Goal: Contribute content: Contribute content

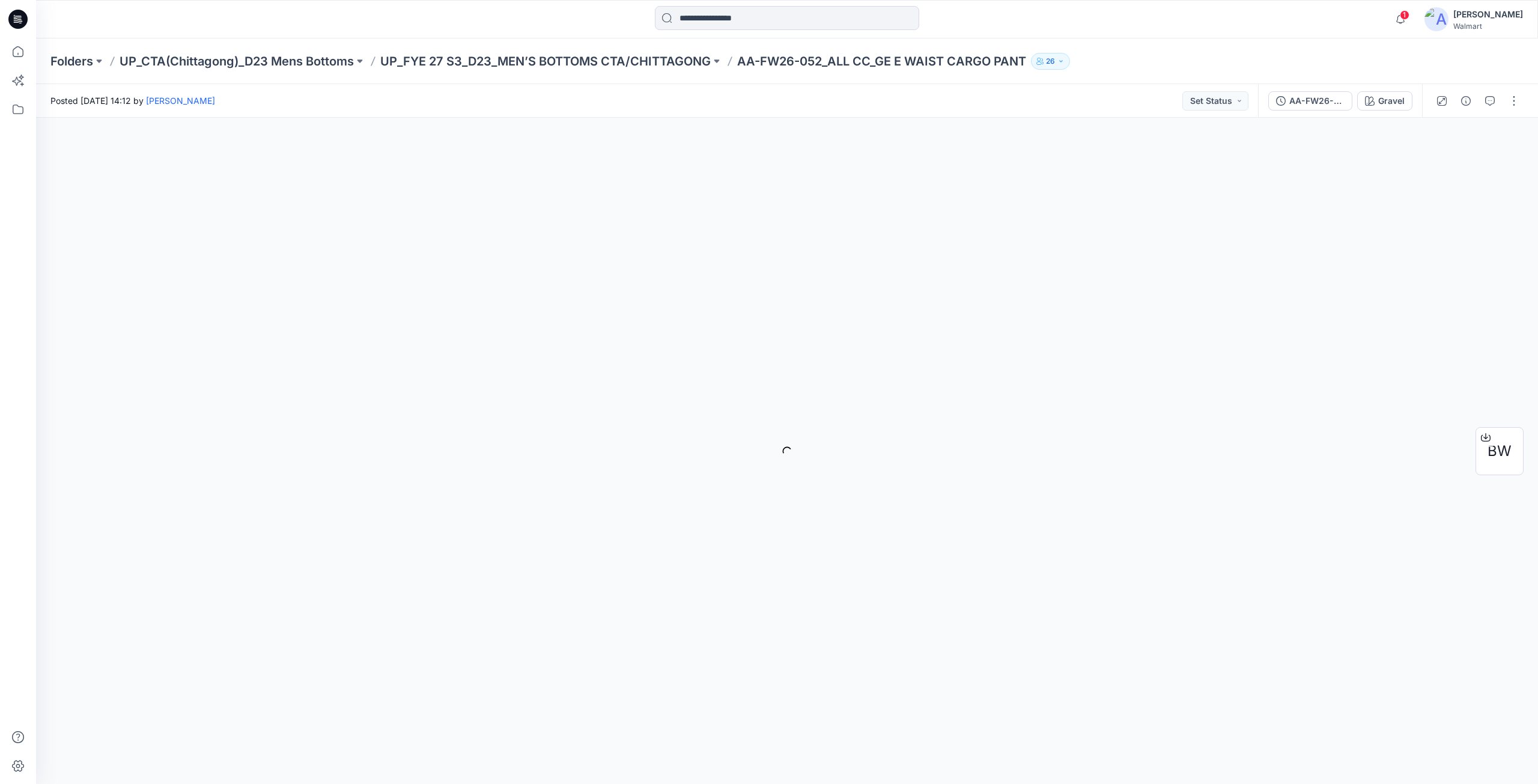
click at [12, 17] on icon at bounding box center [19, 20] width 20 height 20
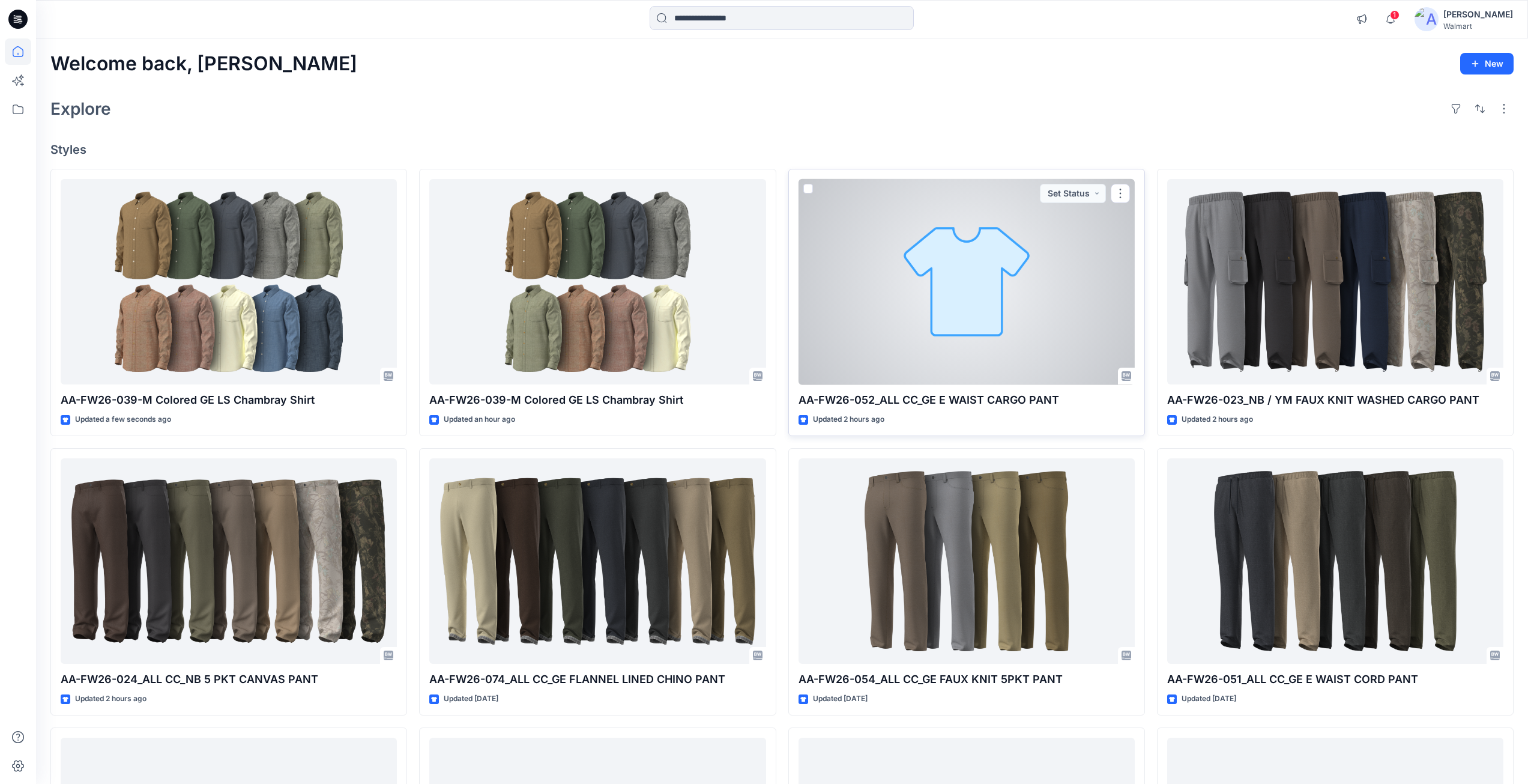
click at [991, 300] on div at bounding box center [967, 282] width 337 height 206
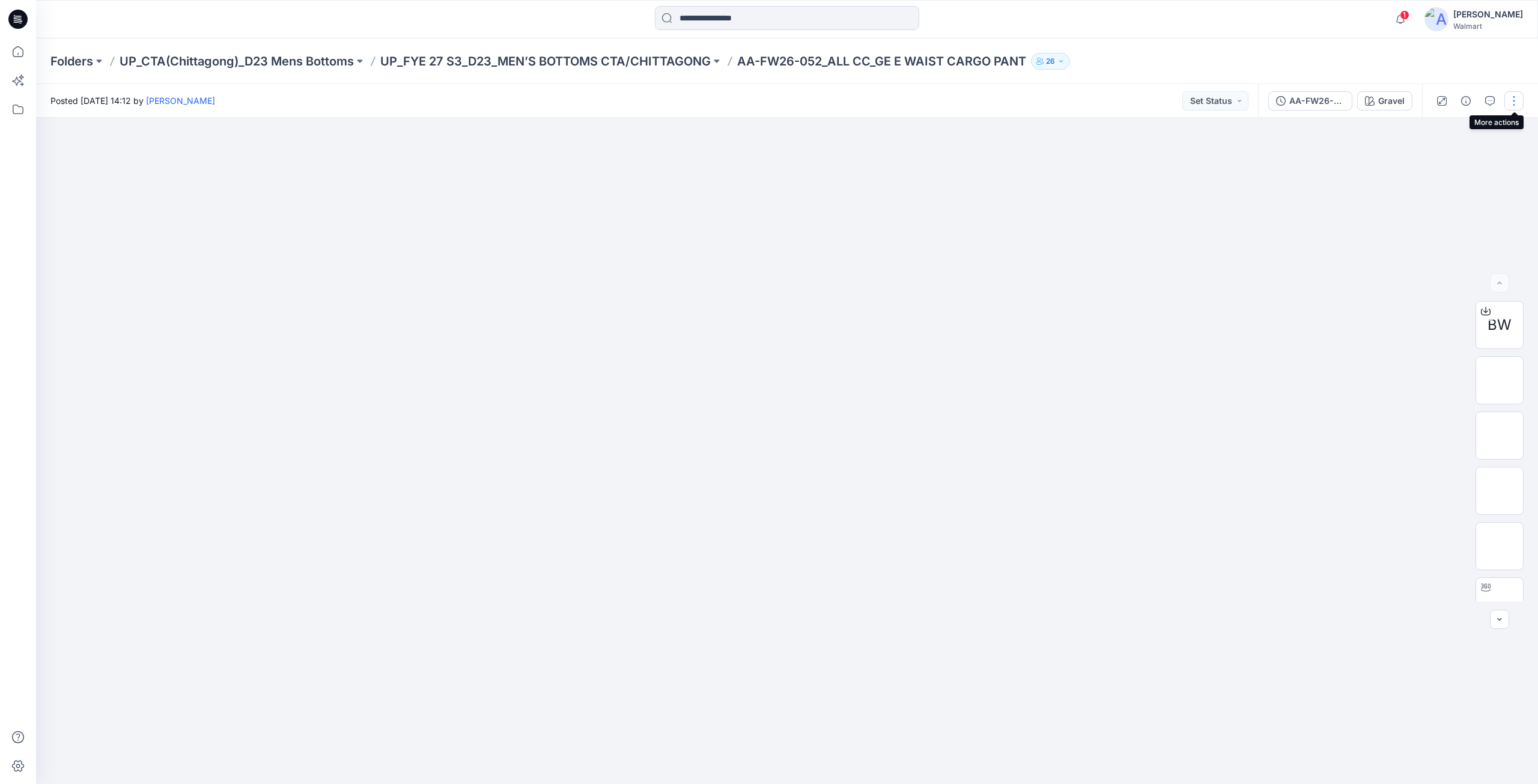
click at [1515, 102] on button "button" at bounding box center [1514, 101] width 20 height 20
click at [1452, 163] on button "Edit" at bounding box center [1463, 162] width 111 height 23
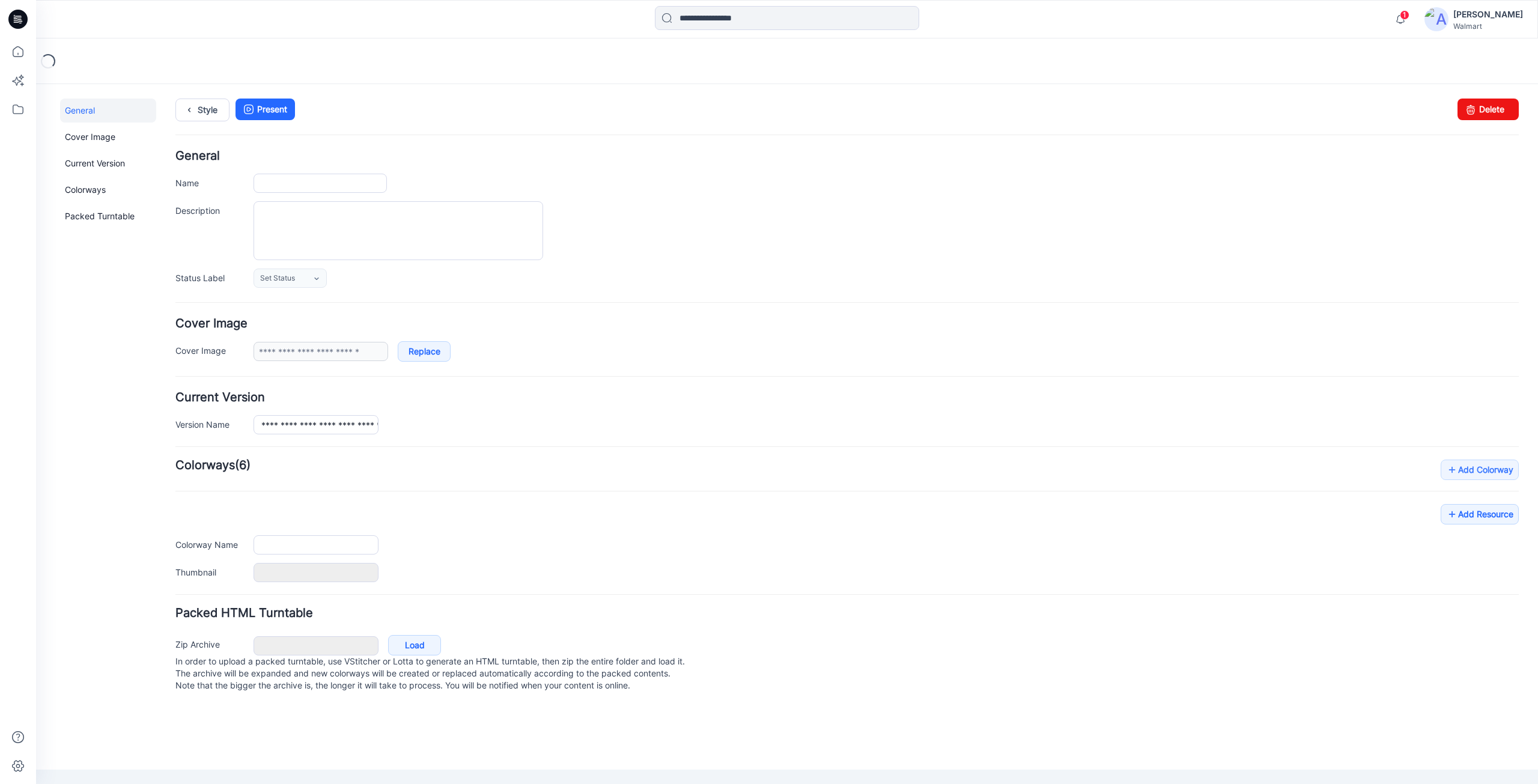
type input "**********"
type textarea "**********"
type input "******"
type input "**********"
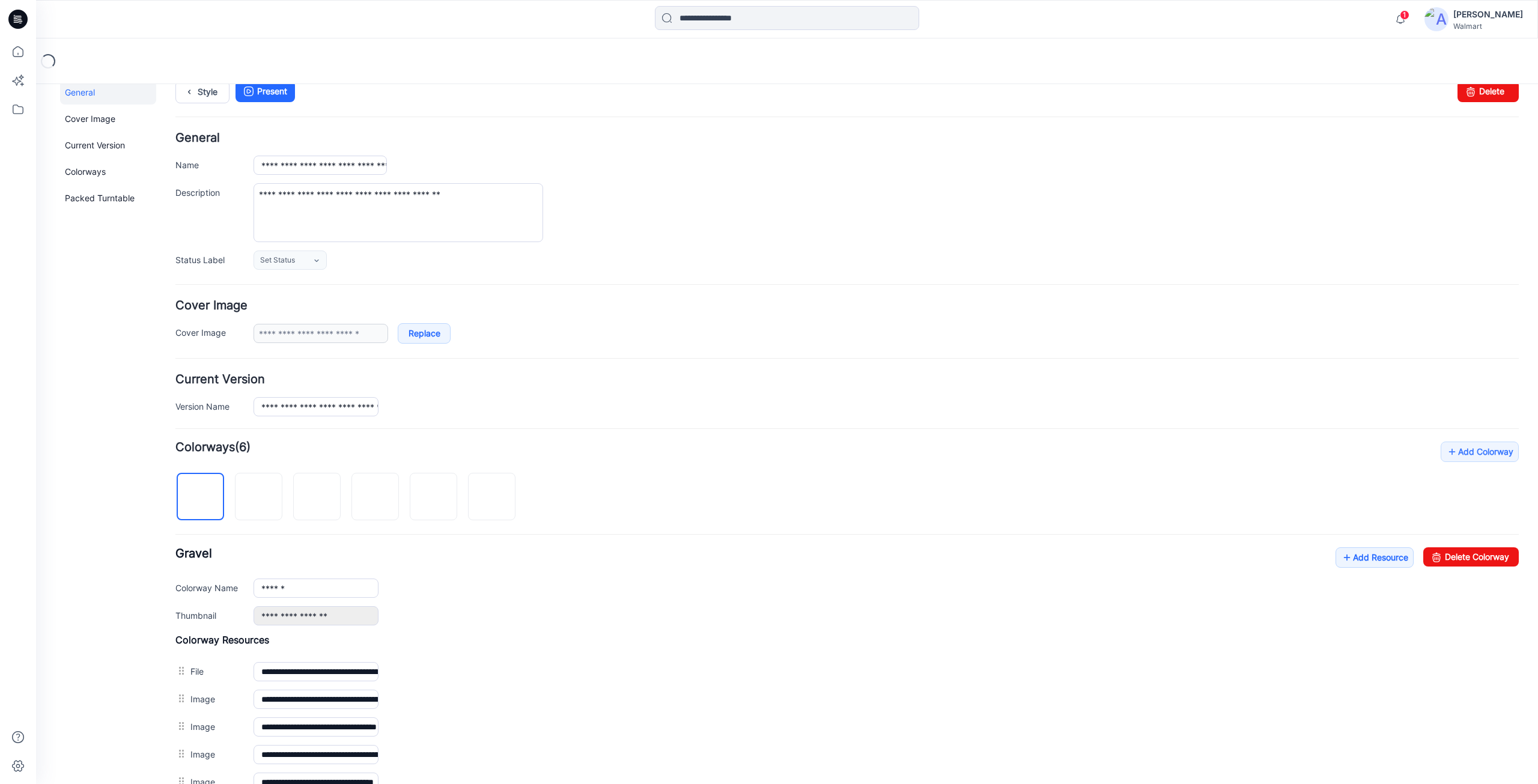
scroll to position [195, 0]
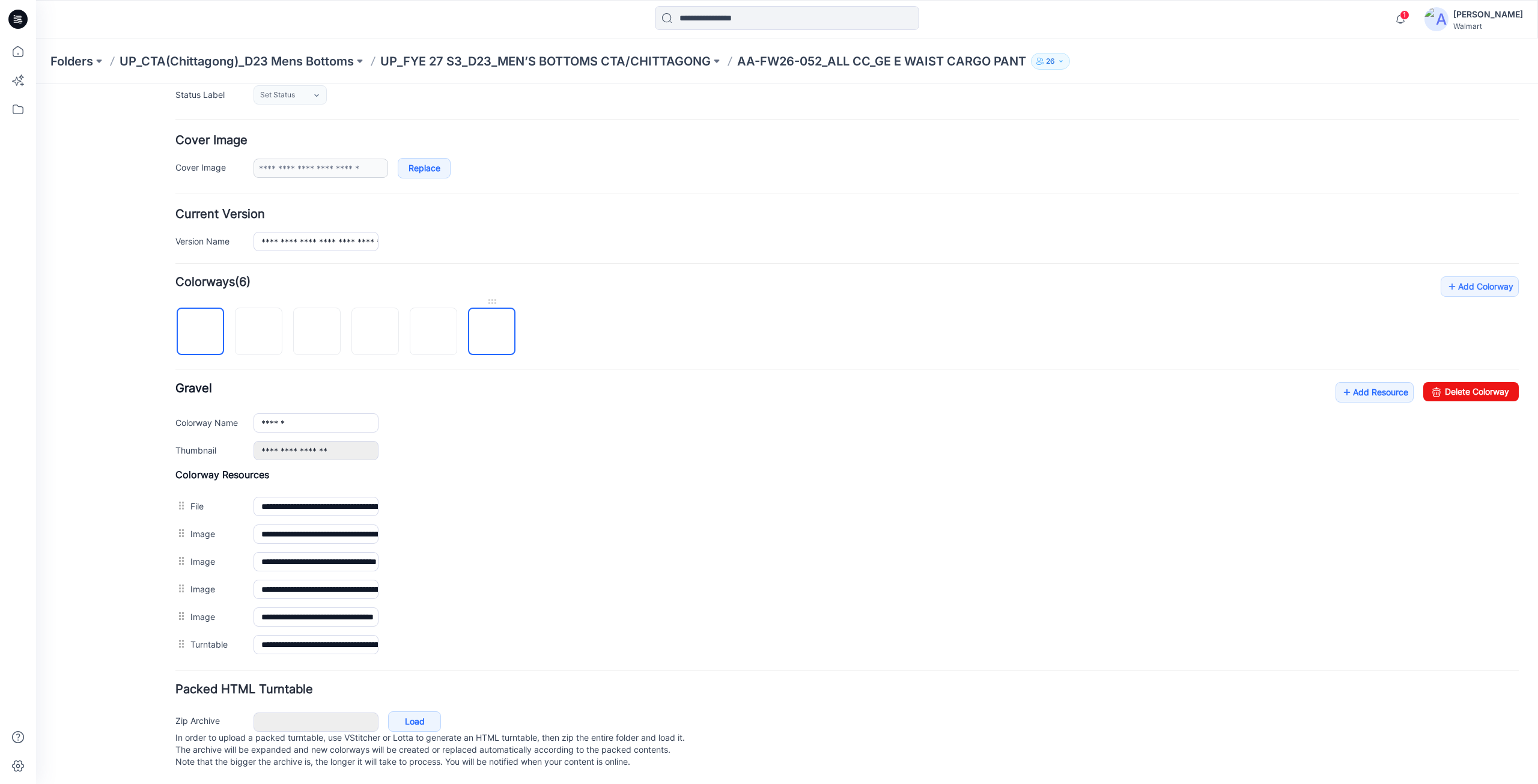
click at [491, 332] on img at bounding box center [491, 332] width 0 height 0
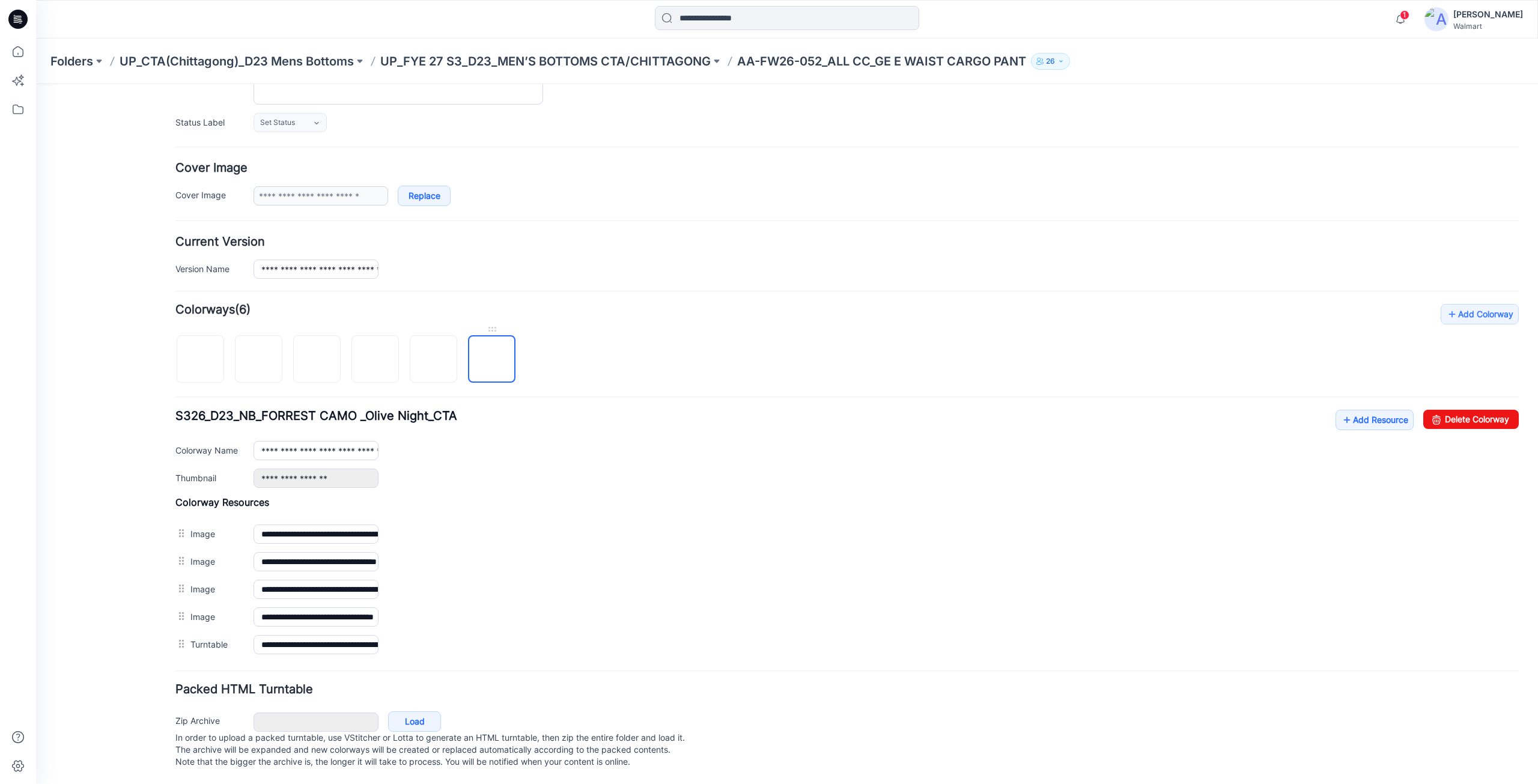
scroll to position [167, 0]
drag, startPoint x: 1474, startPoint y: 407, endPoint x: 857, endPoint y: 157, distance: 665.7
click at [1474, 409] on link "Delete Colorway" at bounding box center [1470, 419] width 96 height 20
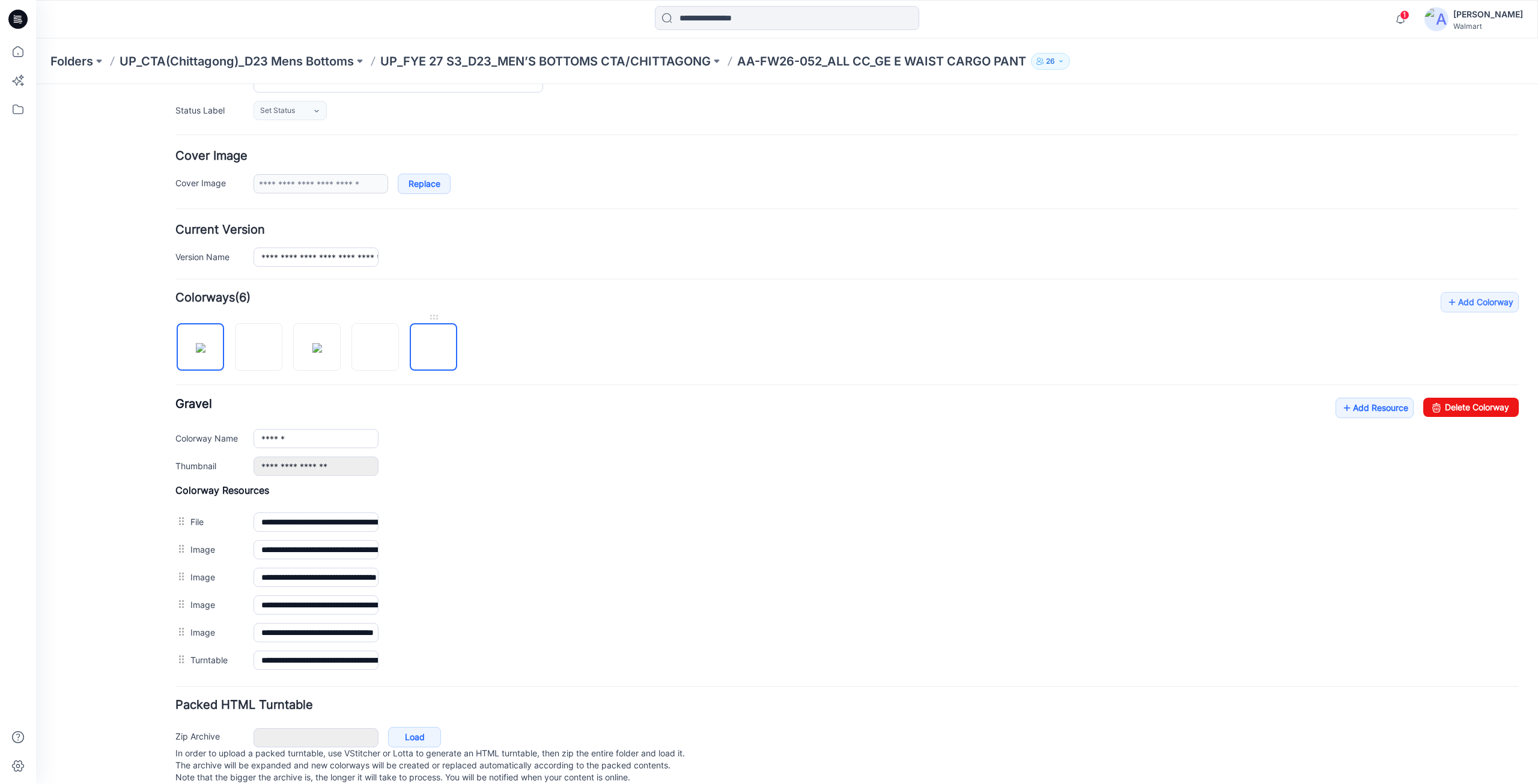
click at [434, 347] on img at bounding box center [434, 347] width 0 height 0
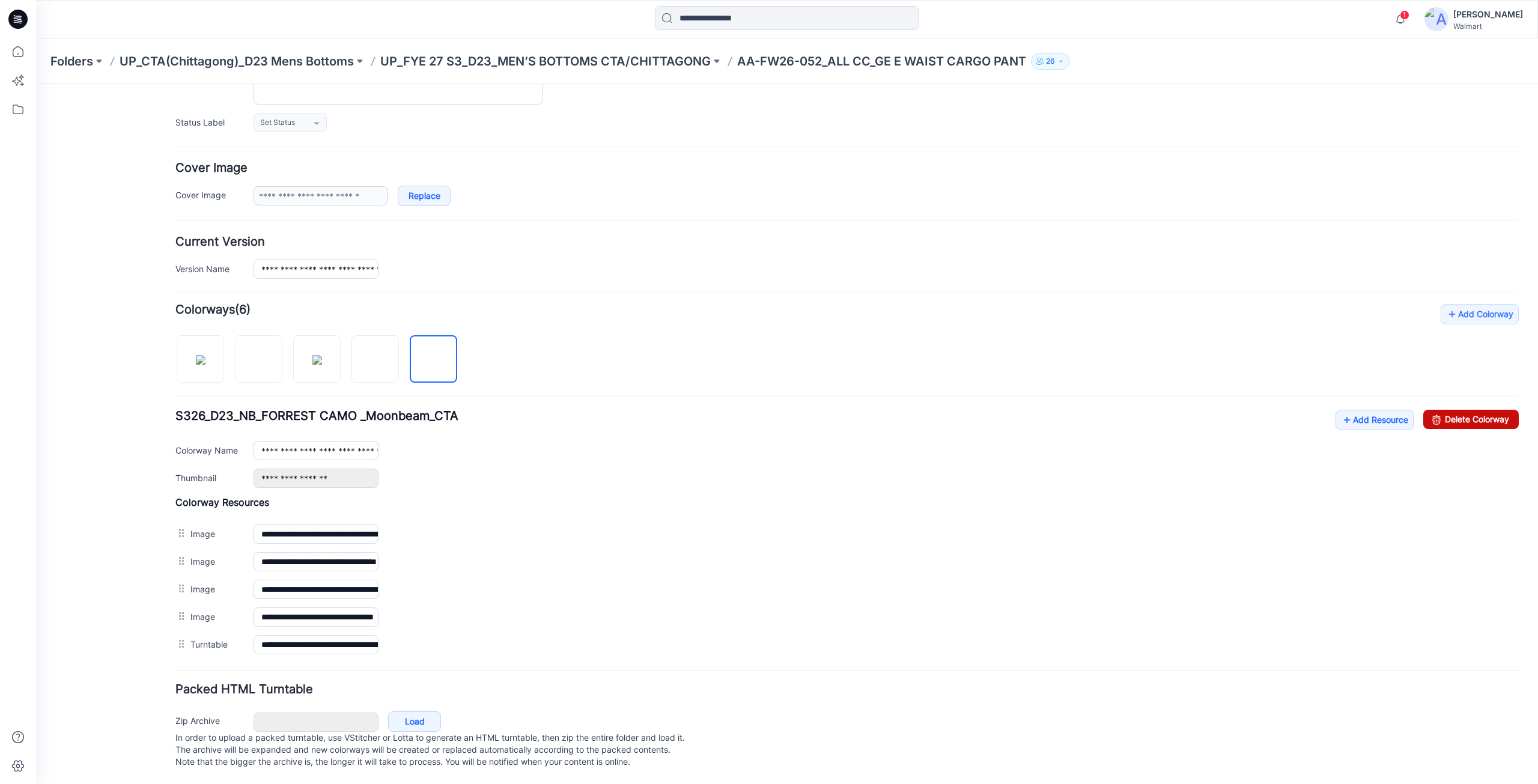
click at [1474, 409] on link "Delete Colorway" at bounding box center [1470, 419] width 96 height 20
click at [375, 359] on img at bounding box center [375, 359] width 0 height 0
click at [1437, 410] on link "Delete Colorway" at bounding box center [1470, 419] width 96 height 20
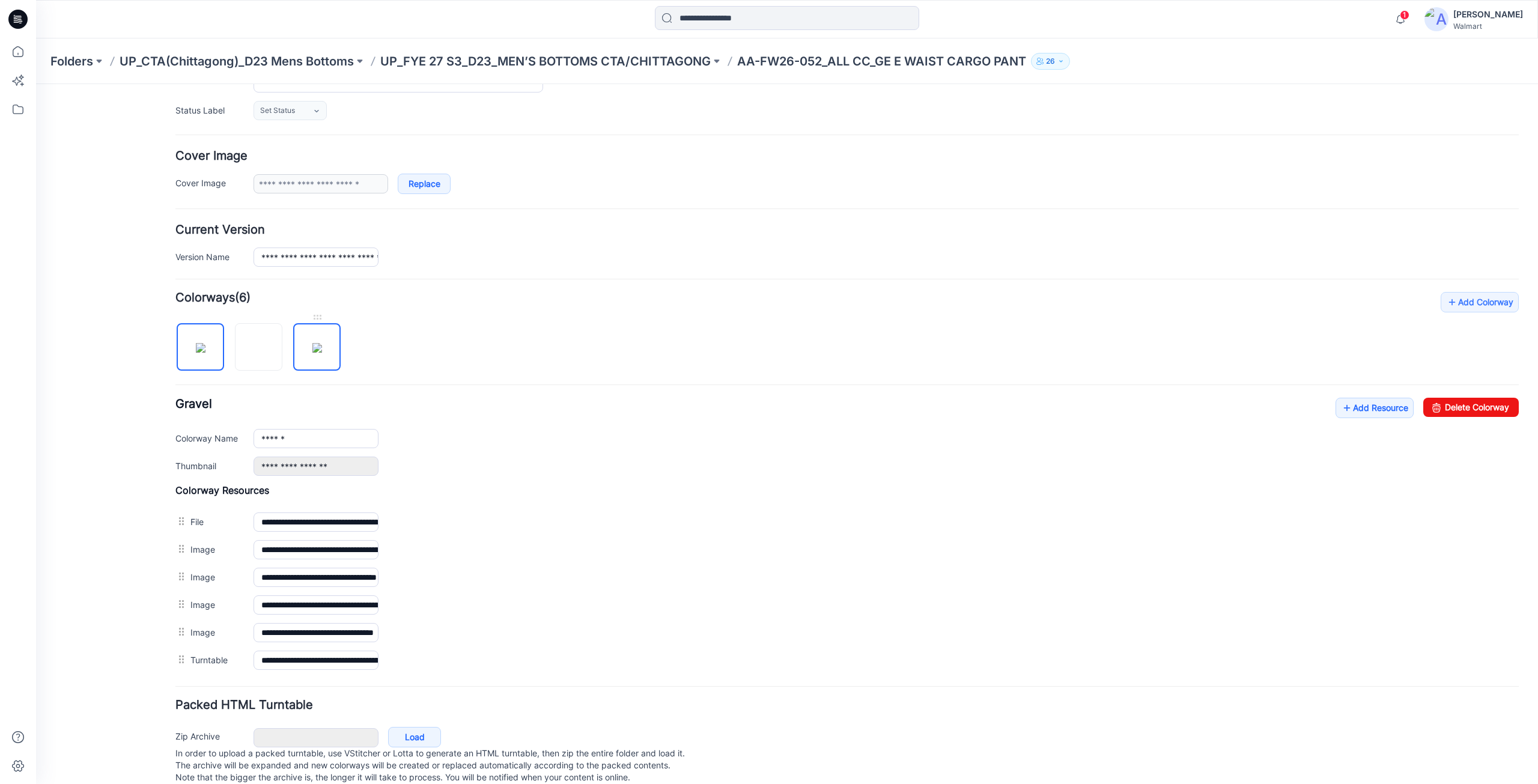
click at [322, 345] on img at bounding box center [317, 347] width 10 height 10
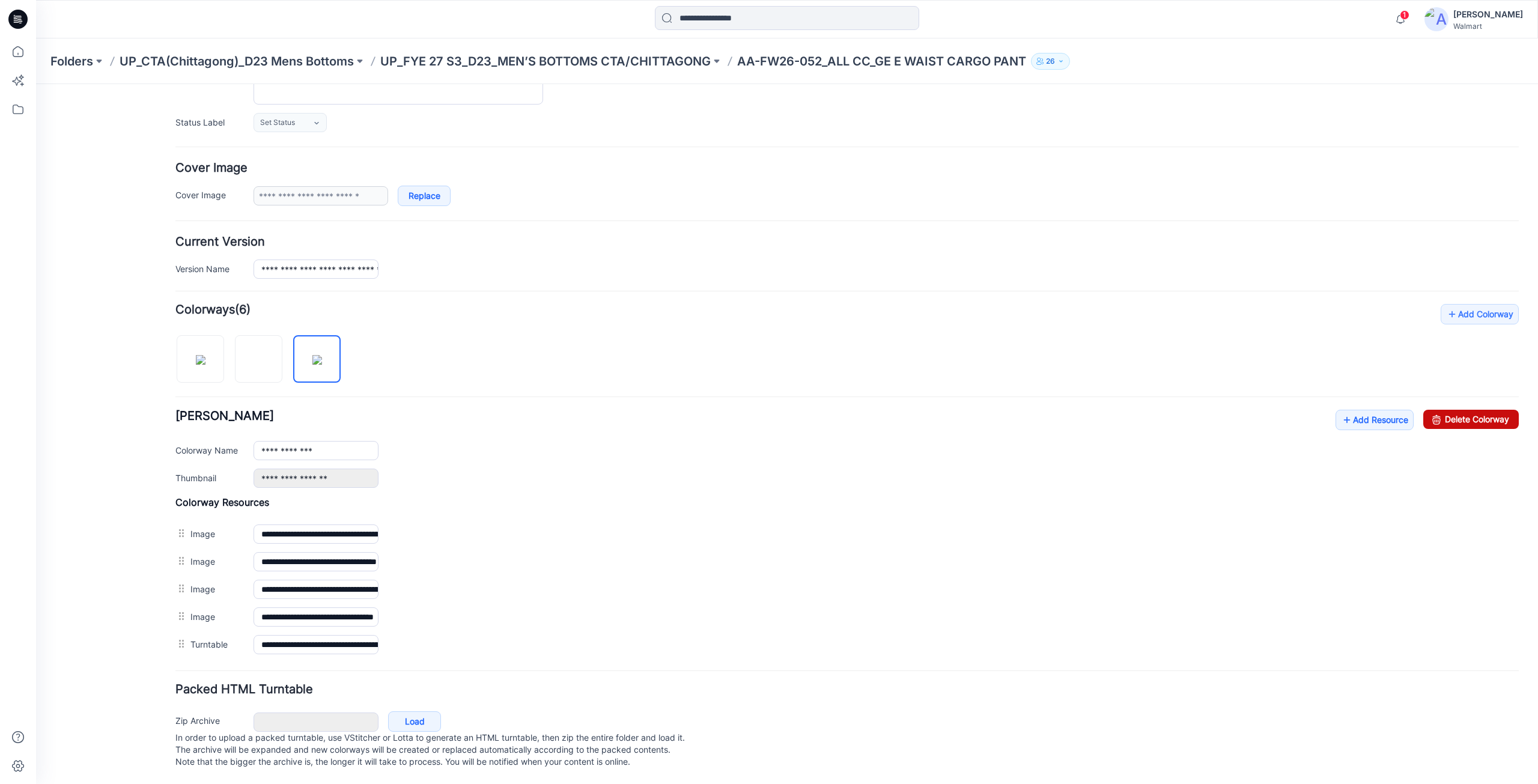
click at [1456, 409] on link "Delete Colorway" at bounding box center [1470, 419] width 96 height 20
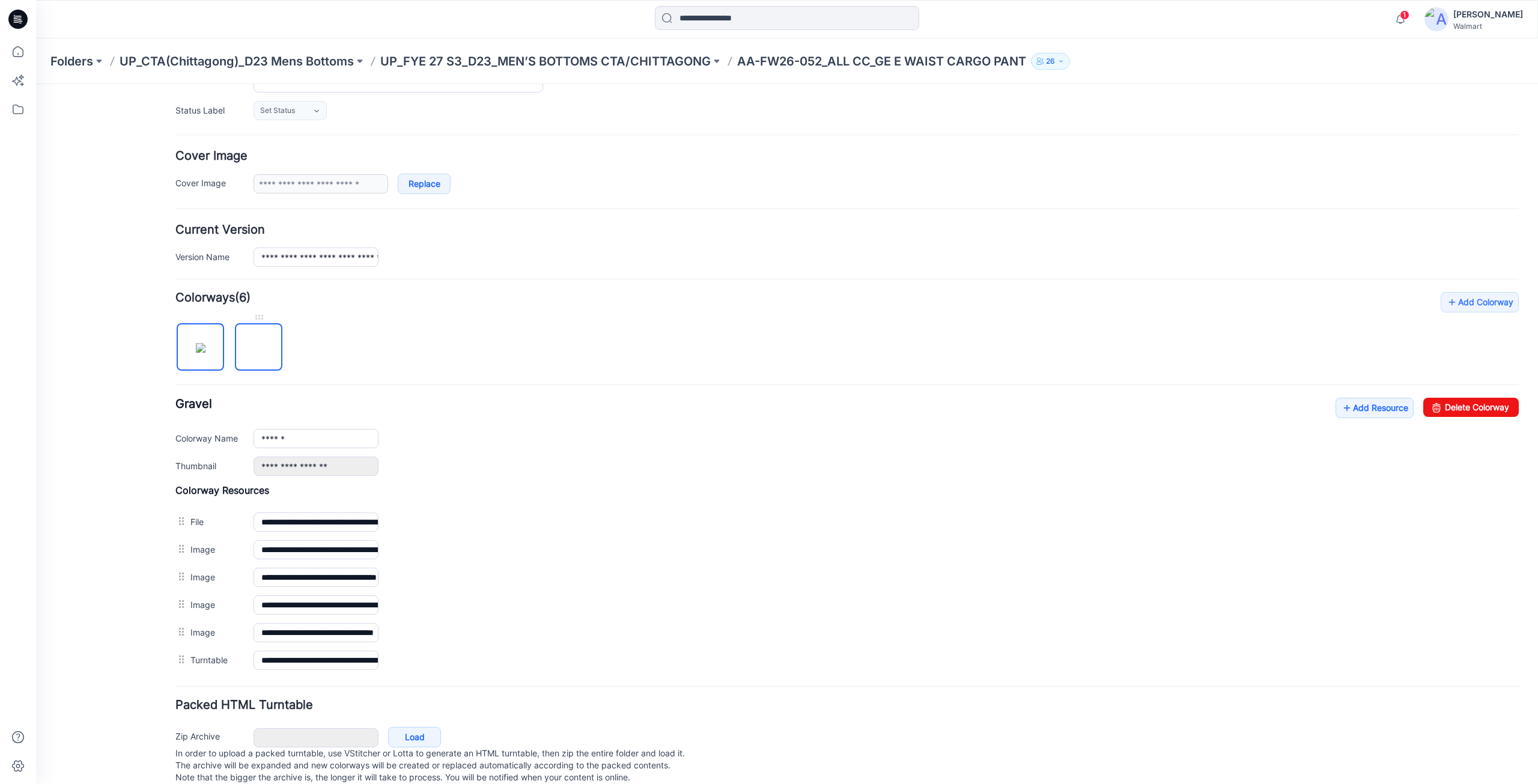
click at [258, 347] on img at bounding box center [258, 347] width 0 height 0
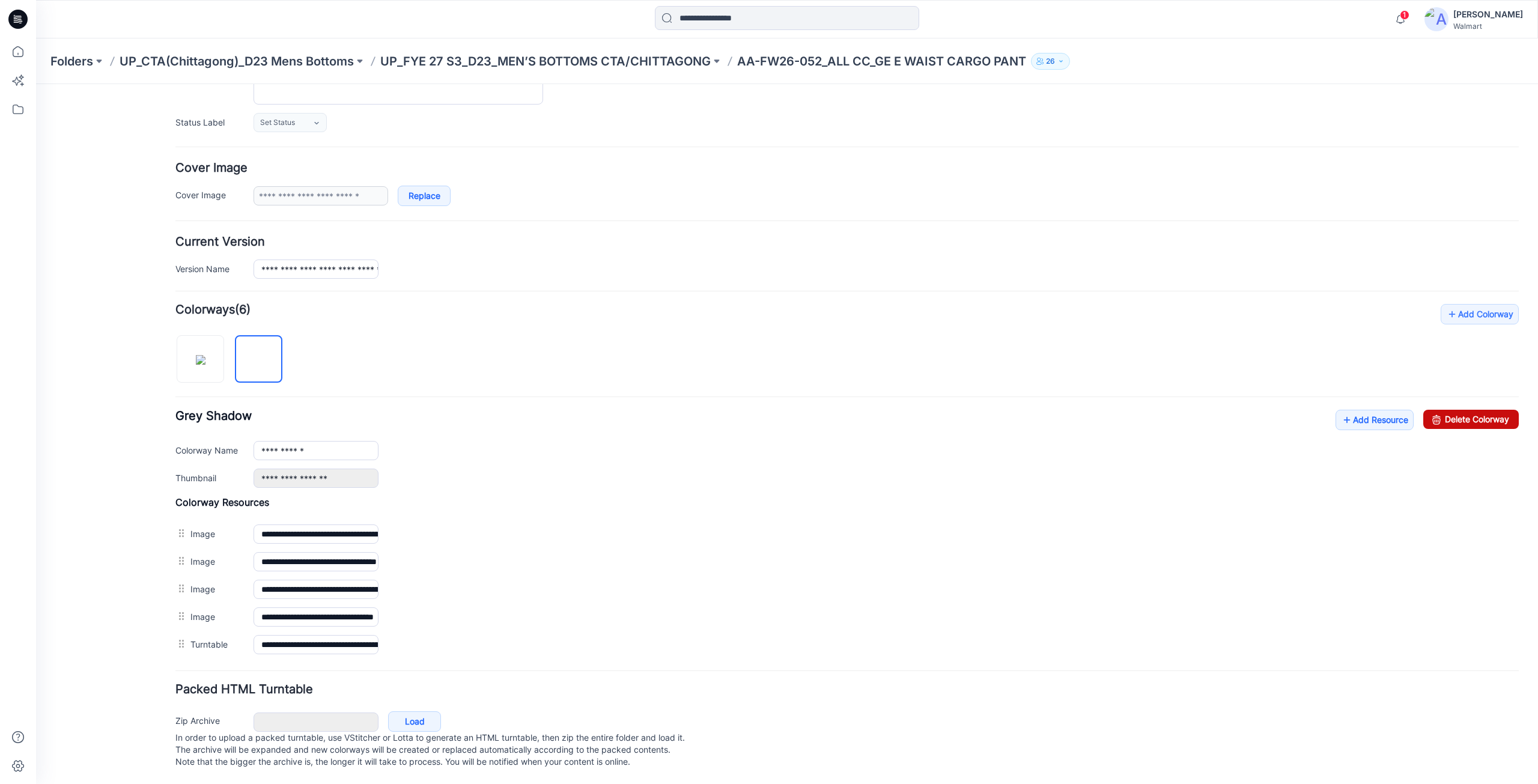
click at [1459, 409] on link "Delete Colorway" at bounding box center [1470, 419] width 96 height 20
type input "******"
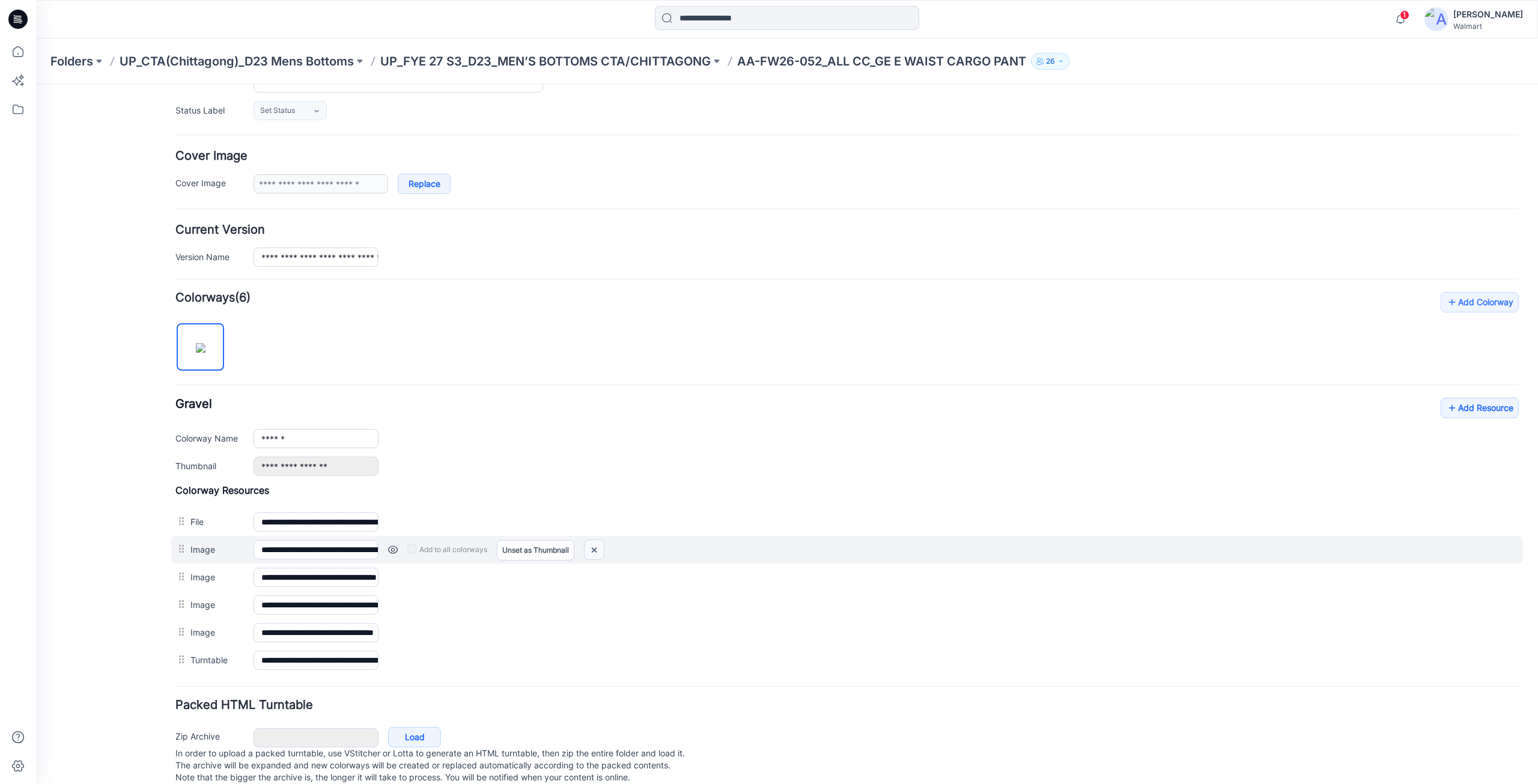
drag, startPoint x: 600, startPoint y: 552, endPoint x: 848, endPoint y: 156, distance: 467.2
click at [600, 552] on img at bounding box center [594, 550] width 20 height 20
click at [597, 546] on div at bounding box center [593, 549] width 21 height 21
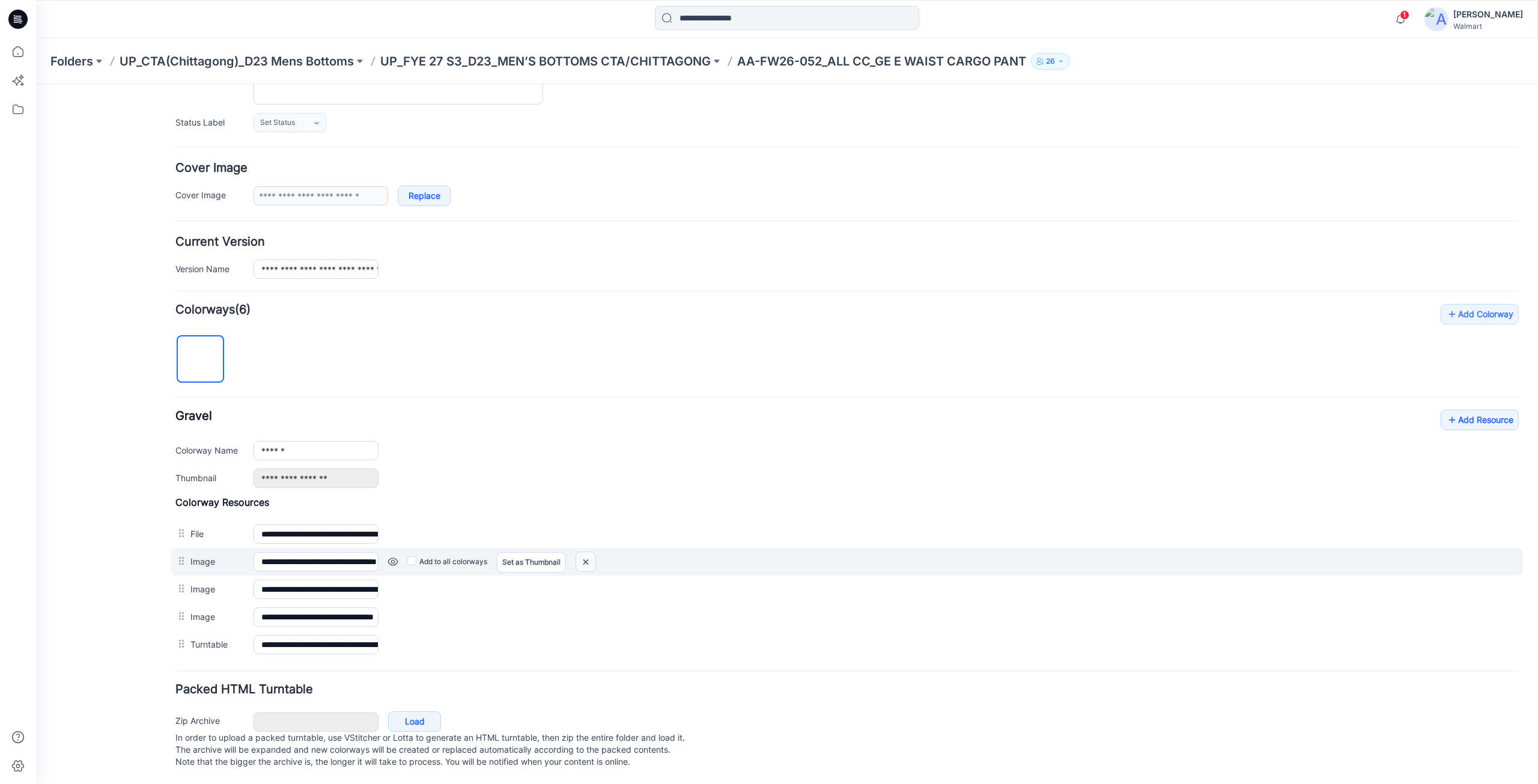
drag, startPoint x: 587, startPoint y: 547, endPoint x: 856, endPoint y: 155, distance: 475.4
click at [587, 552] on img at bounding box center [585, 562] width 20 height 20
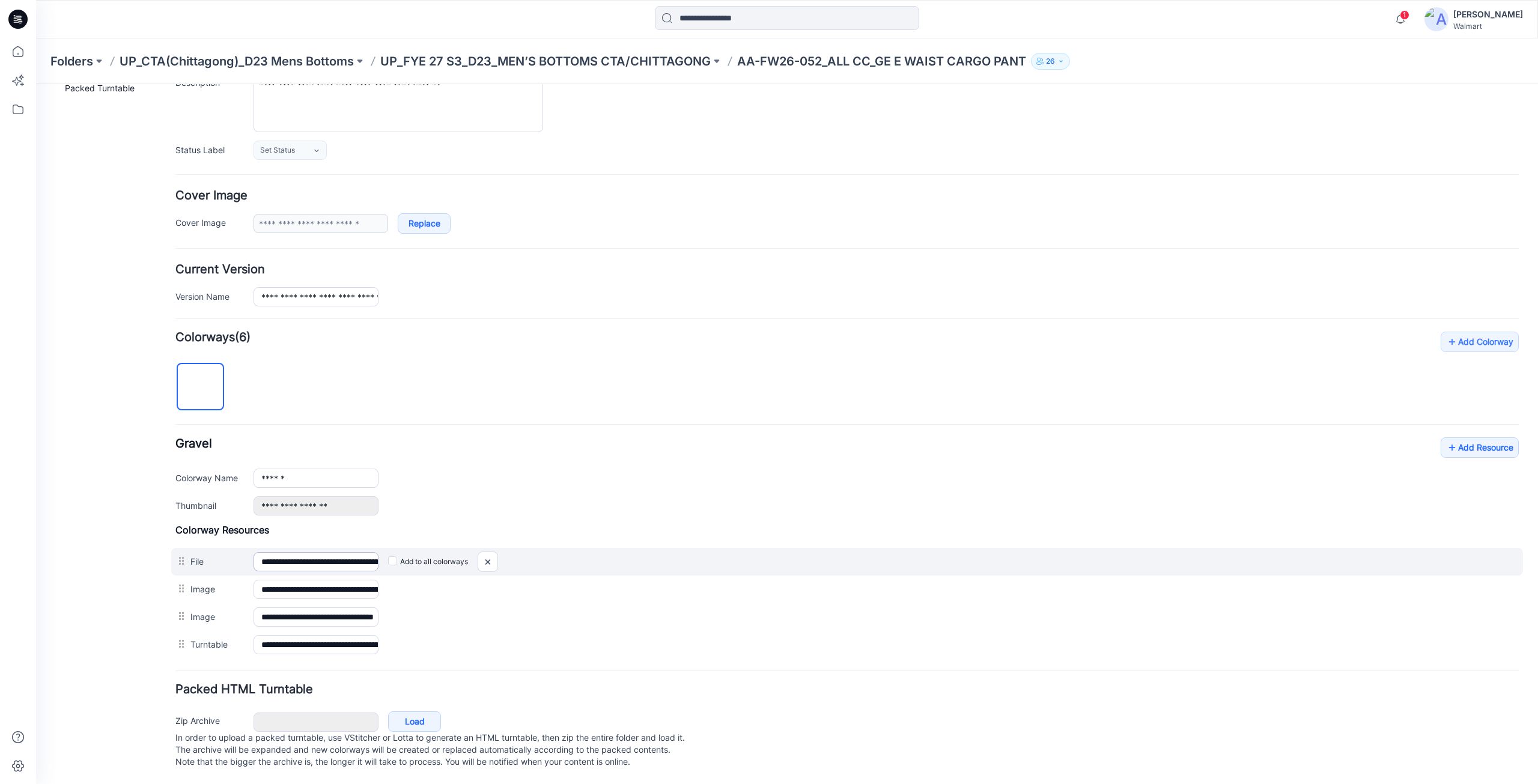
scroll to position [140, 0]
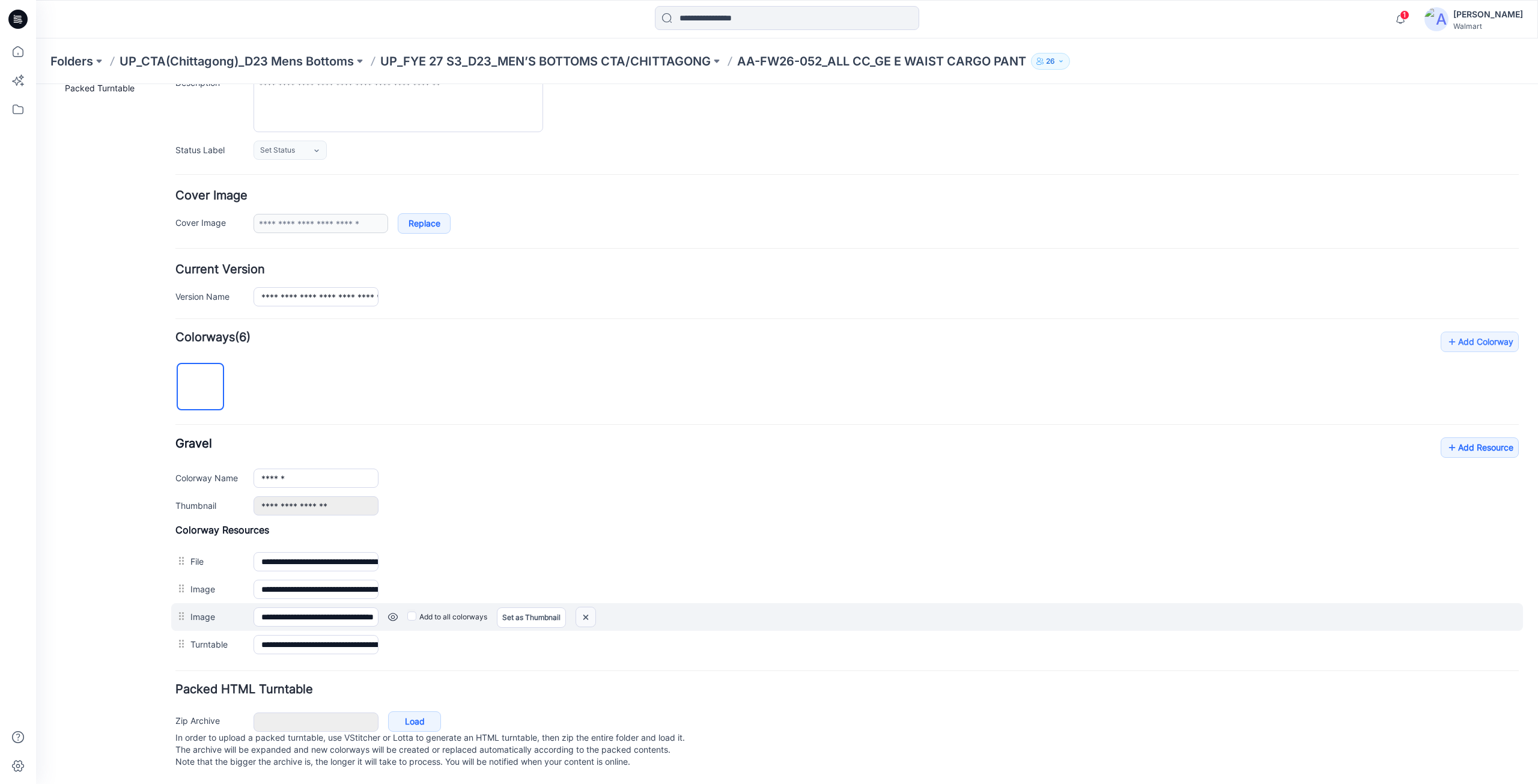
drag, startPoint x: 588, startPoint y: 605, endPoint x: 874, endPoint y: 157, distance: 531.5
click at [588, 607] on img at bounding box center [585, 617] width 20 height 20
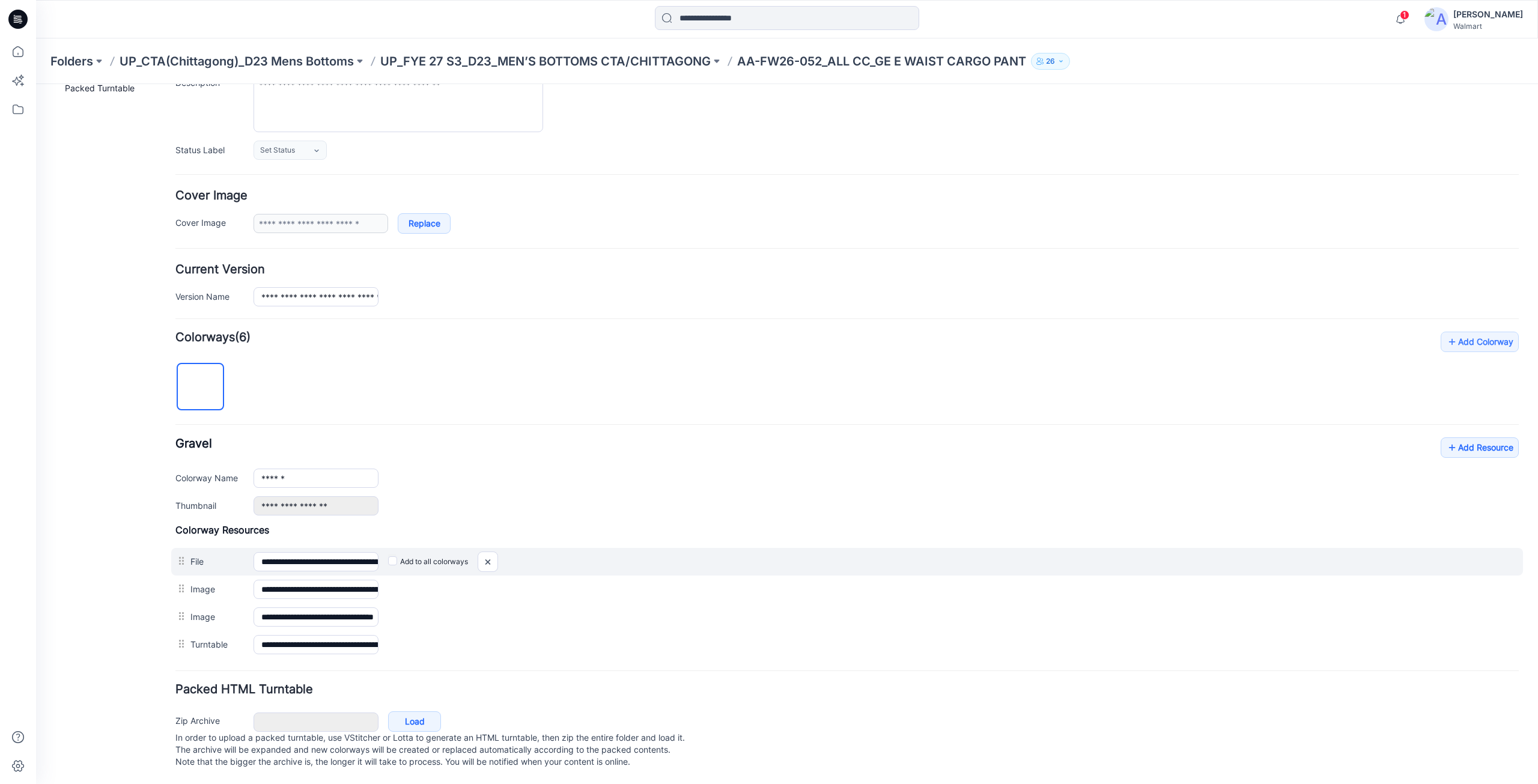
scroll to position [113, 0]
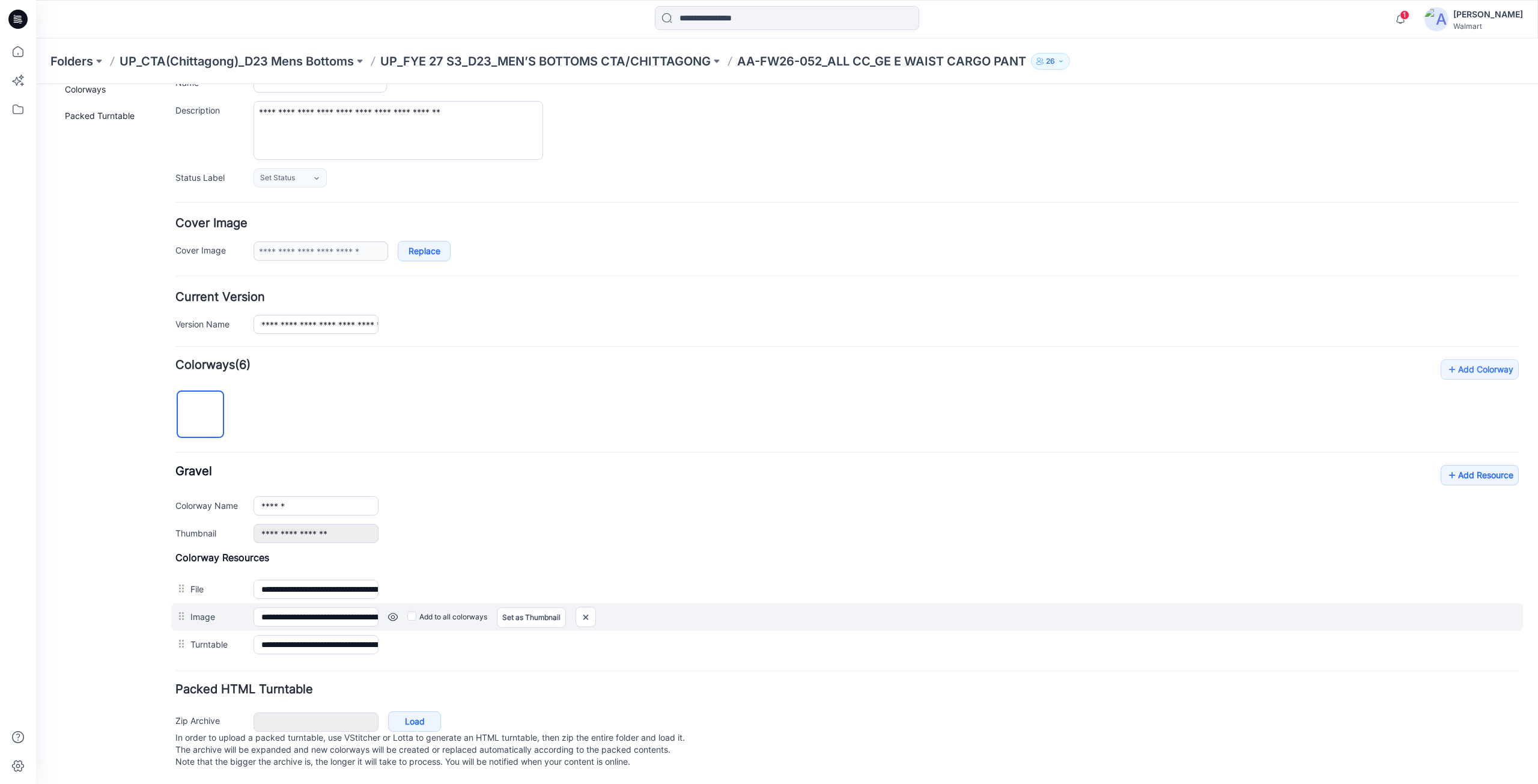
click at [596, 607] on div at bounding box center [585, 617] width 21 height 21
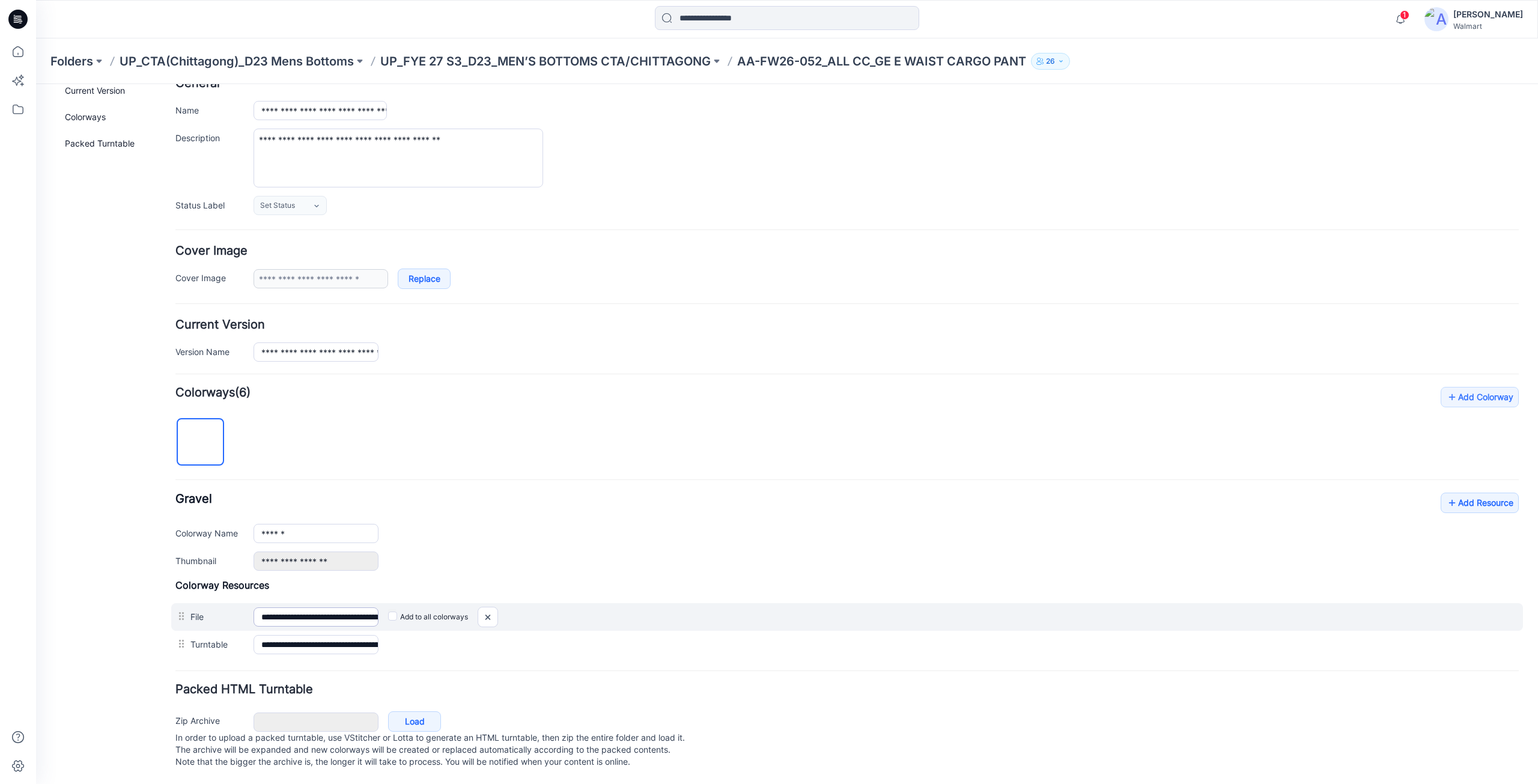
scroll to position [85, 0]
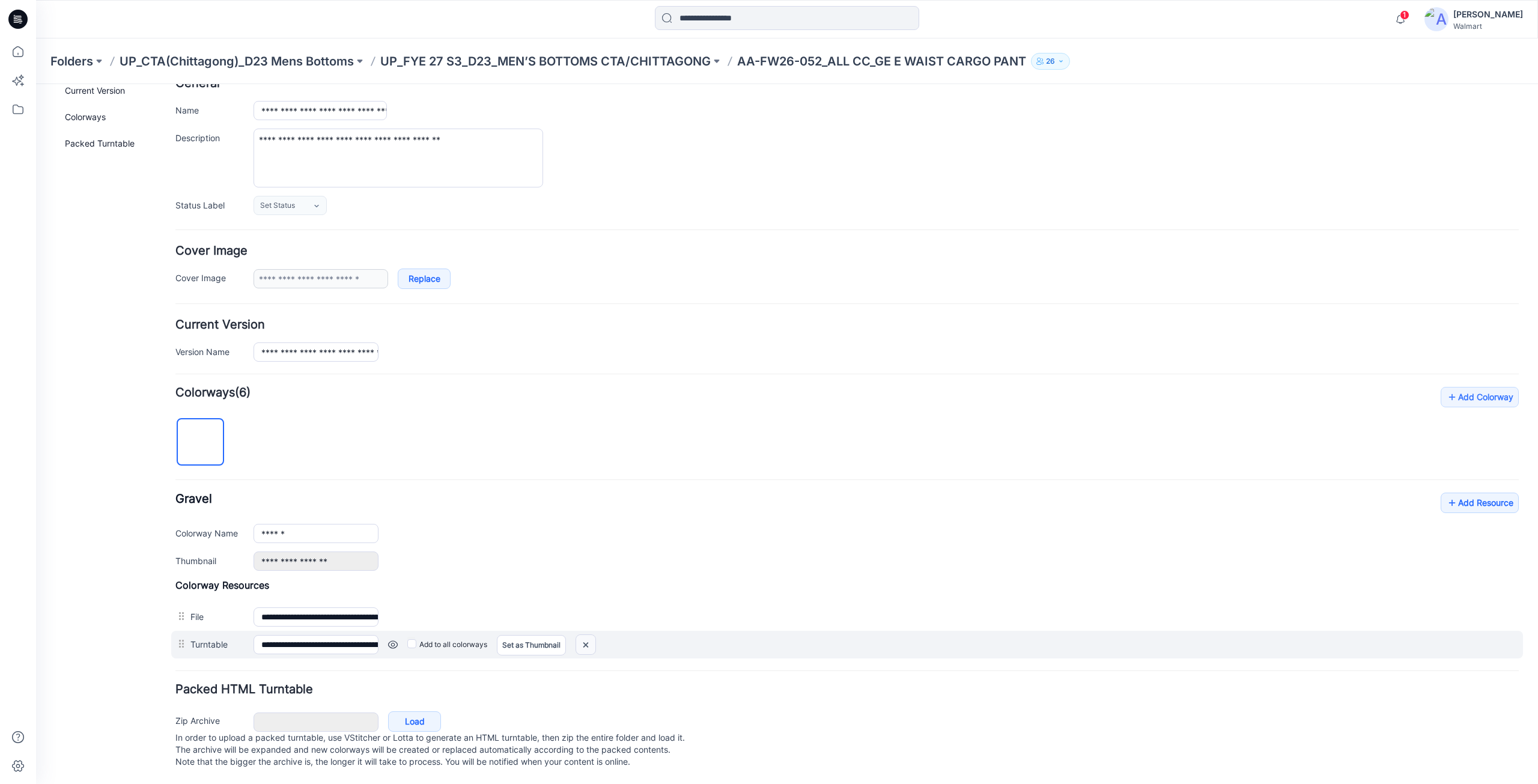
drag, startPoint x: 588, startPoint y: 634, endPoint x: 851, endPoint y: 155, distance: 546.5
click at [588, 634] on img at bounding box center [585, 644] width 20 height 20
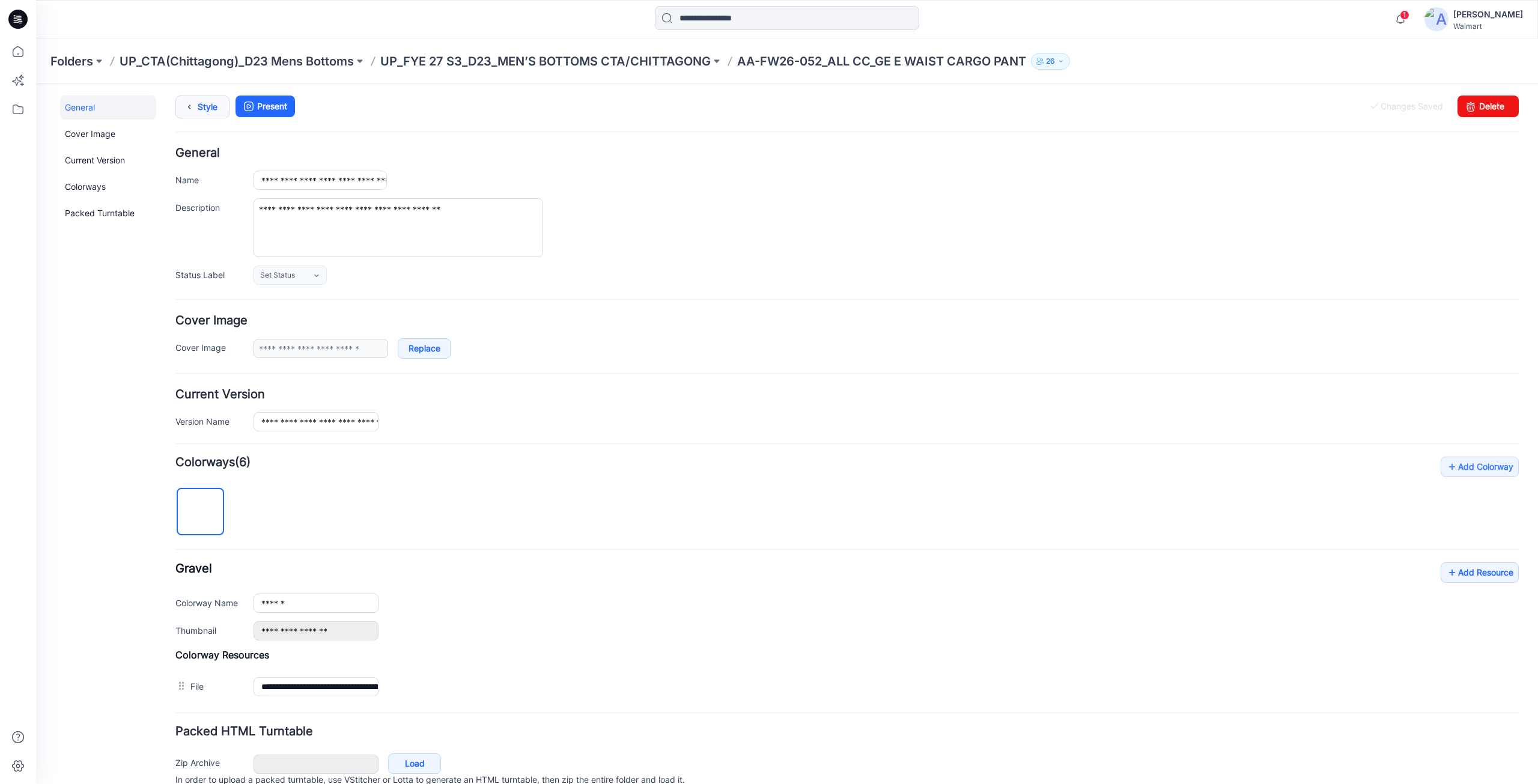
scroll to position [0, 0]
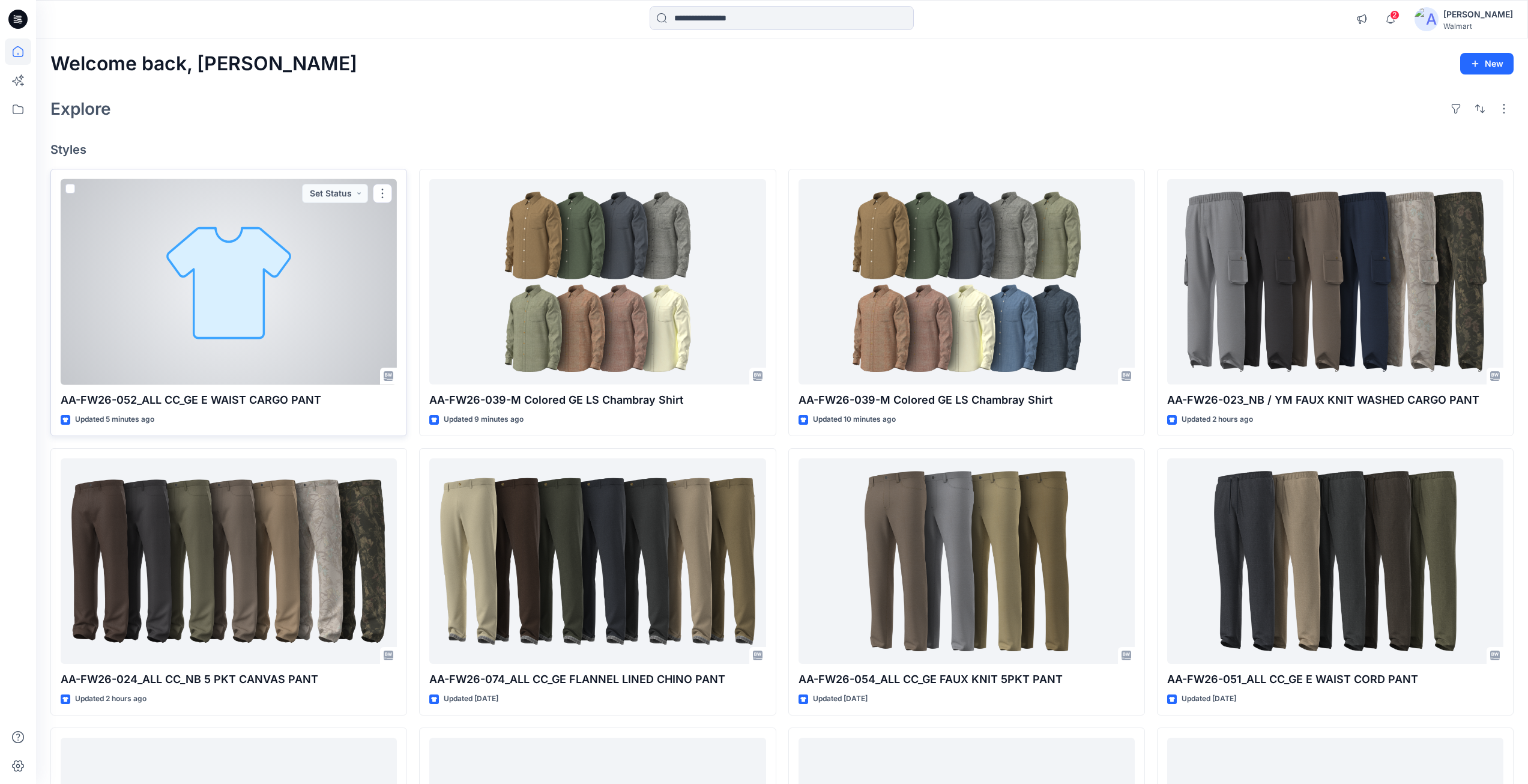
click at [273, 298] on div at bounding box center [229, 282] width 337 height 206
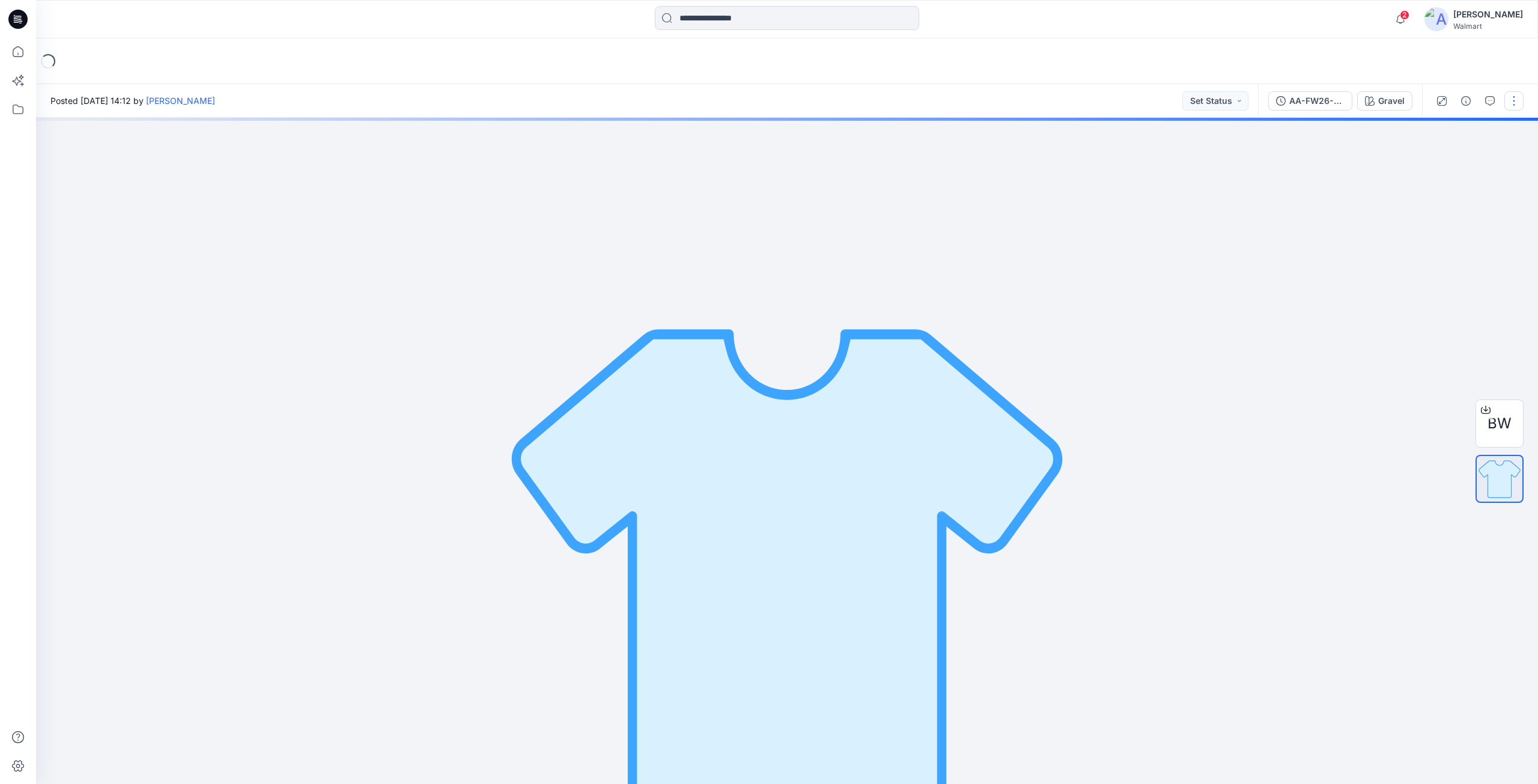
click at [1509, 101] on button "button" at bounding box center [1514, 101] width 20 height 20
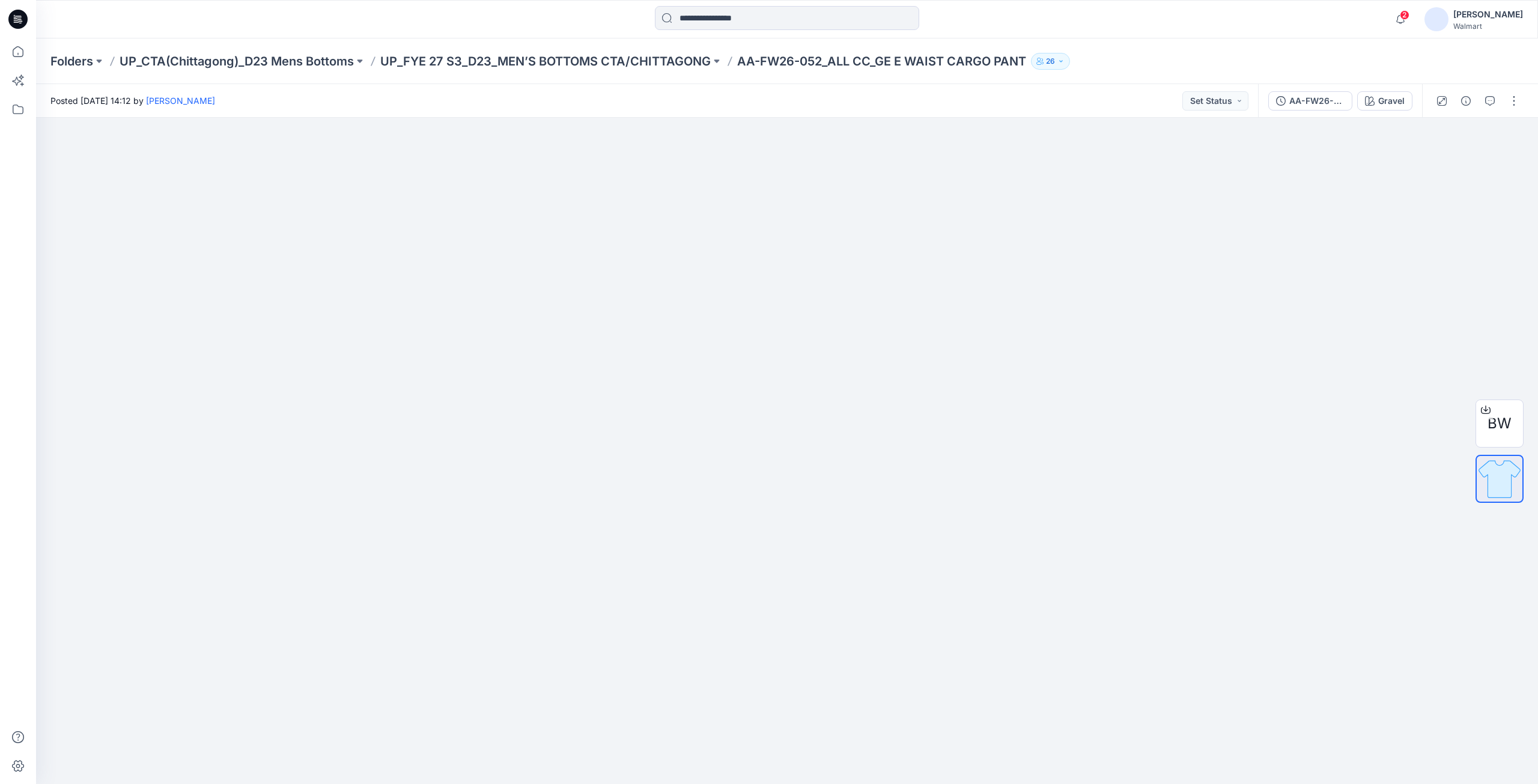
click at [17, 20] on icon at bounding box center [19, 19] width 20 height 38
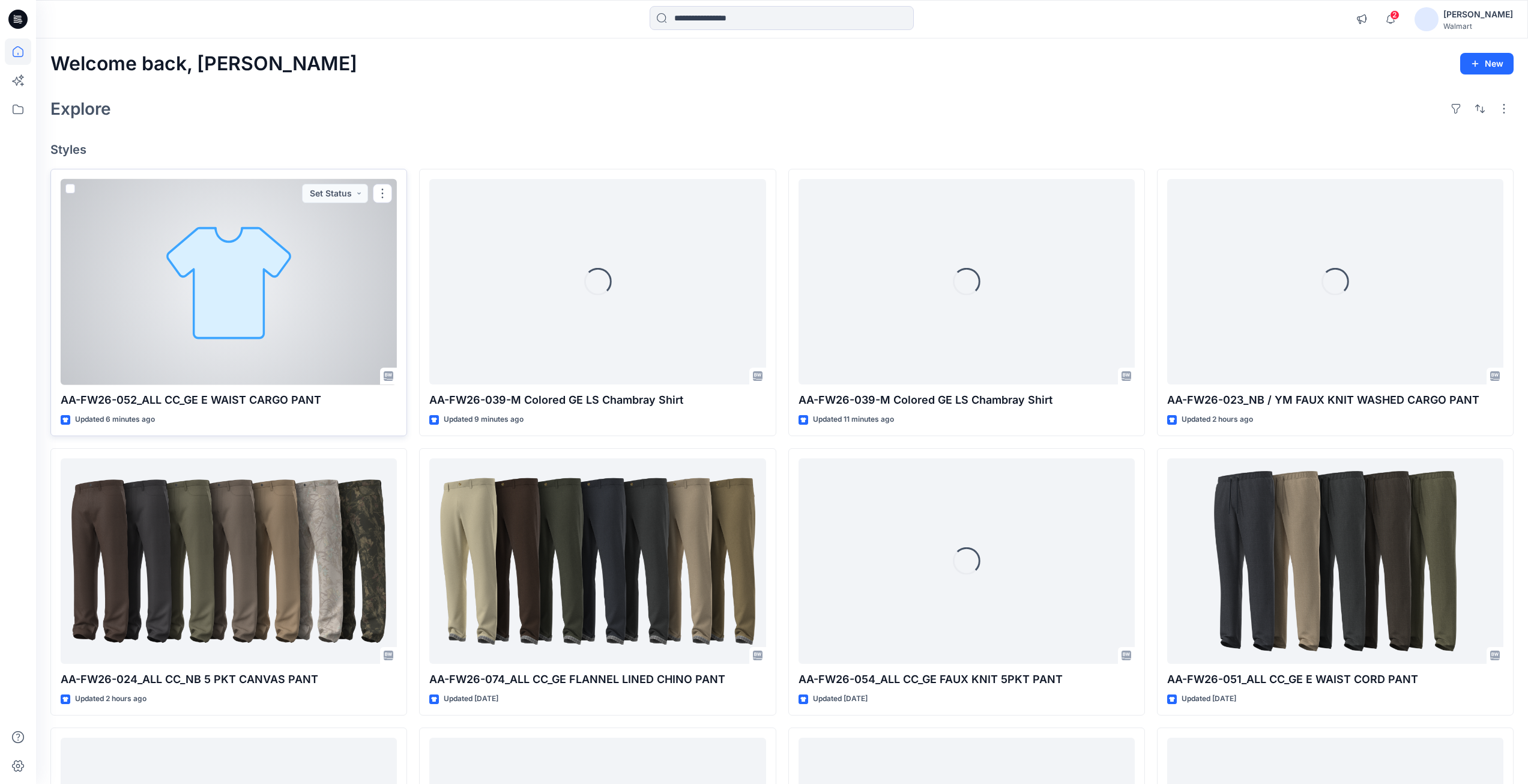
click at [244, 293] on div at bounding box center [229, 282] width 337 height 206
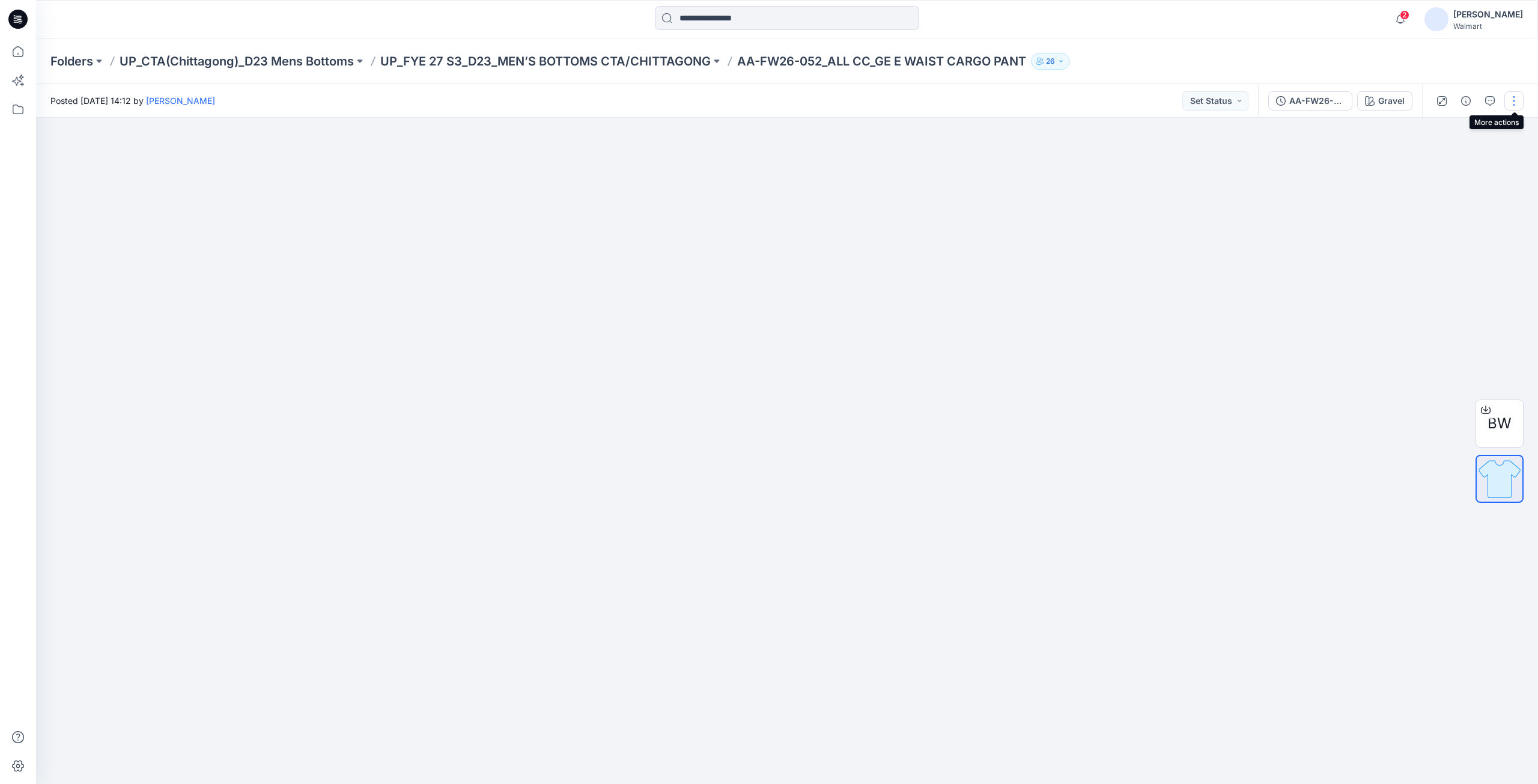
click at [1517, 101] on button "button" at bounding box center [1514, 101] width 20 height 20
click at [1444, 163] on p "Edit" at bounding box center [1436, 162] width 15 height 13
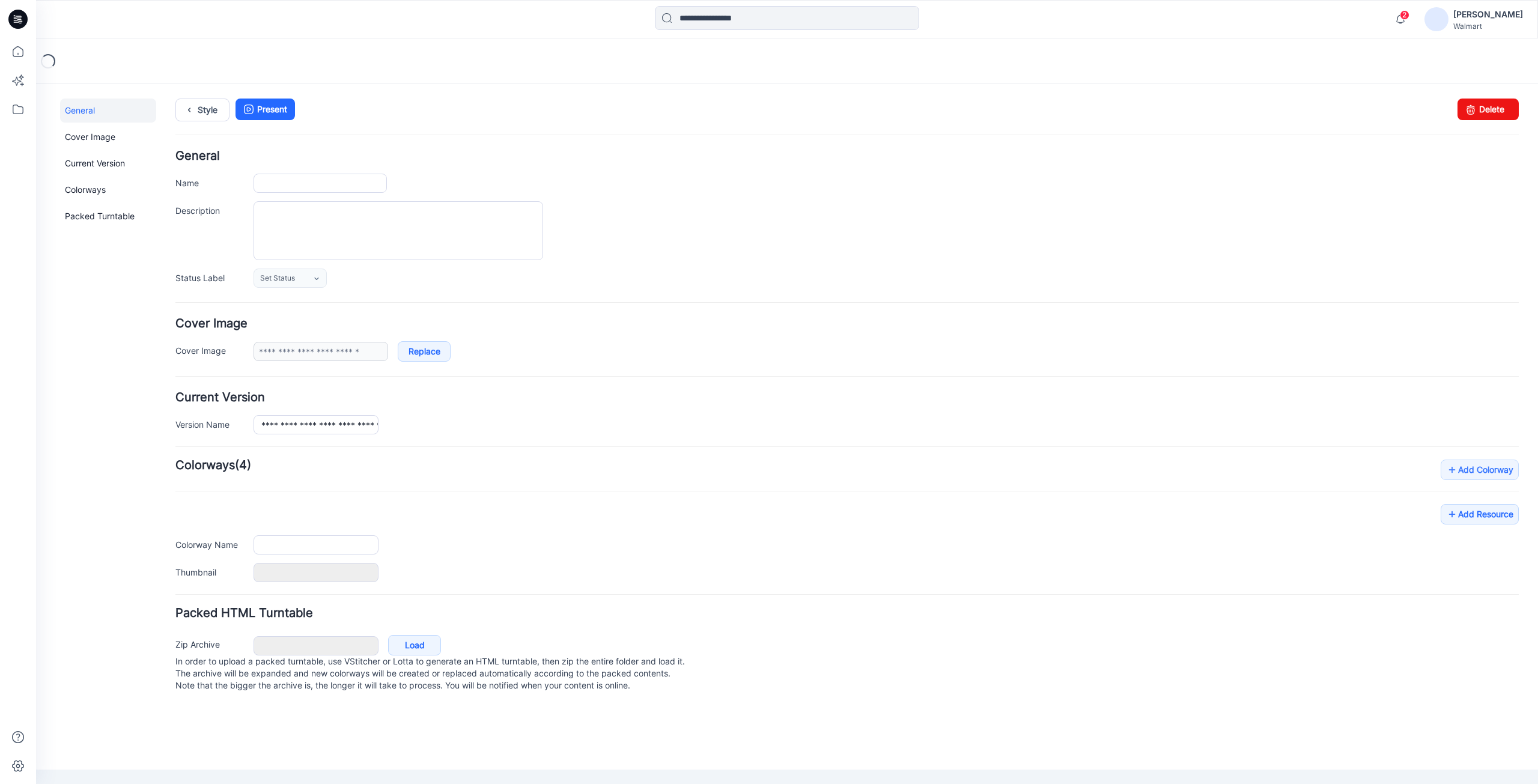
type input "**********"
type textarea "**********"
type input "******"
type input "**********"
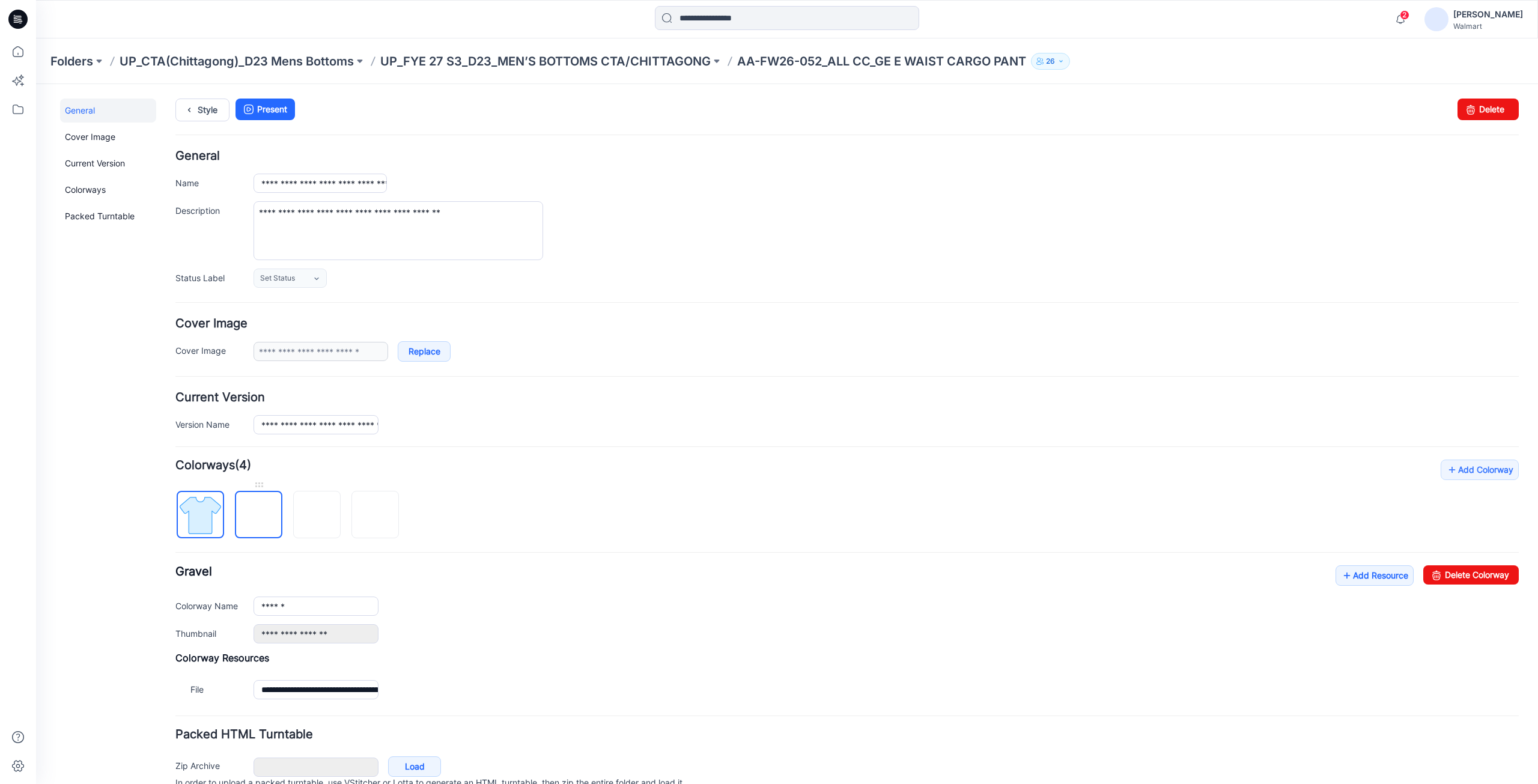
scroll to position [57, 0]
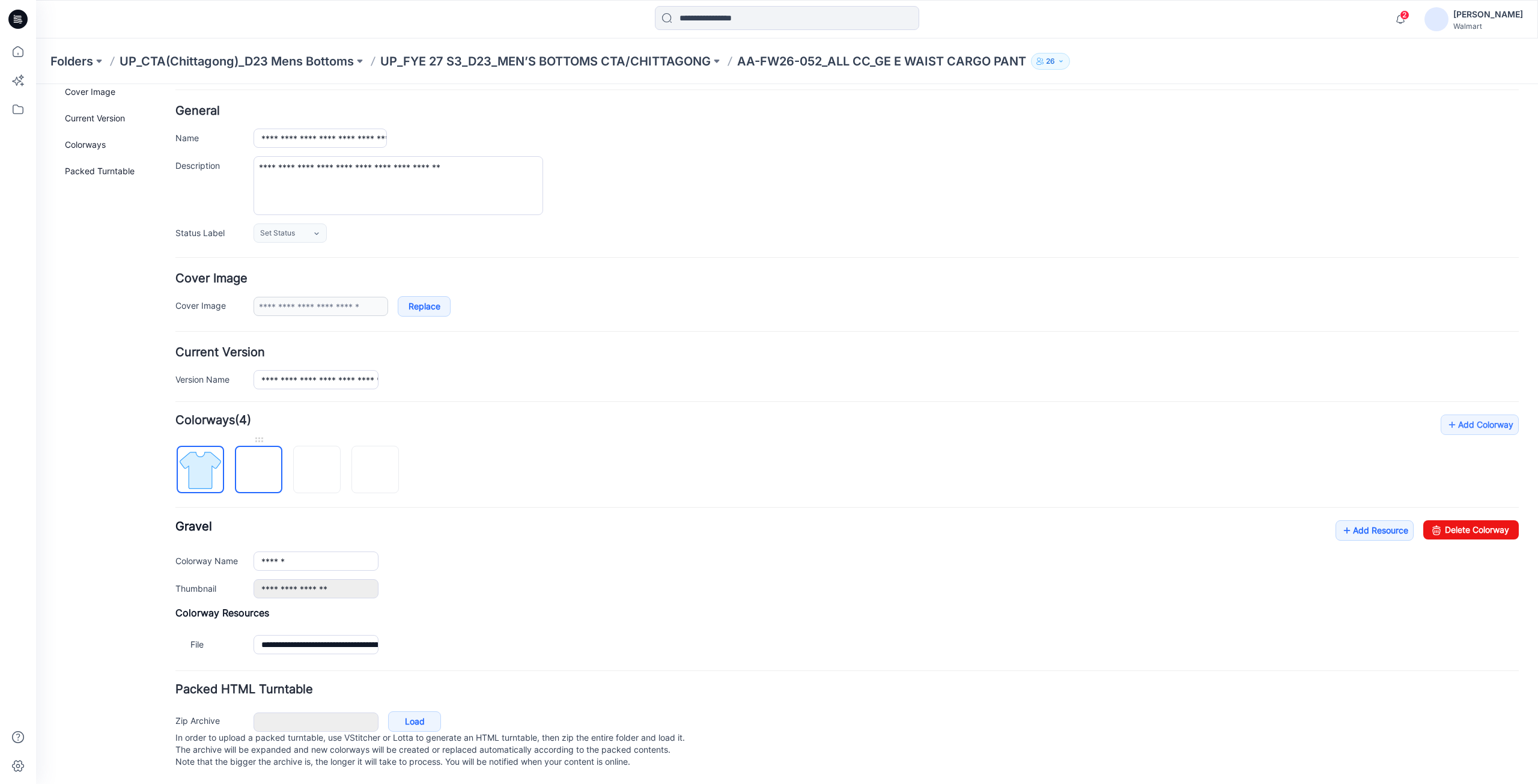
click at [258, 470] on img at bounding box center [258, 470] width 0 height 0
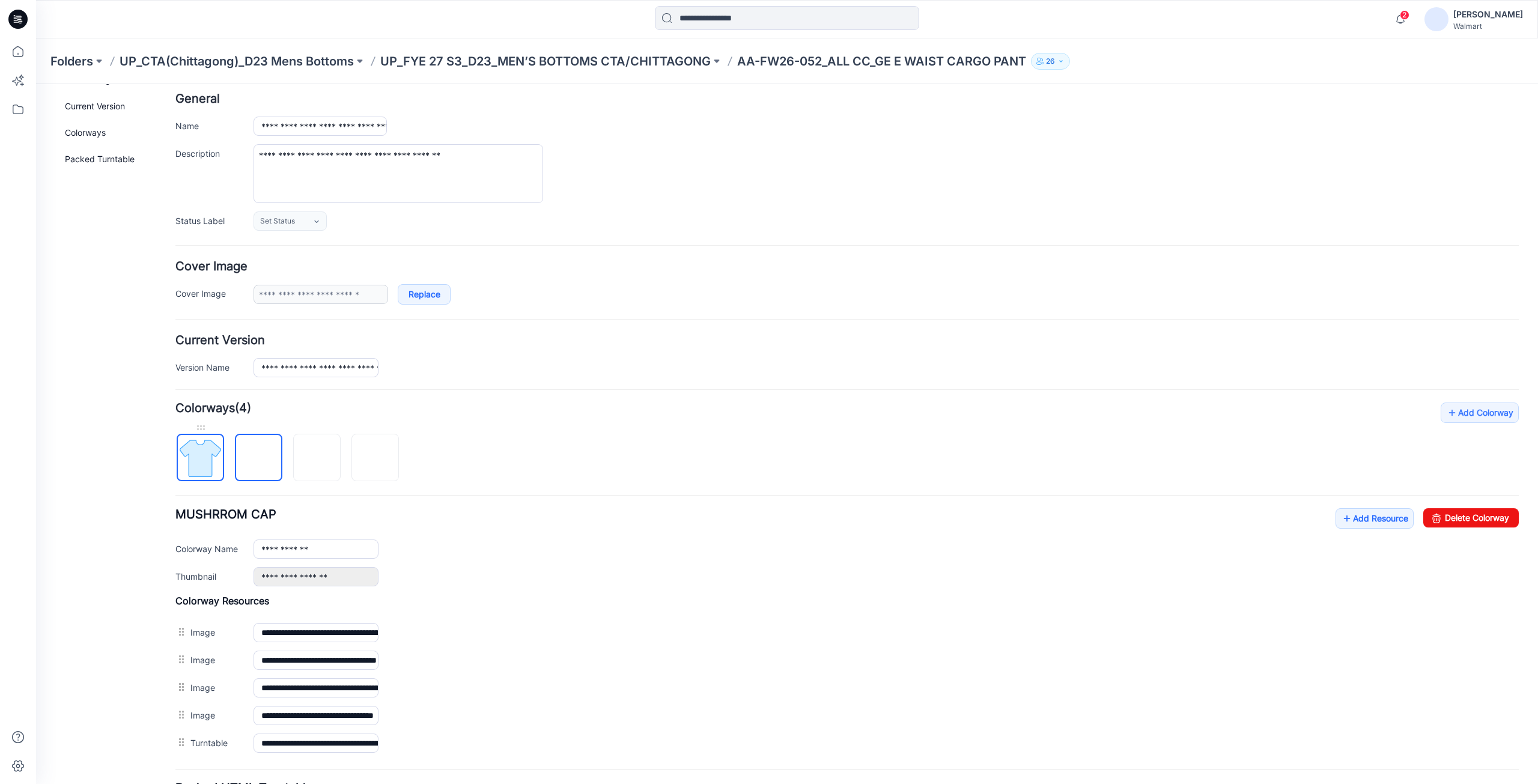
click at [197, 460] on img at bounding box center [201, 458] width 45 height 45
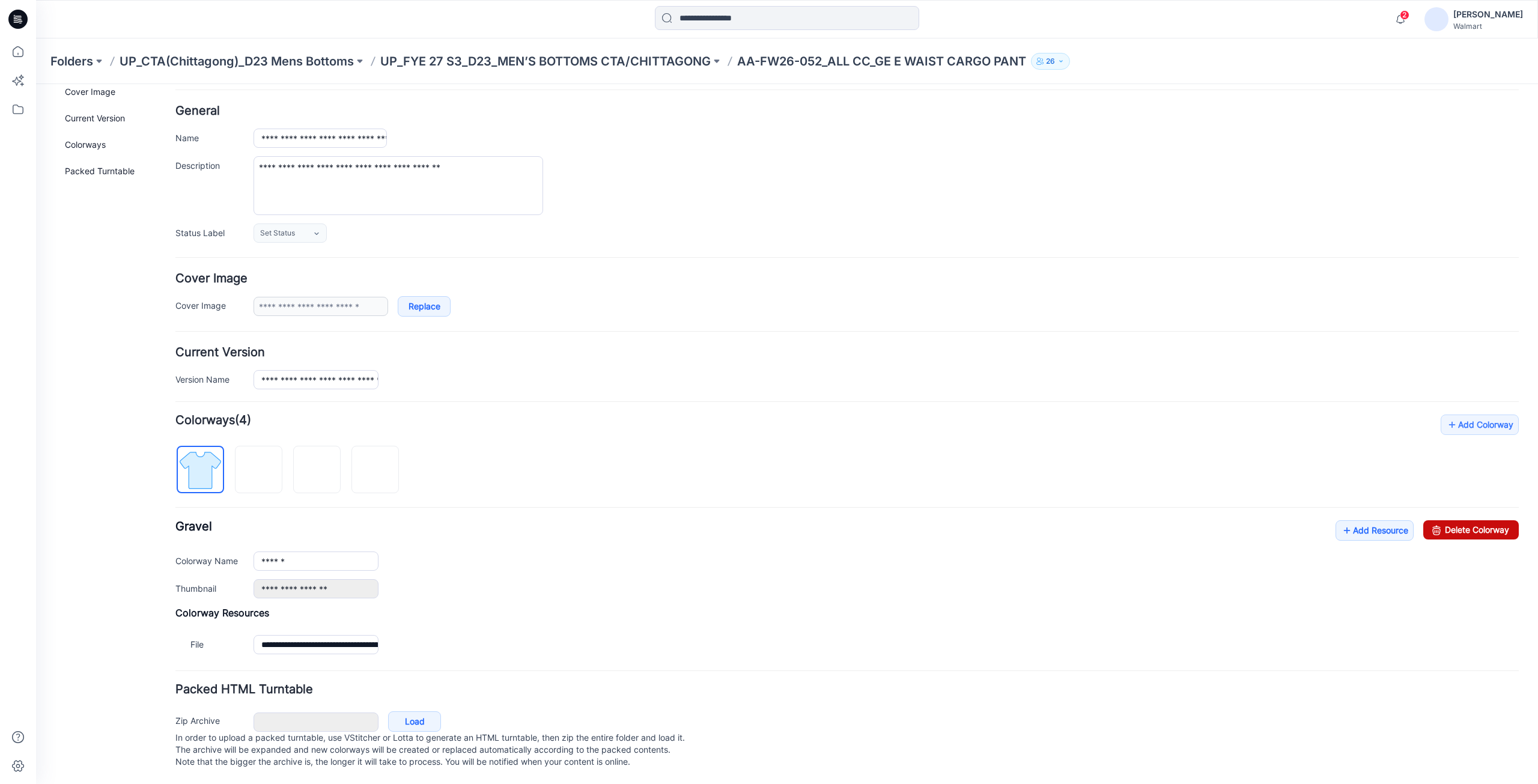
click at [1460, 520] on link "Delete Colorway" at bounding box center [1470, 530] width 96 height 20
type input "**********"
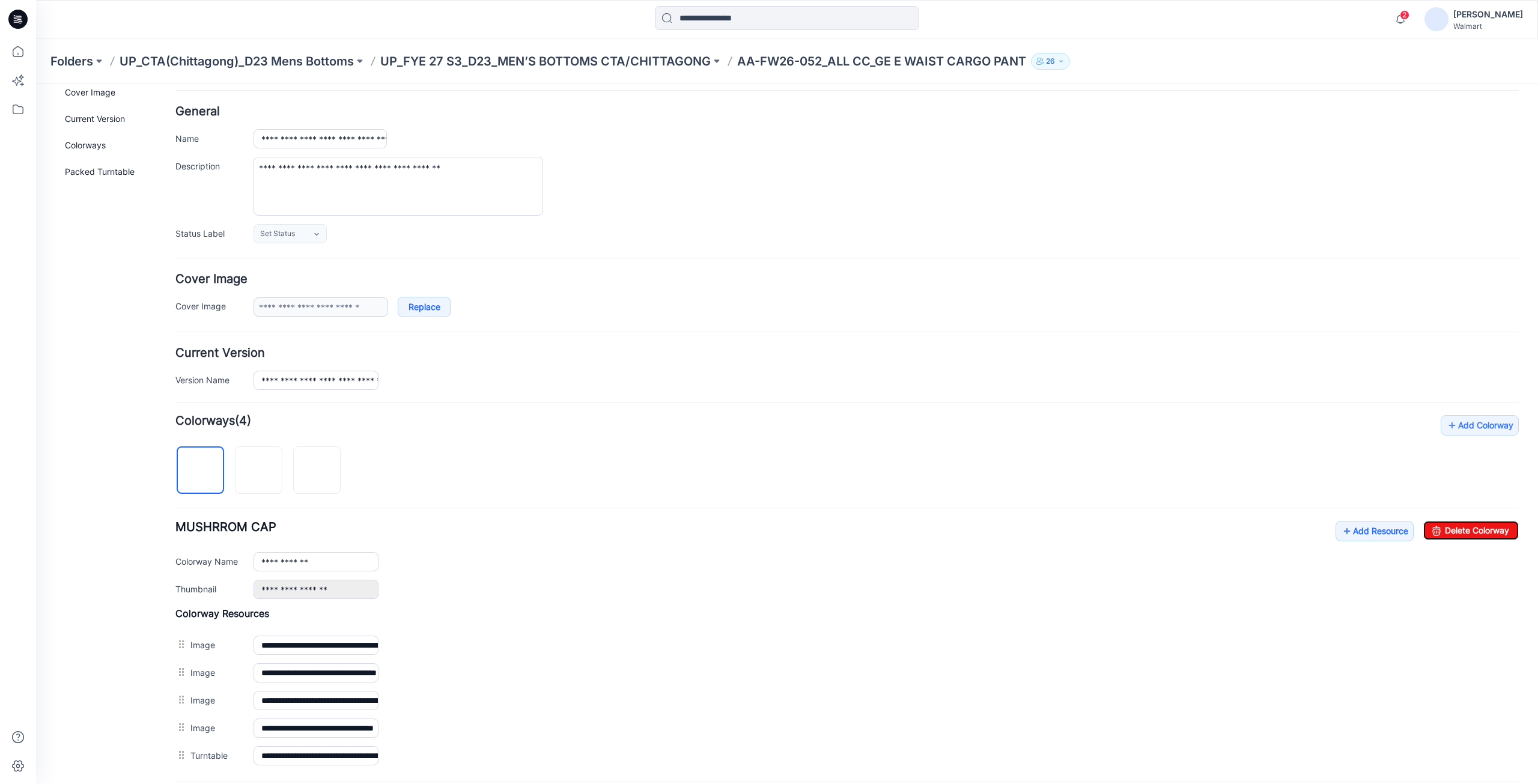
scroll to position [0, 0]
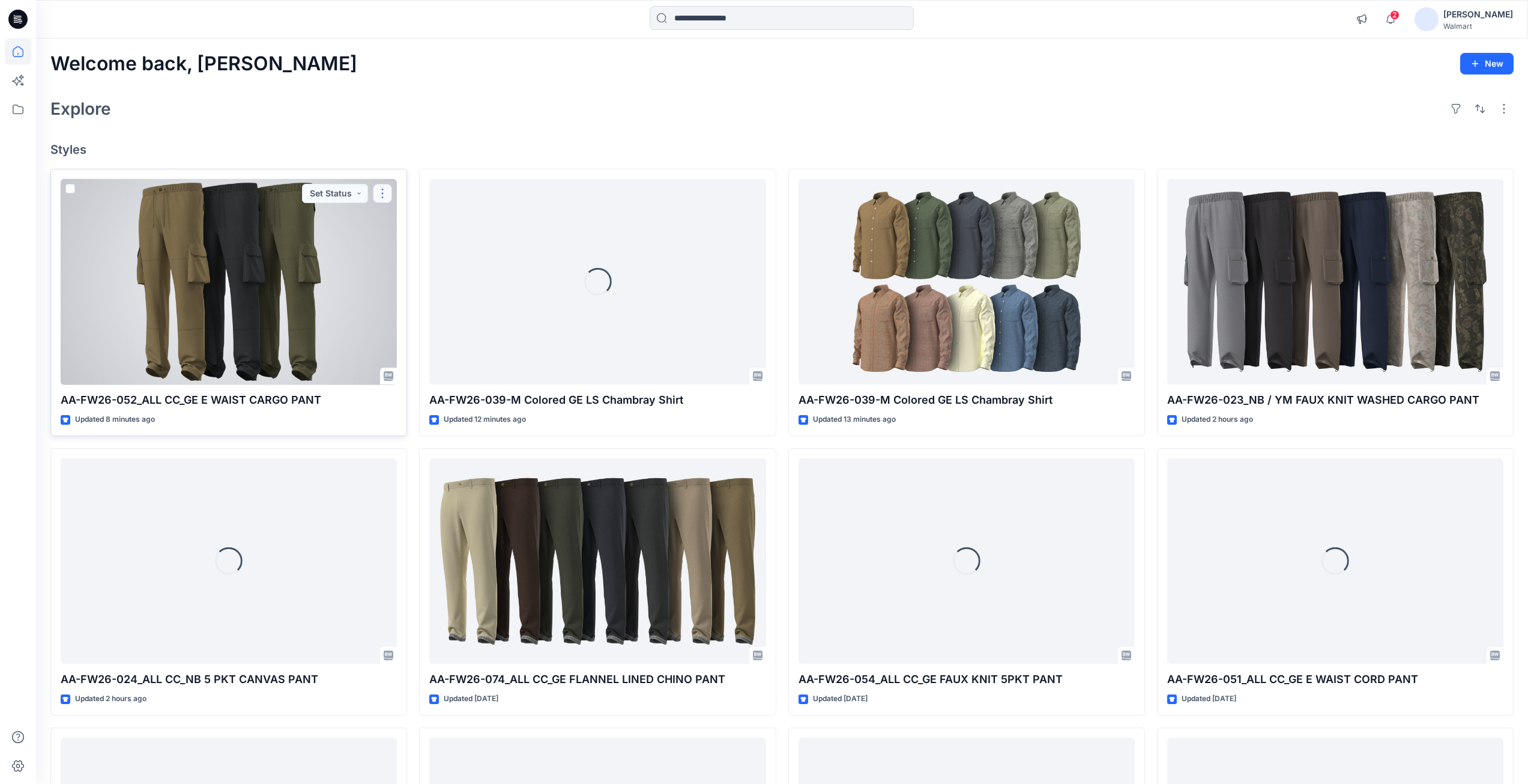
click at [380, 190] on button "button" at bounding box center [383, 194] width 20 height 20
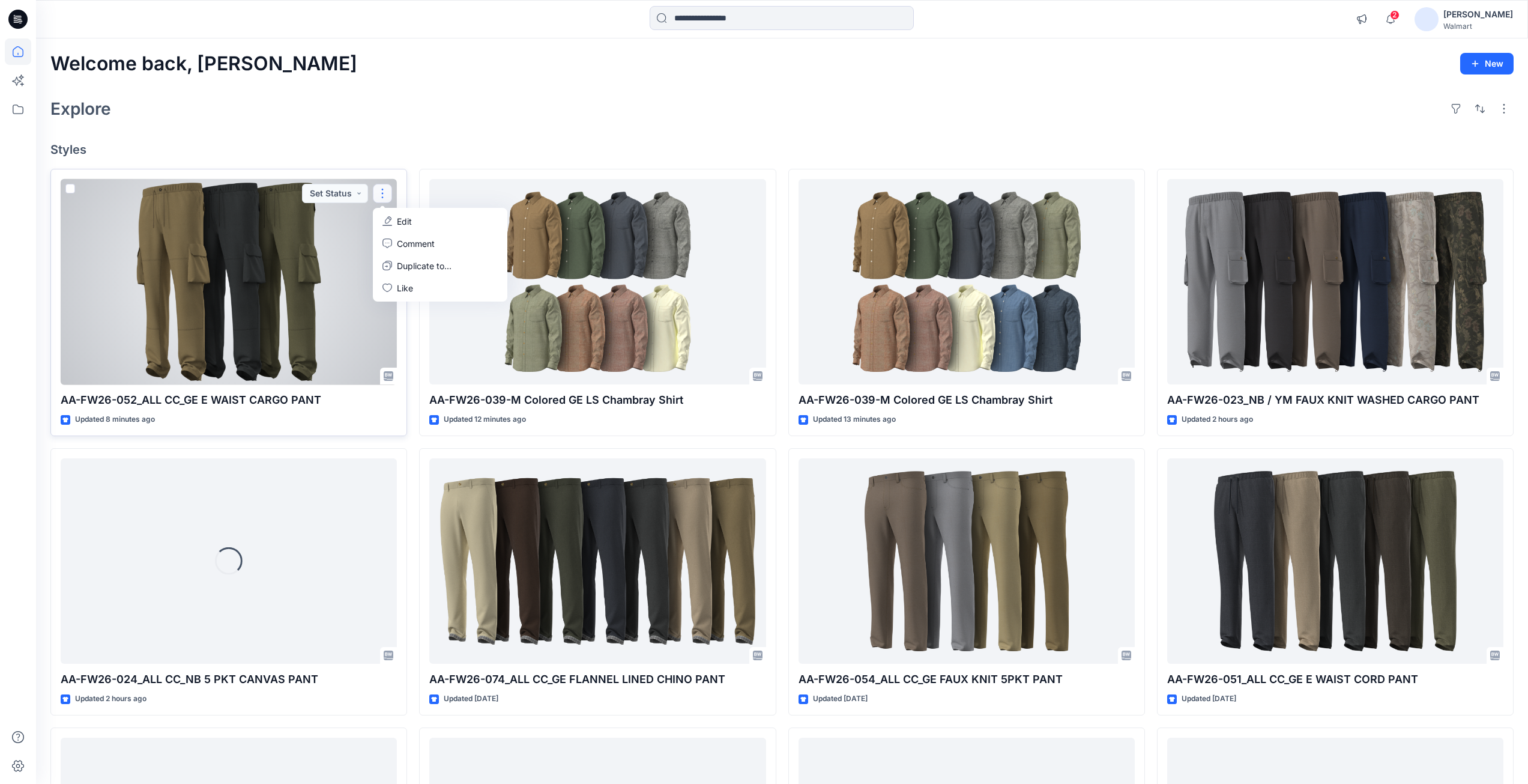
click at [406, 220] on p "Edit" at bounding box center [404, 221] width 15 height 13
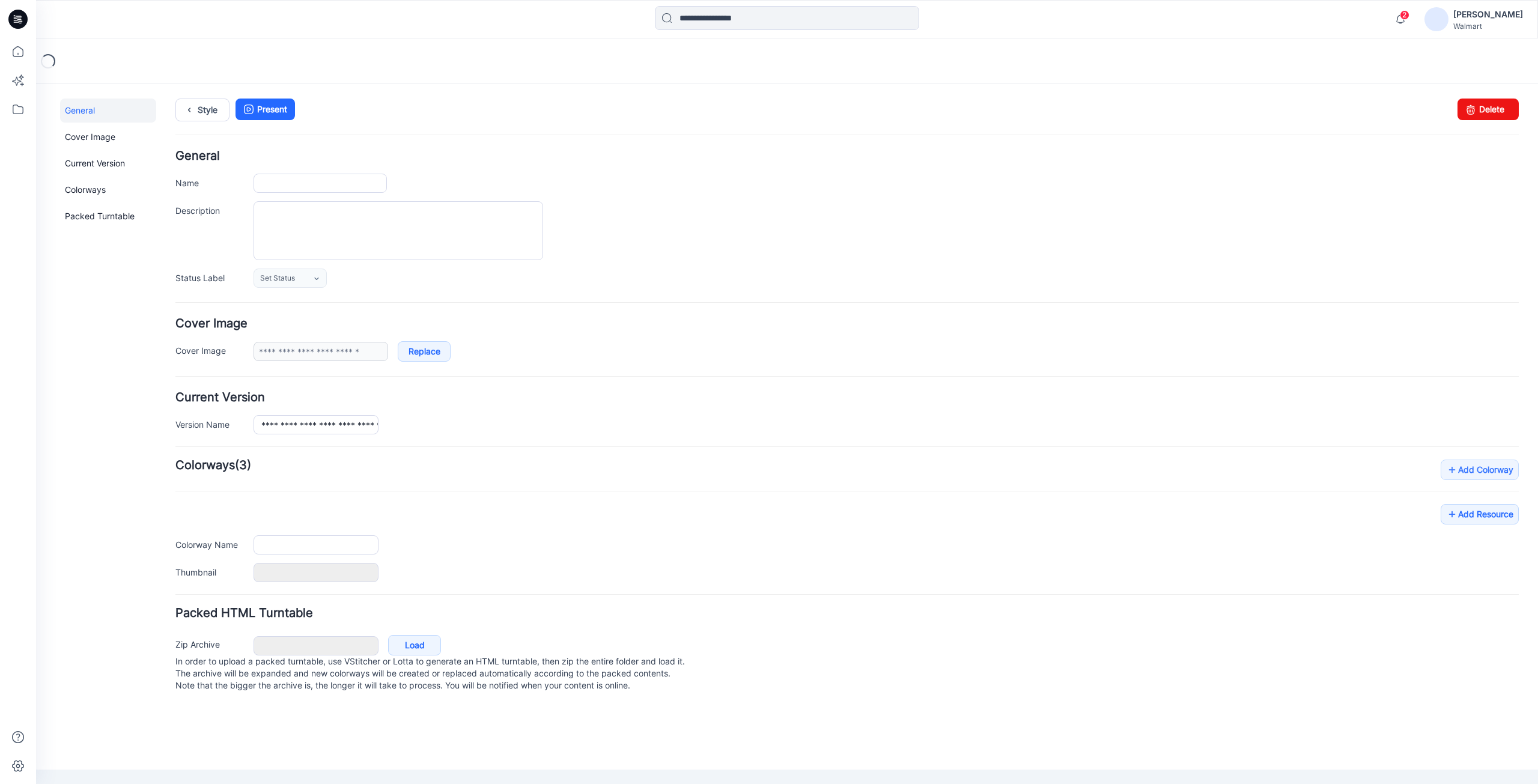
type input "**********"
type textarea "**********"
type input "**********"
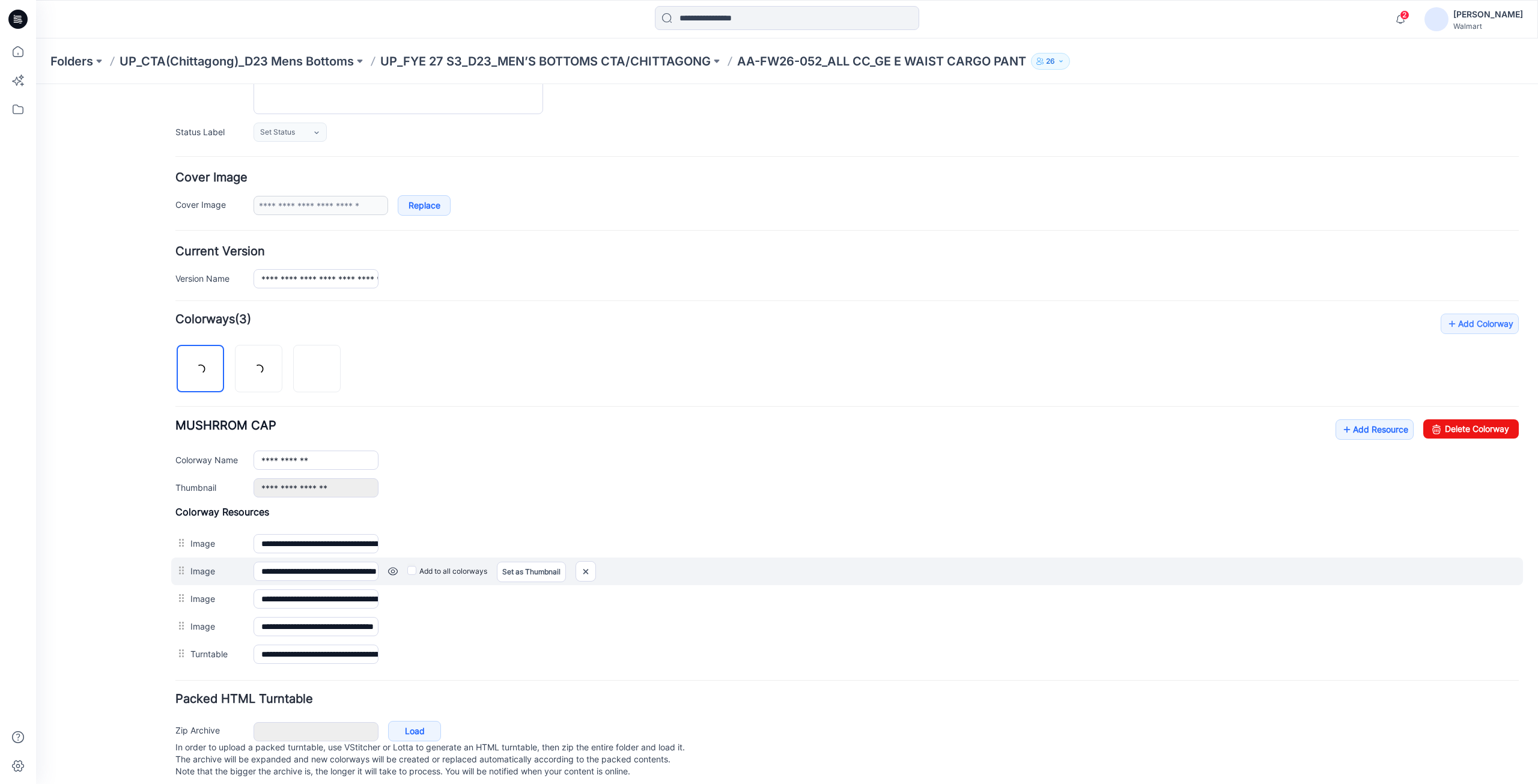
scroll to position [167, 0]
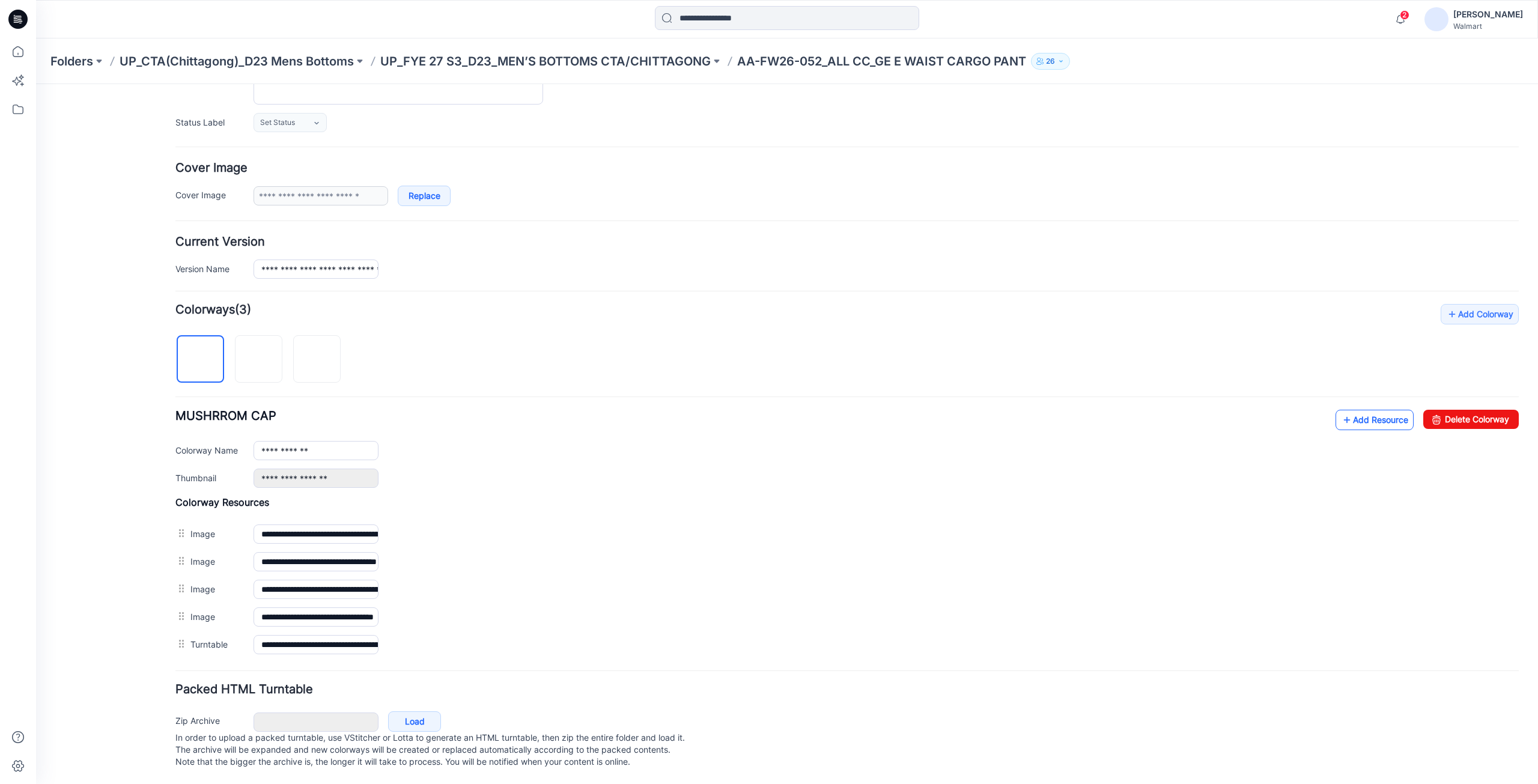
click at [1370, 411] on link "Add Resource" at bounding box center [1375, 419] width 78 height 21
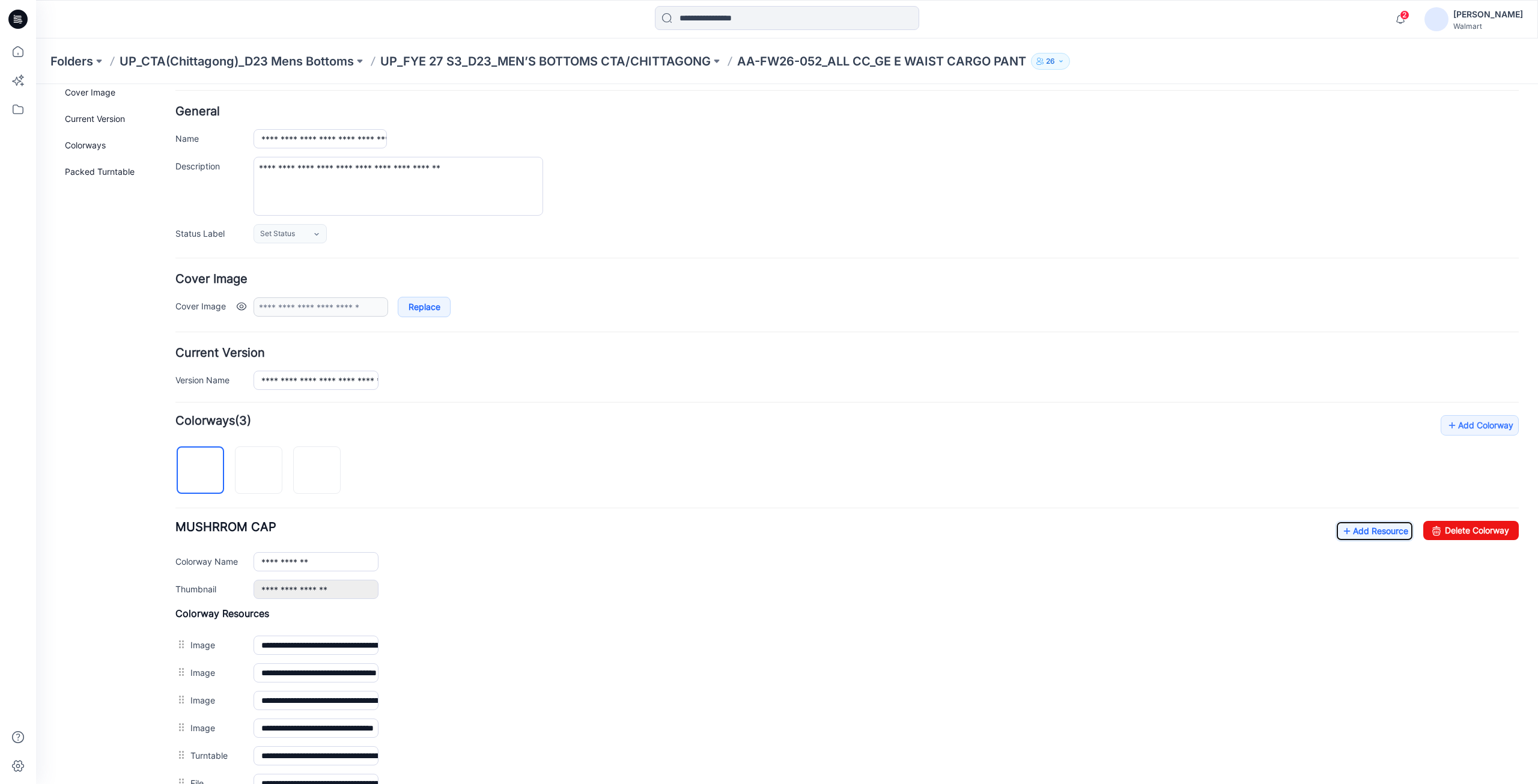
scroll to position [0, 0]
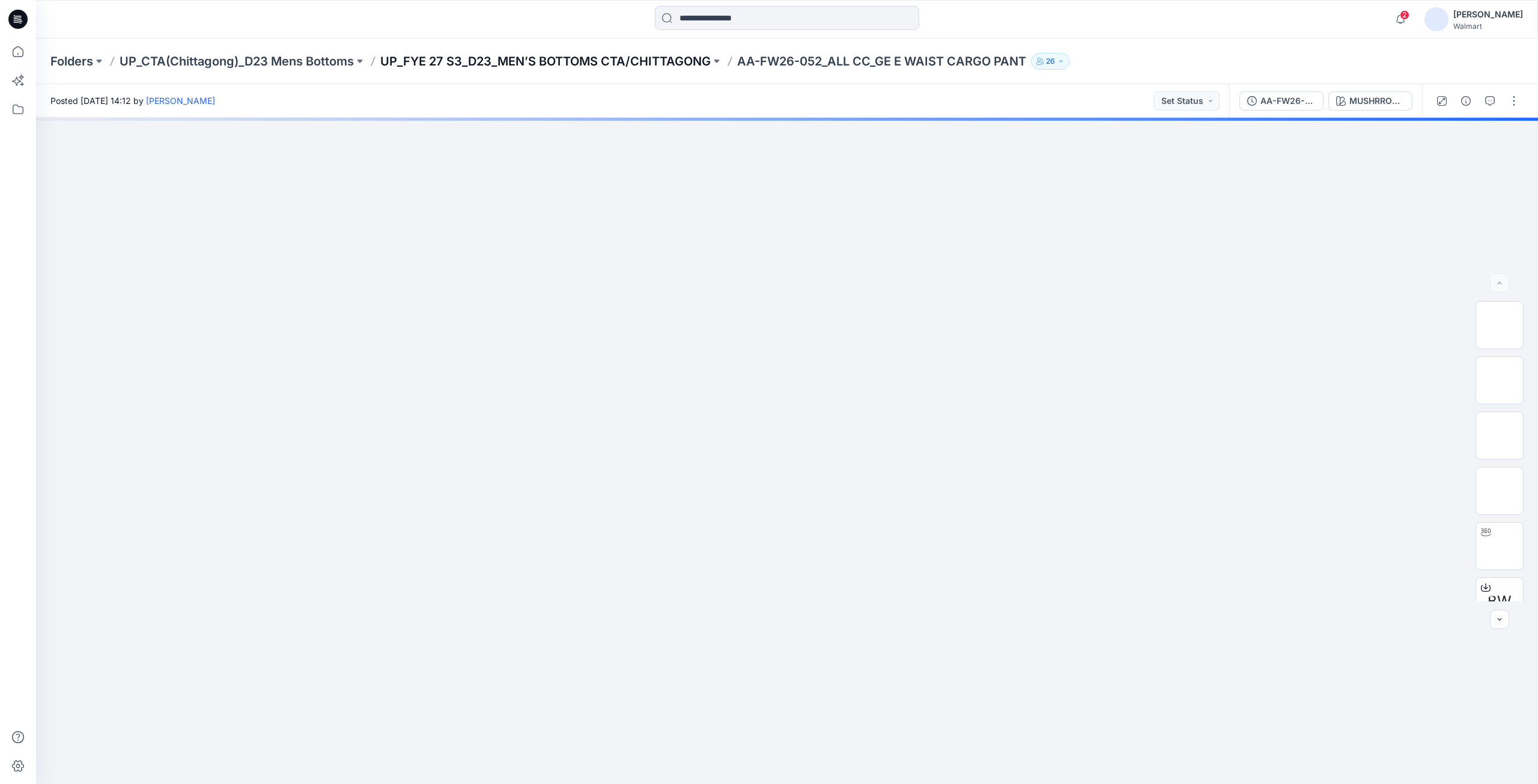
click at [536, 62] on p "UP_FYE 27 S3_D23_MEN’S BOTTOMS CTA/CHITTAGONG" at bounding box center [544, 61] width 330 height 17
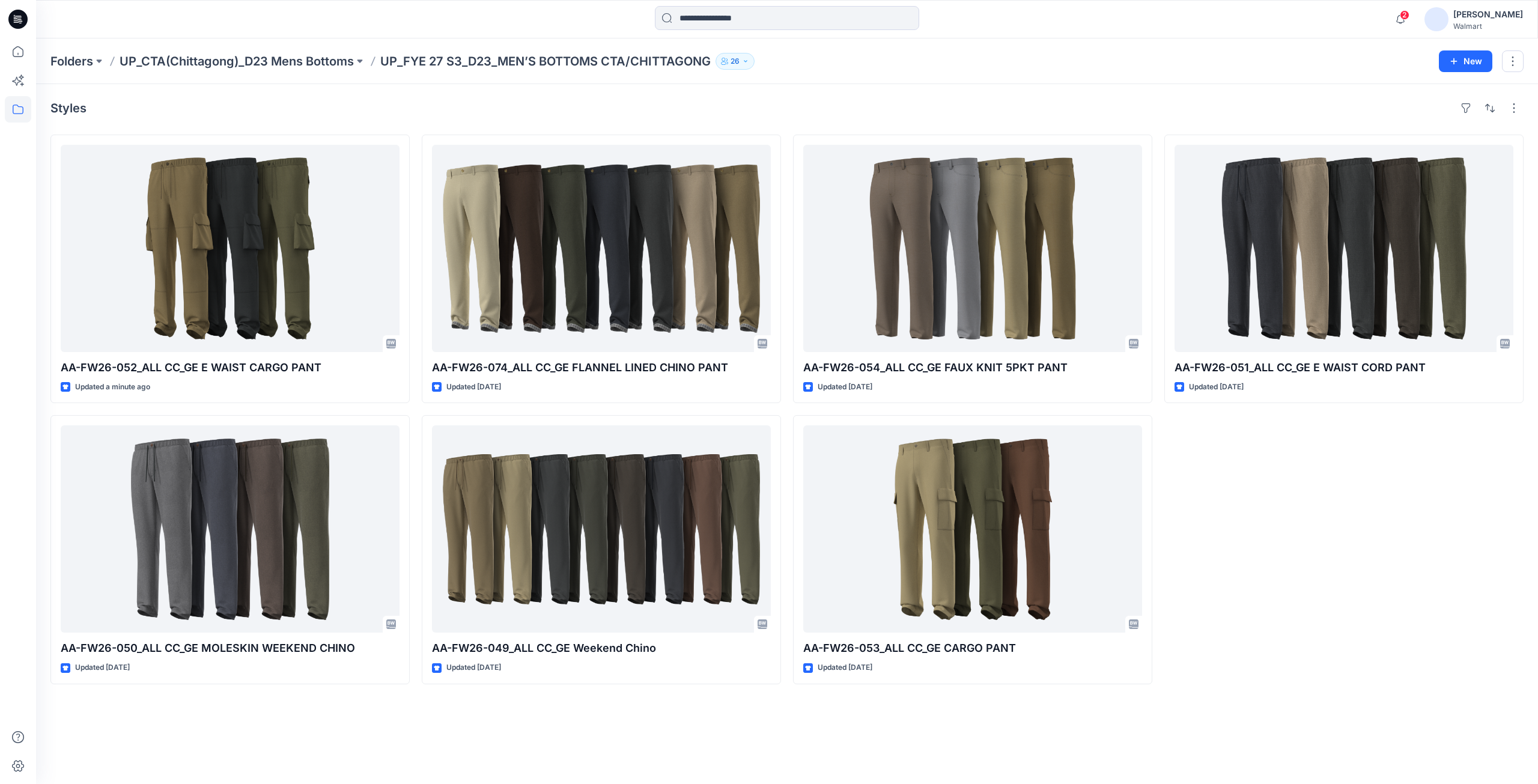
click at [20, 19] on icon at bounding box center [19, 20] width 20 height 20
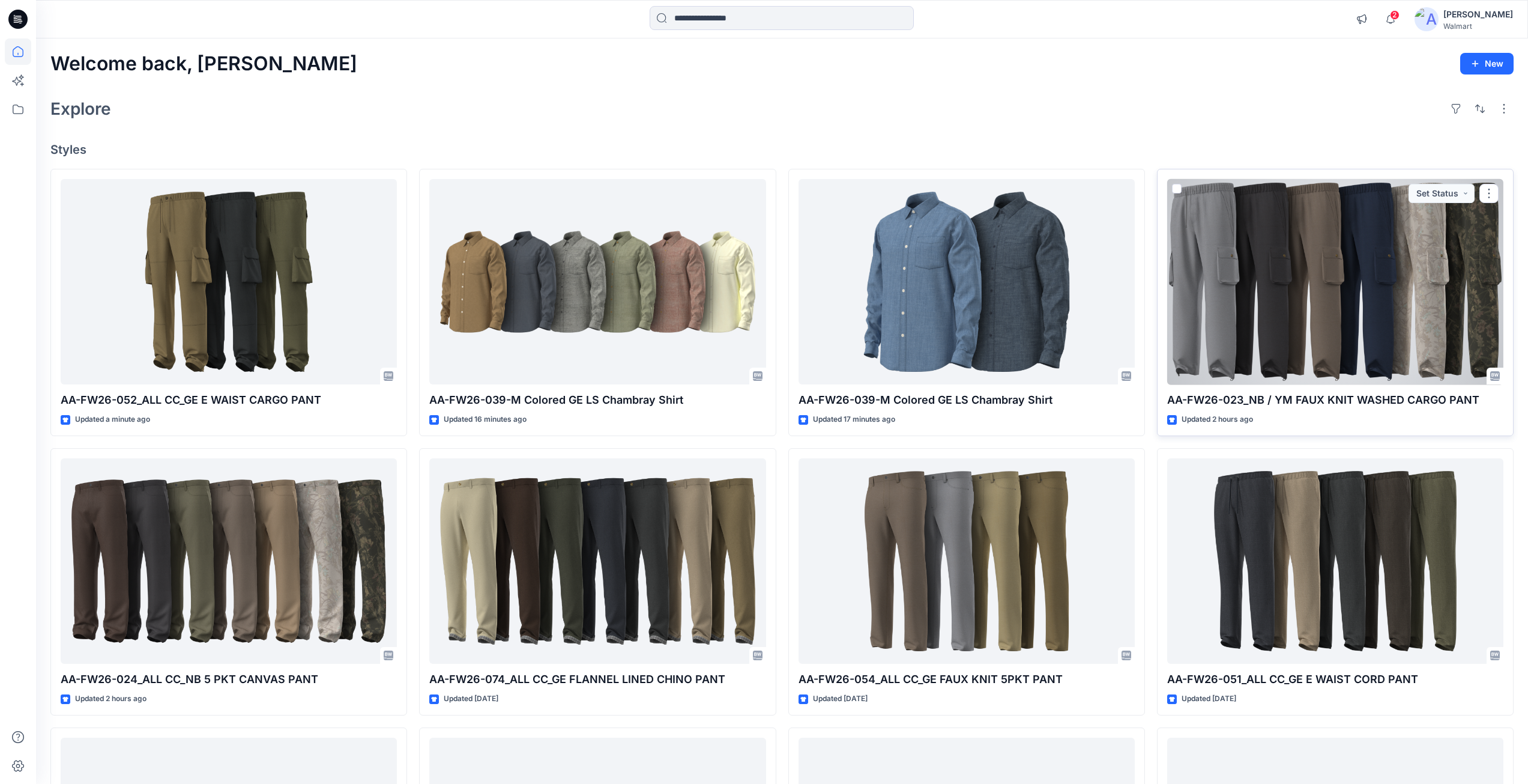
click at [1248, 306] on div at bounding box center [1336, 282] width 337 height 206
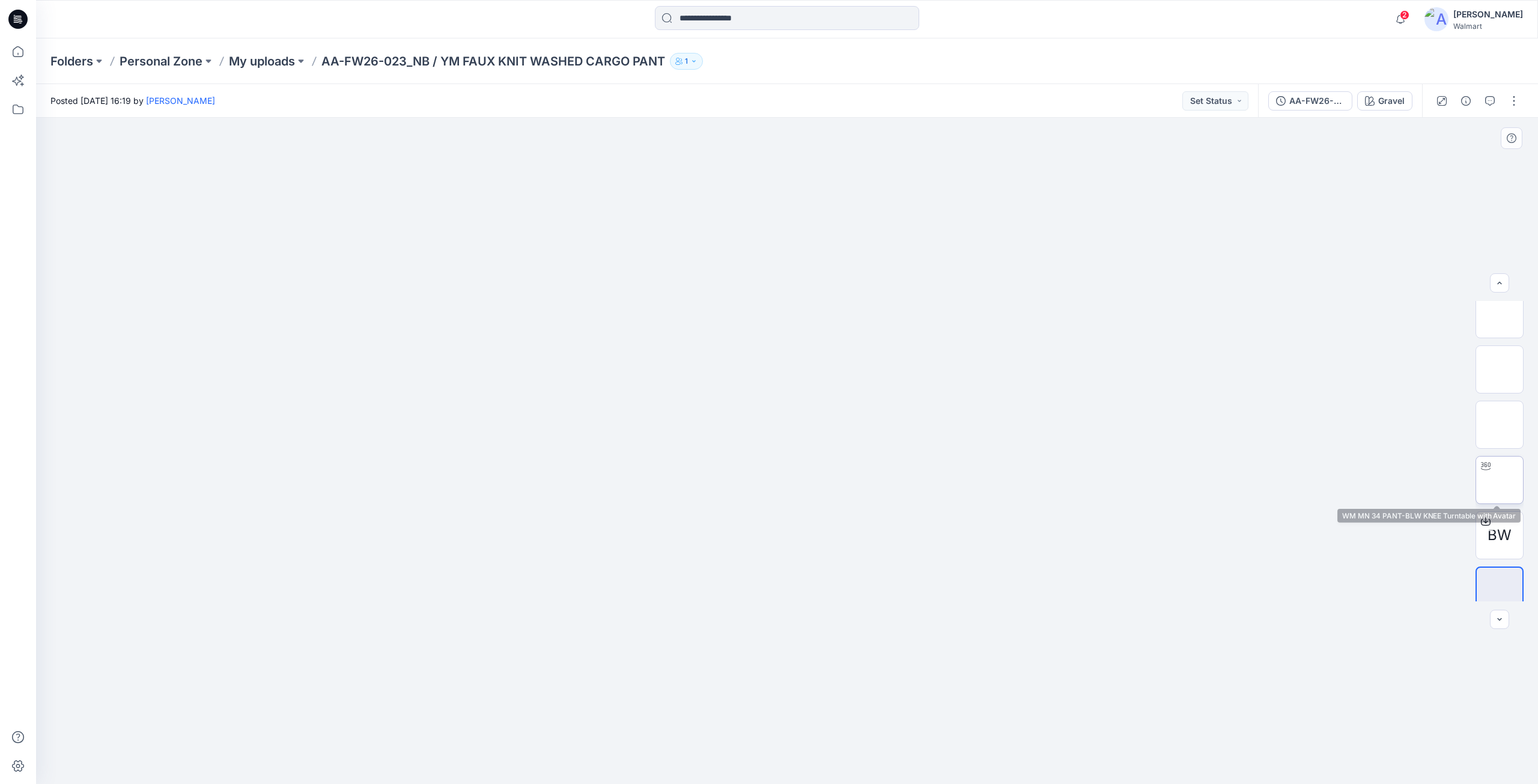
scroll to position [79, 0]
click at [1483, 506] on icon at bounding box center [1485, 506] width 5 height 6
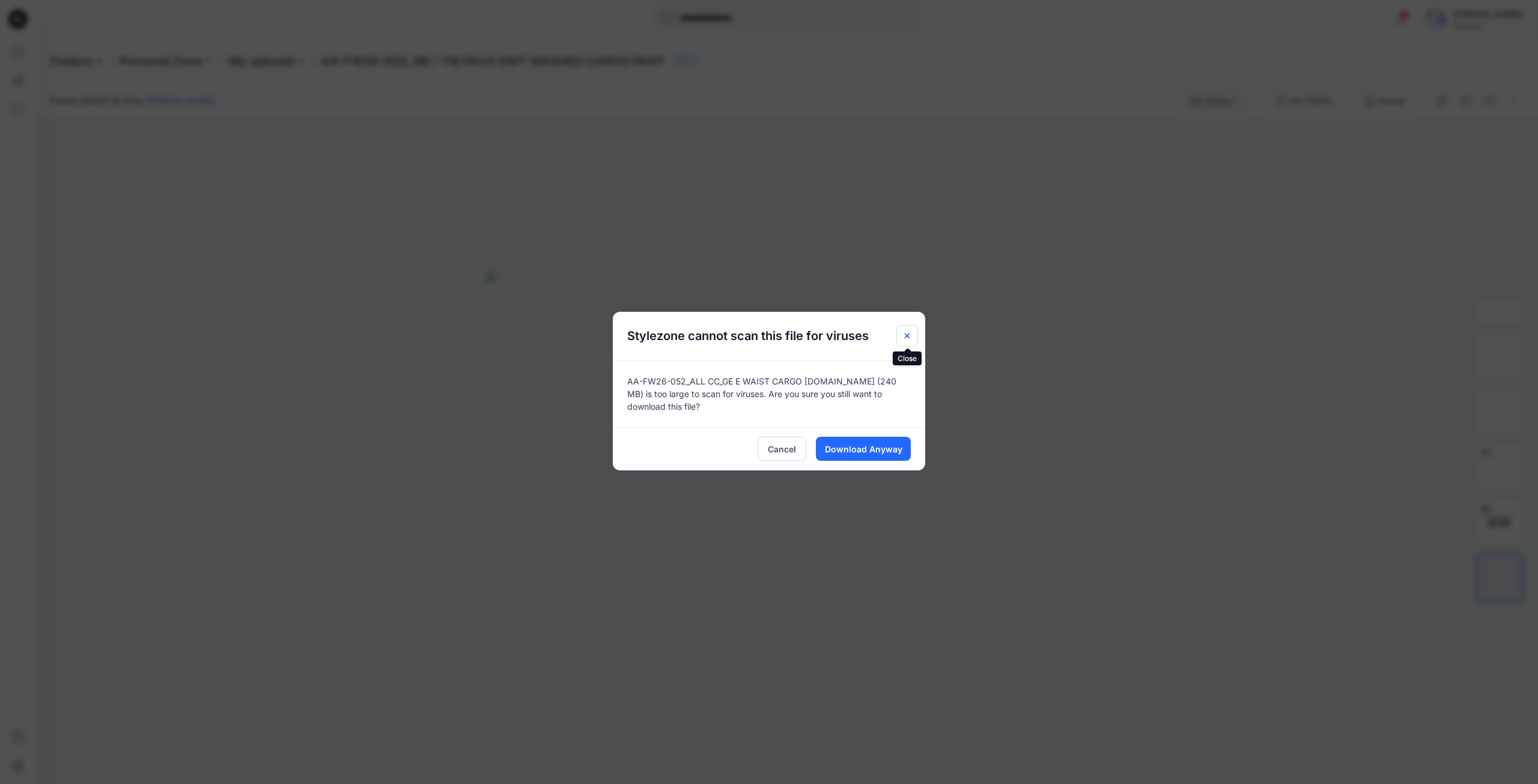
click at [916, 340] on button "Close" at bounding box center [907, 336] width 22 height 22
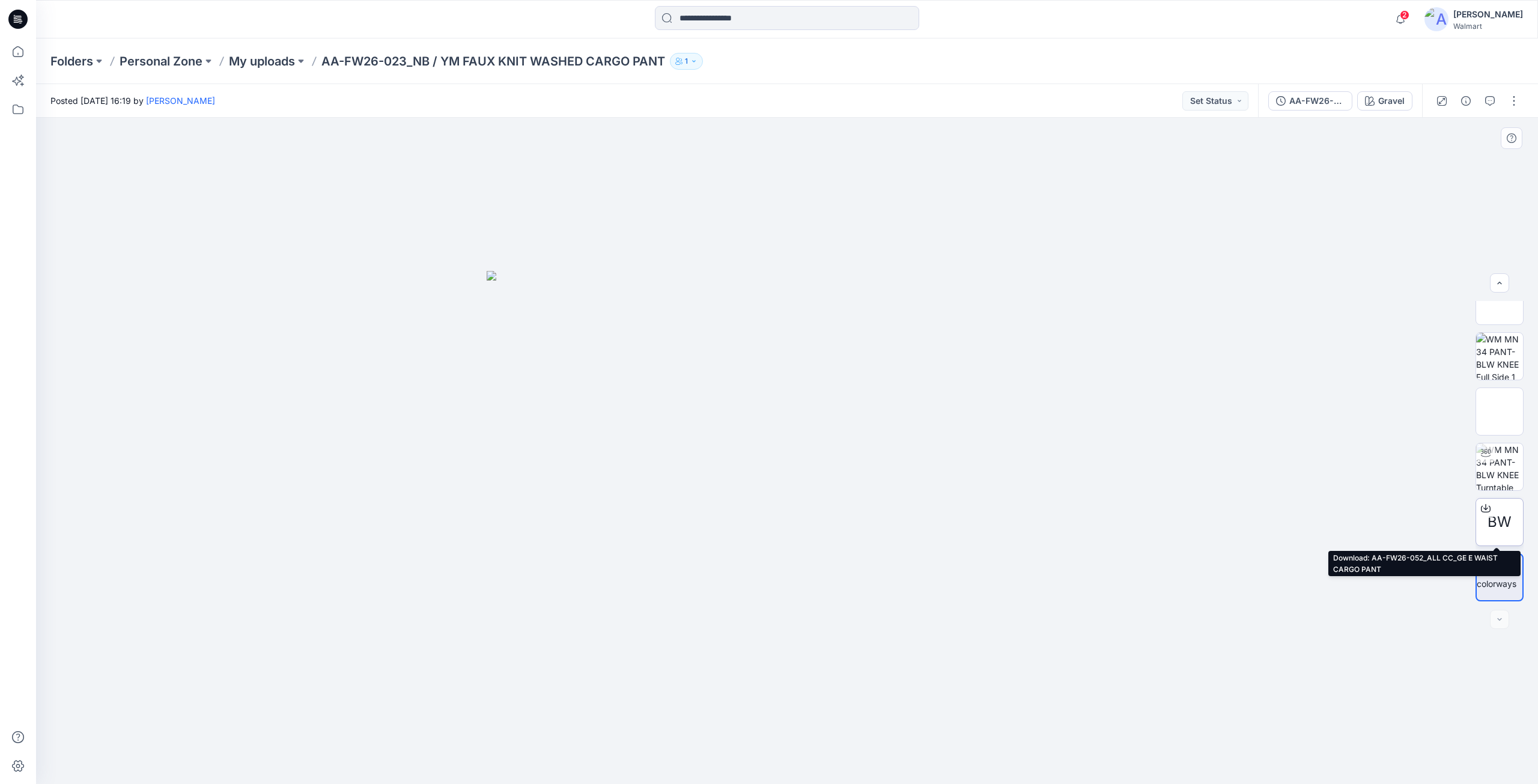
click at [1481, 508] on icon at bounding box center [1485, 508] width 10 height 10
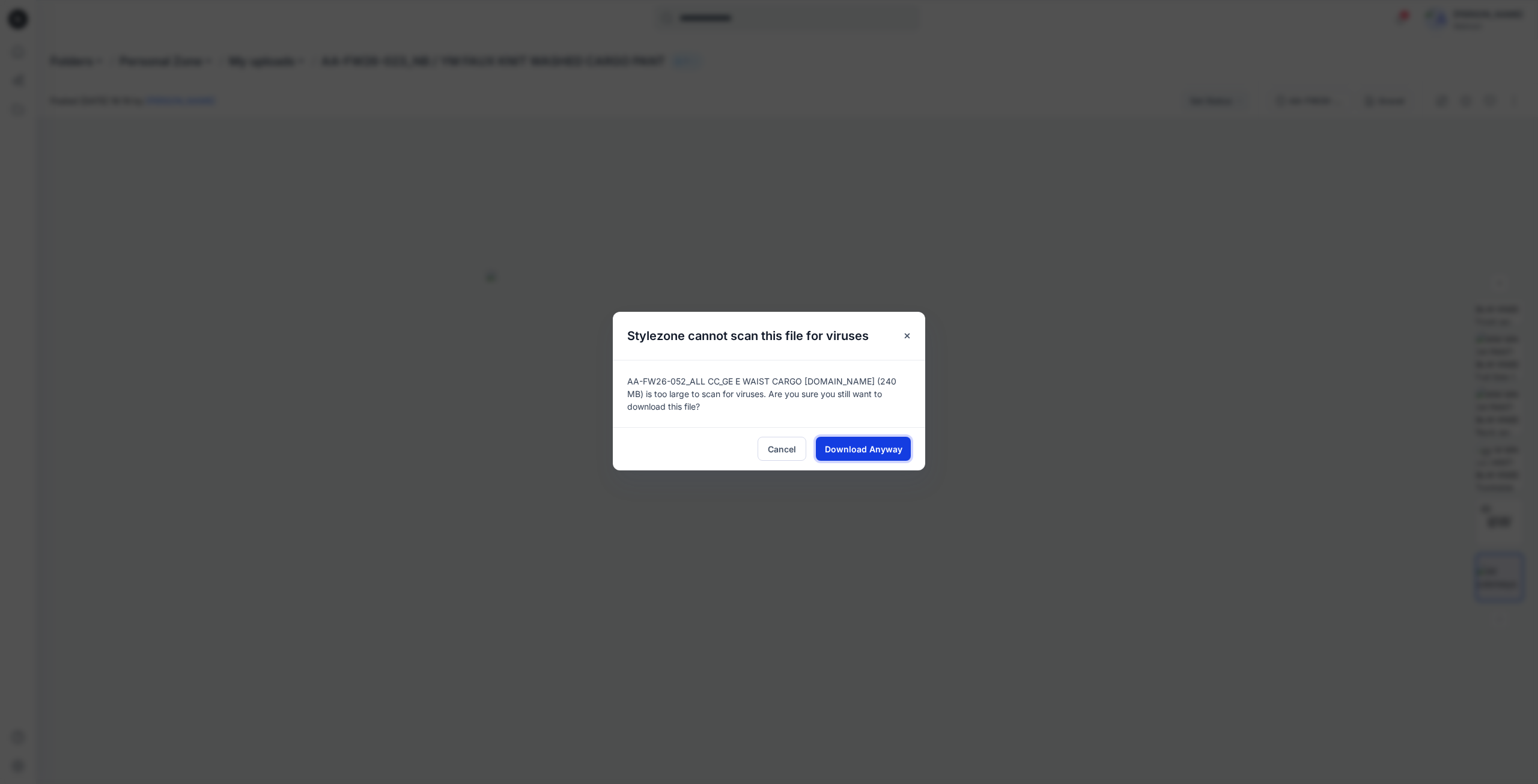
click at [837, 450] on span "Download Anyway" at bounding box center [862, 448] width 77 height 13
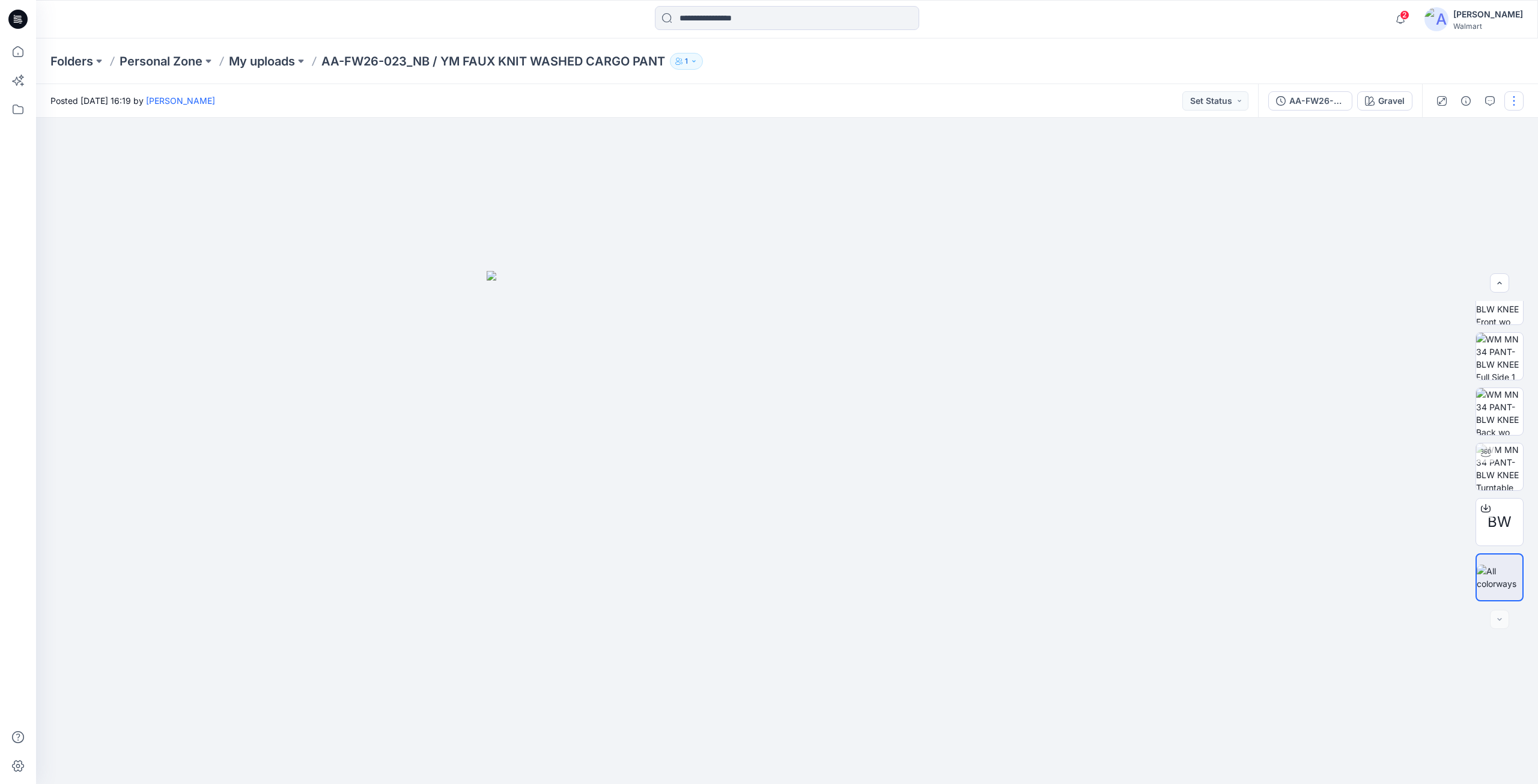
click at [1513, 103] on button "button" at bounding box center [1514, 101] width 20 height 20
click at [1439, 163] on p "Edit" at bounding box center [1436, 162] width 15 height 13
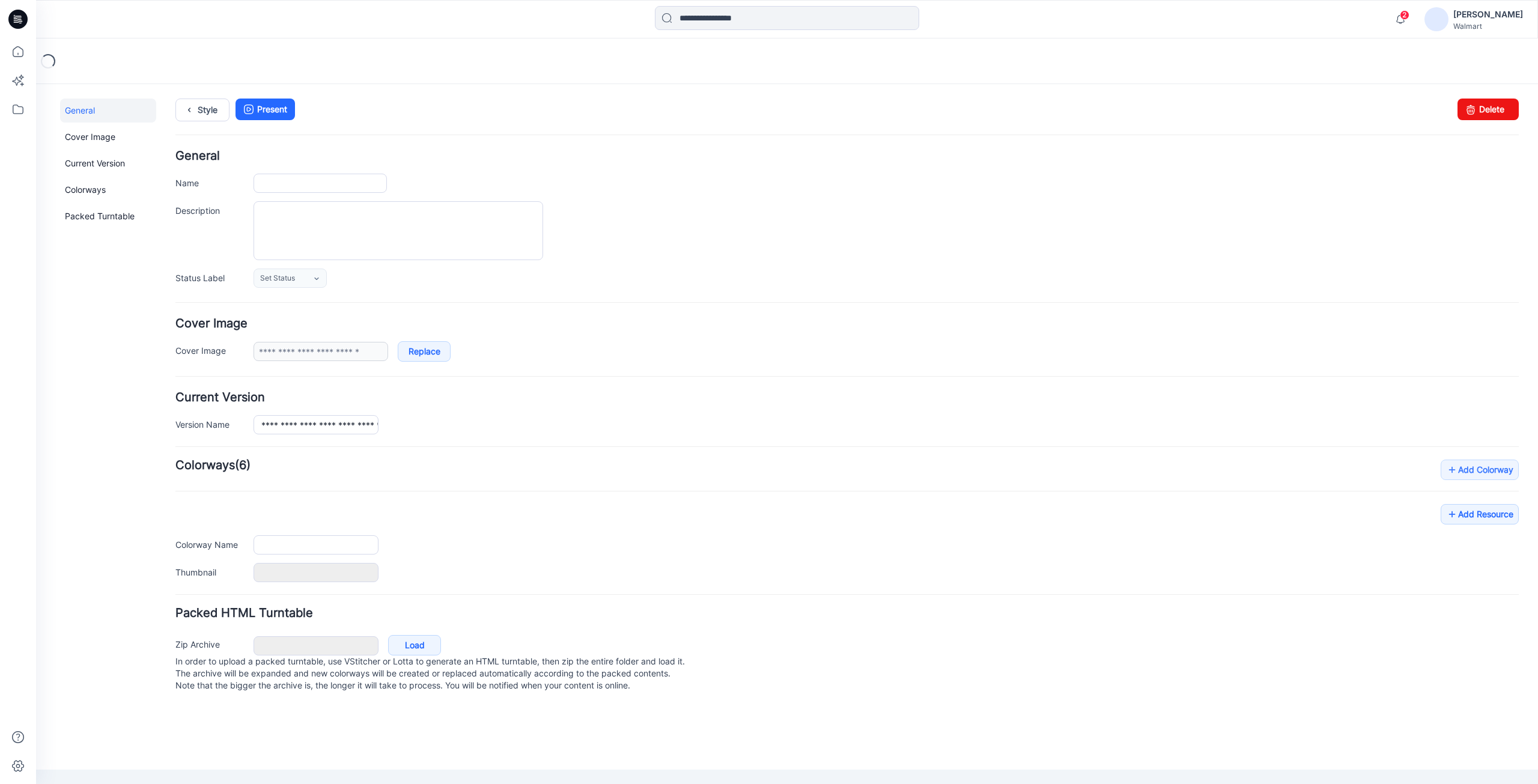
type input "**********"
type textarea "**********"
type input "******"
type input "**********"
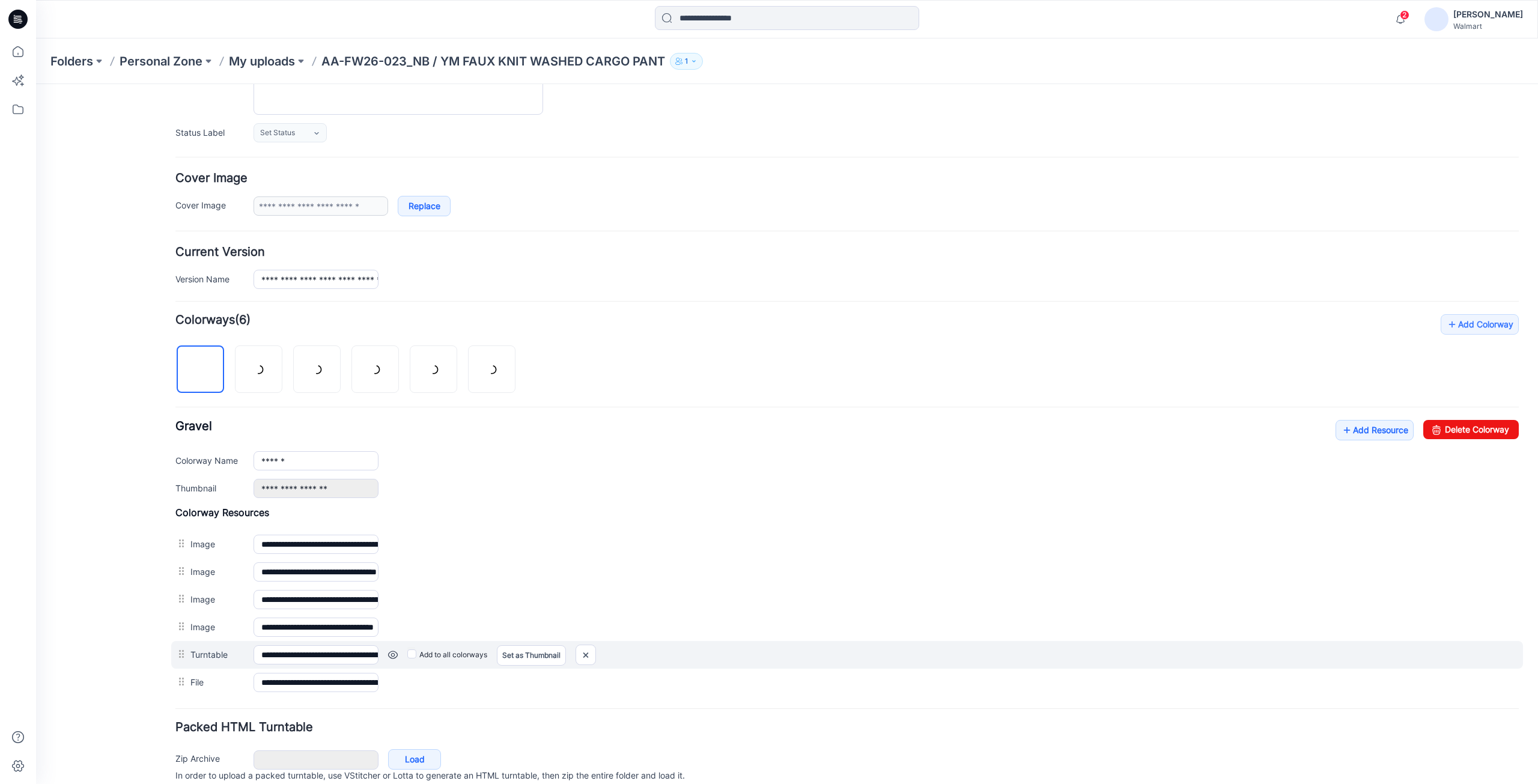
scroll to position [195, 0]
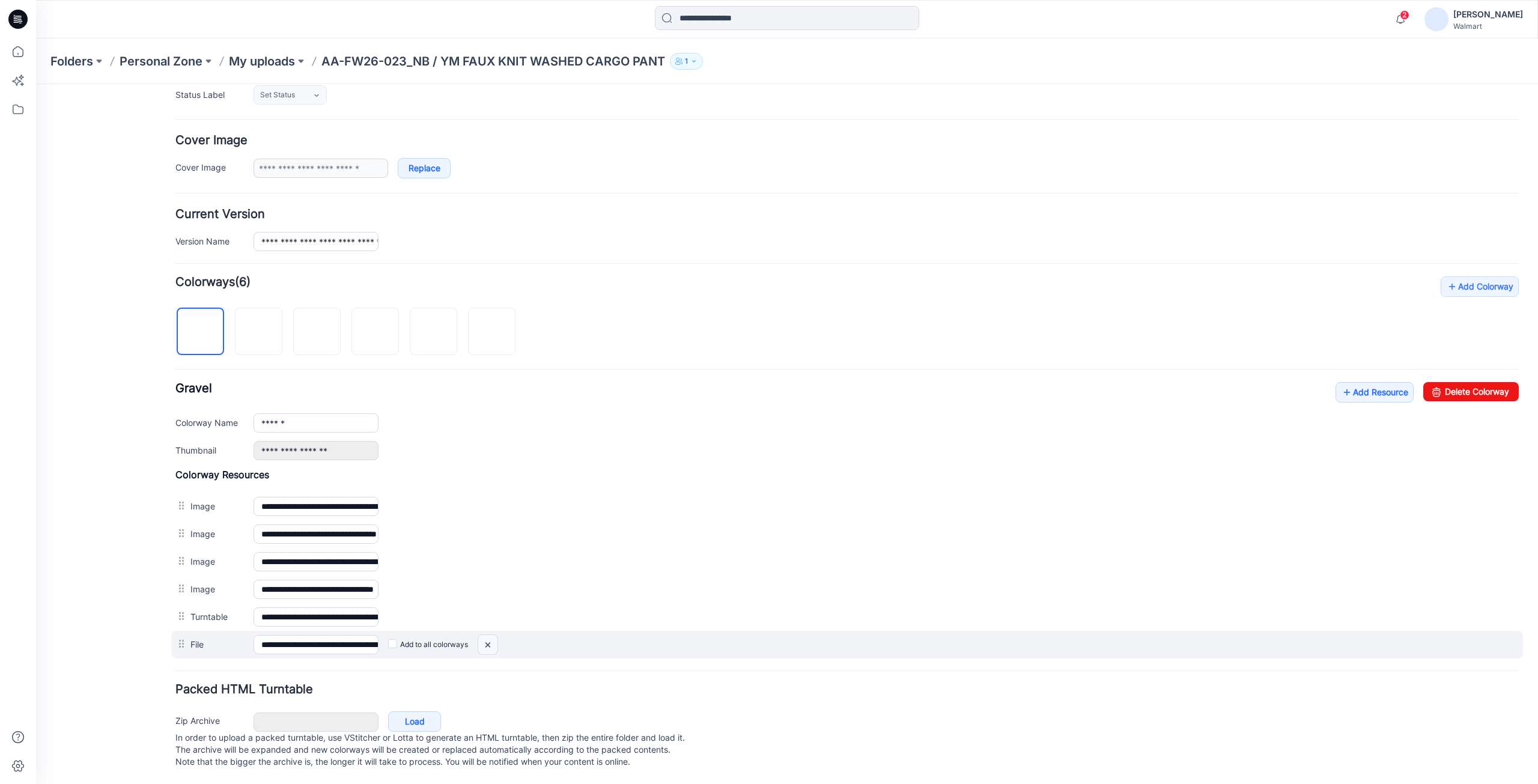
drag, startPoint x: 490, startPoint y: 632, endPoint x: 859, endPoint y: 160, distance: 599.1
click at [490, 634] on img at bounding box center [488, 644] width 20 height 20
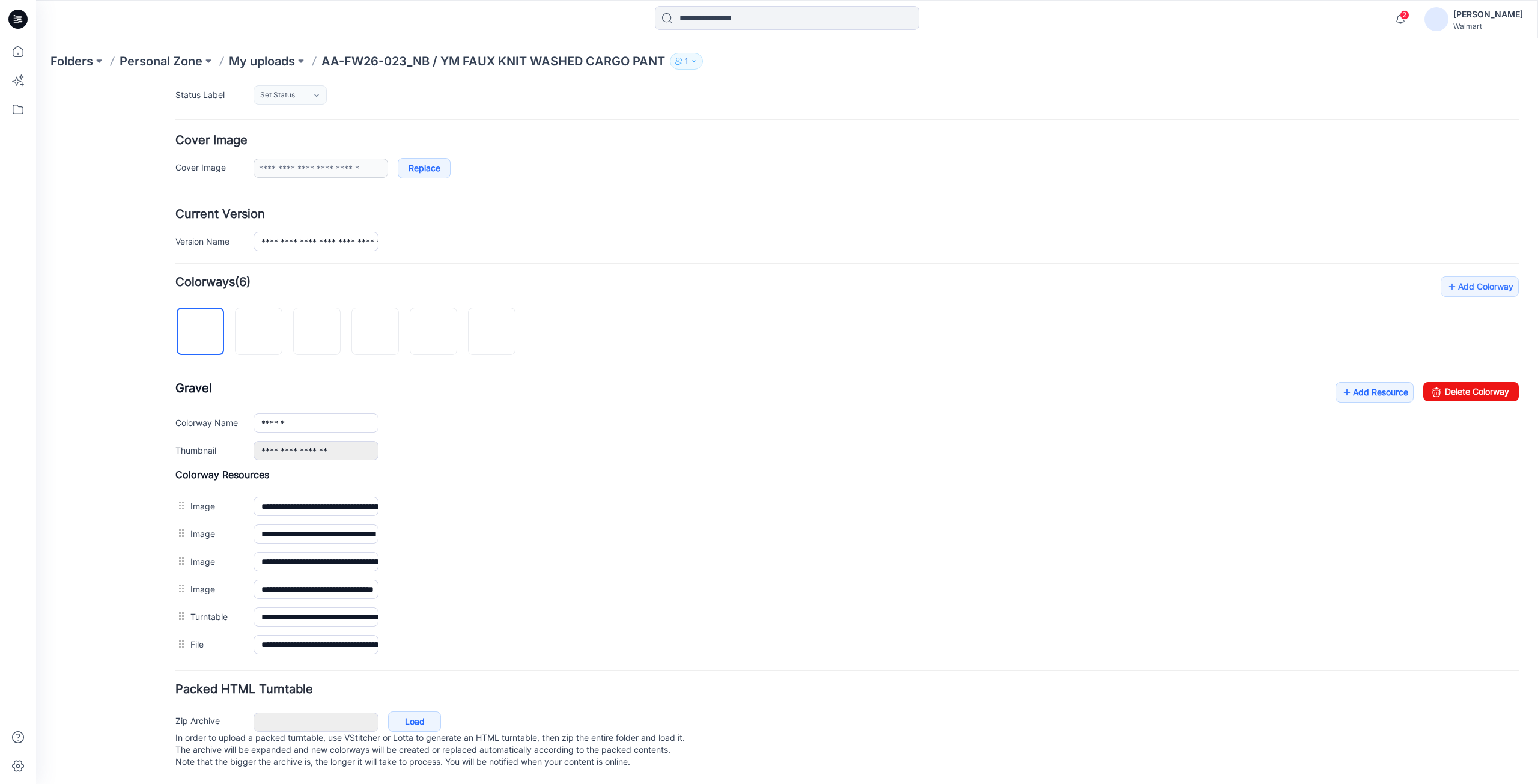
scroll to position [167, 0]
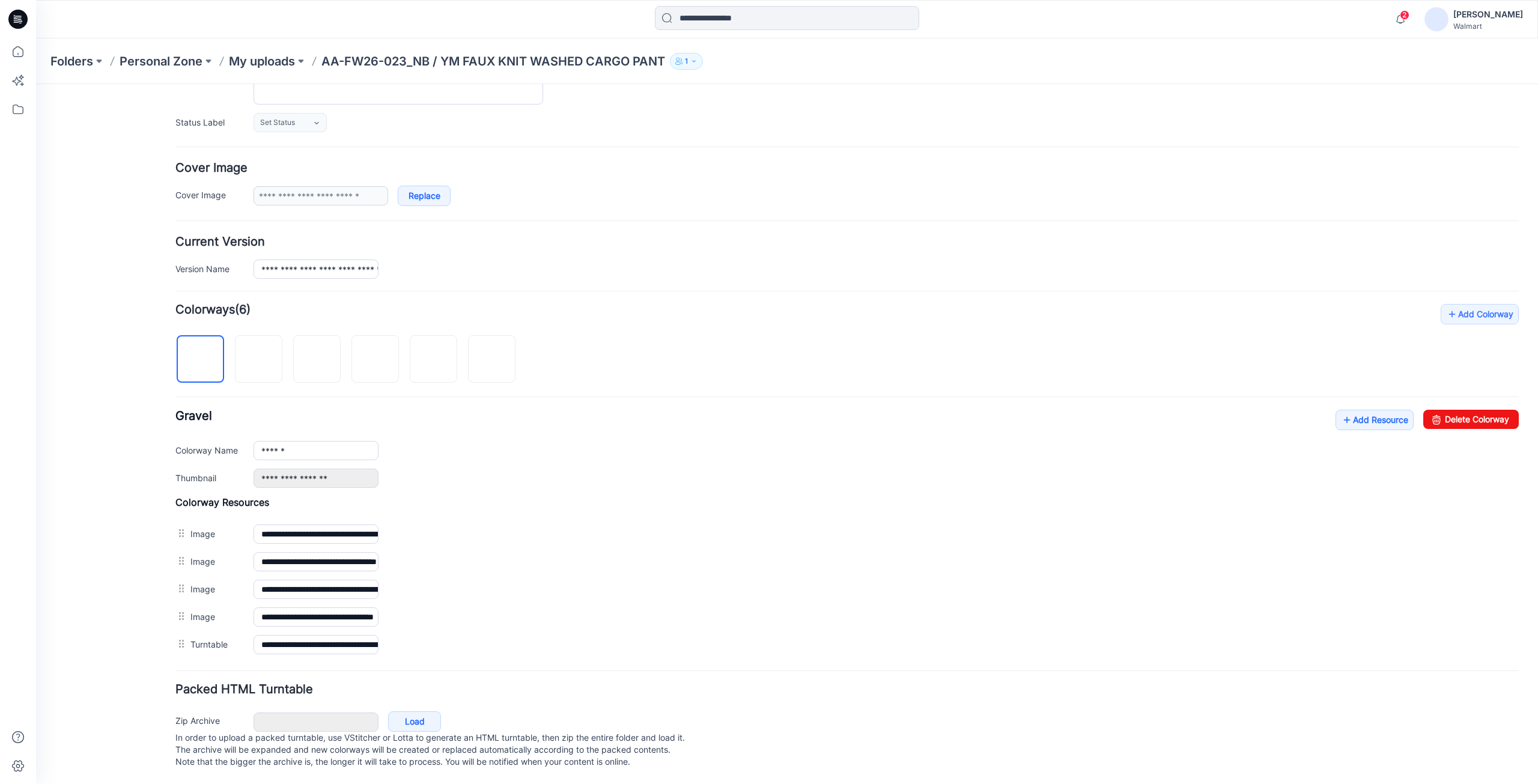
click at [1349, 377] on div "Add Colorway Colorways (6) Gravel Add Resource Delete Colorway Colorway Name **…" at bounding box center [847, 481] width 1343 height 354
click at [1352, 409] on link "Add Resource" at bounding box center [1375, 419] width 78 height 21
click at [1369, 416] on link "Add Resource" at bounding box center [1375, 419] width 78 height 21
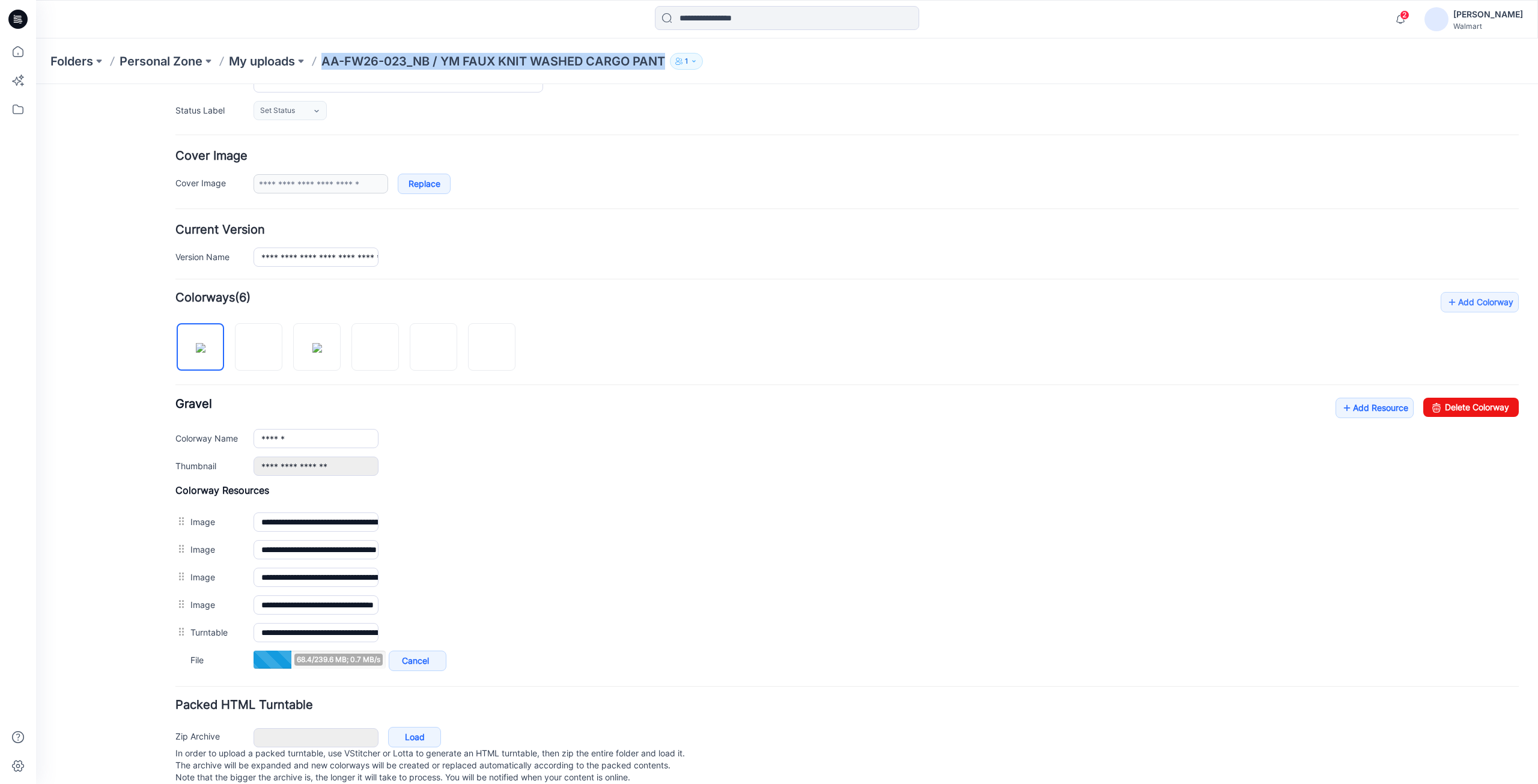
drag, startPoint x: 324, startPoint y: 60, endPoint x: 670, endPoint y: 70, distance: 346.1
click at [670, 70] on div "Folders Personal Zone My uploads AA-FW26-023_NB / YM FAUX KNIT WASHED CARGO PAN…" at bounding box center [787, 61] width 1502 height 46
copy p "AA-FW26-023_NB / YM FAUX KNIT WASHED CARGO PANT"
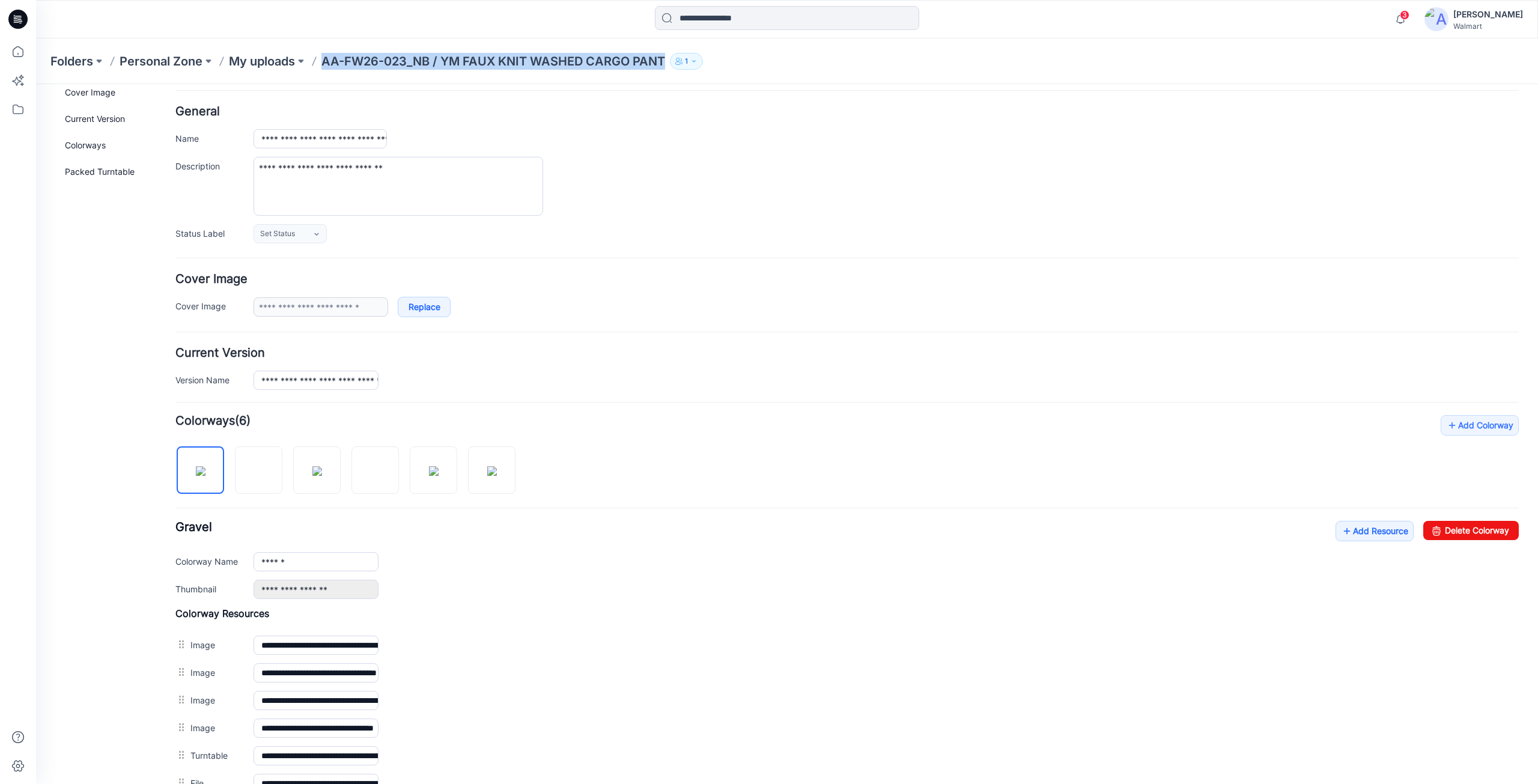
scroll to position [0, 0]
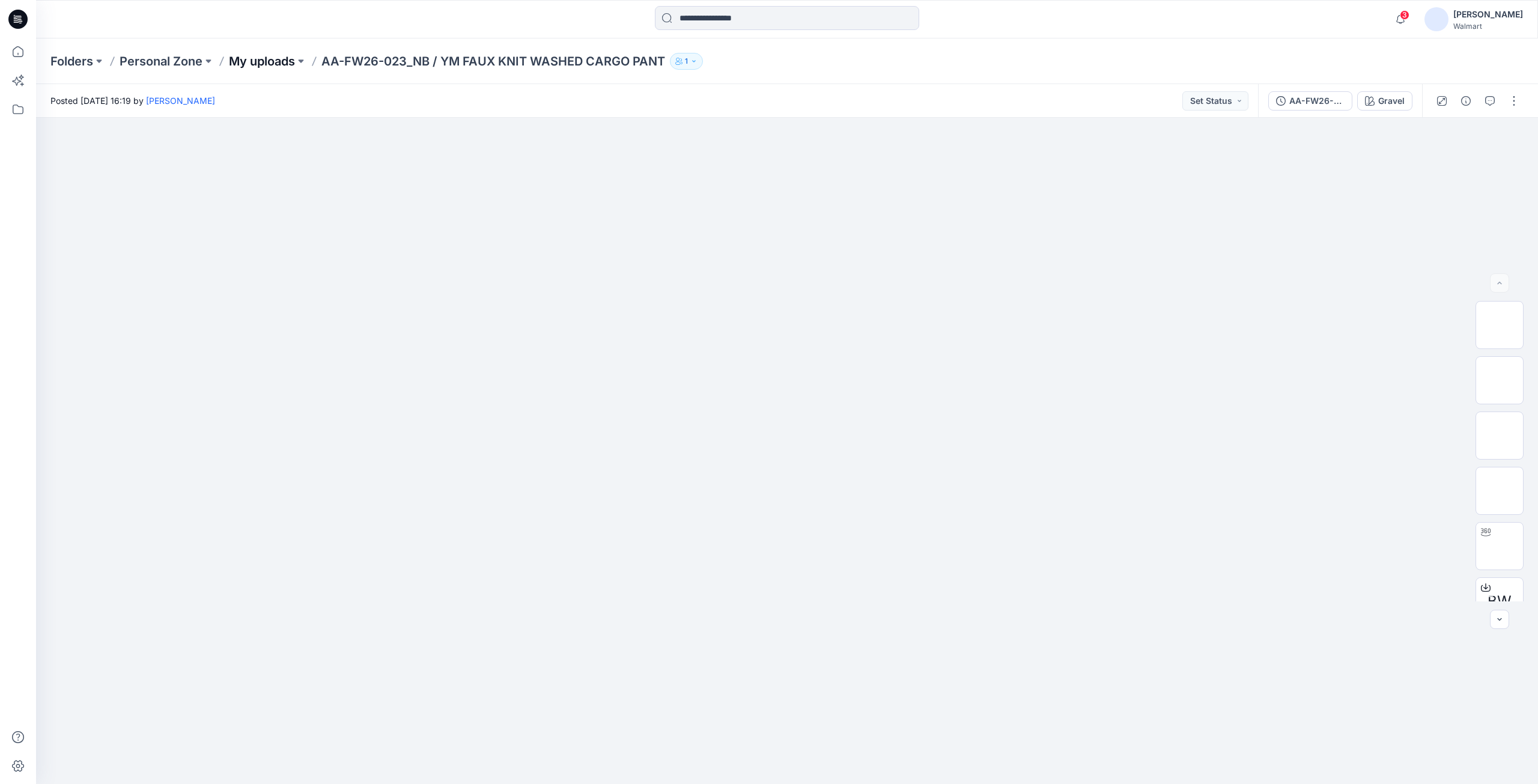
click at [263, 62] on p "My uploads" at bounding box center [261, 61] width 66 height 17
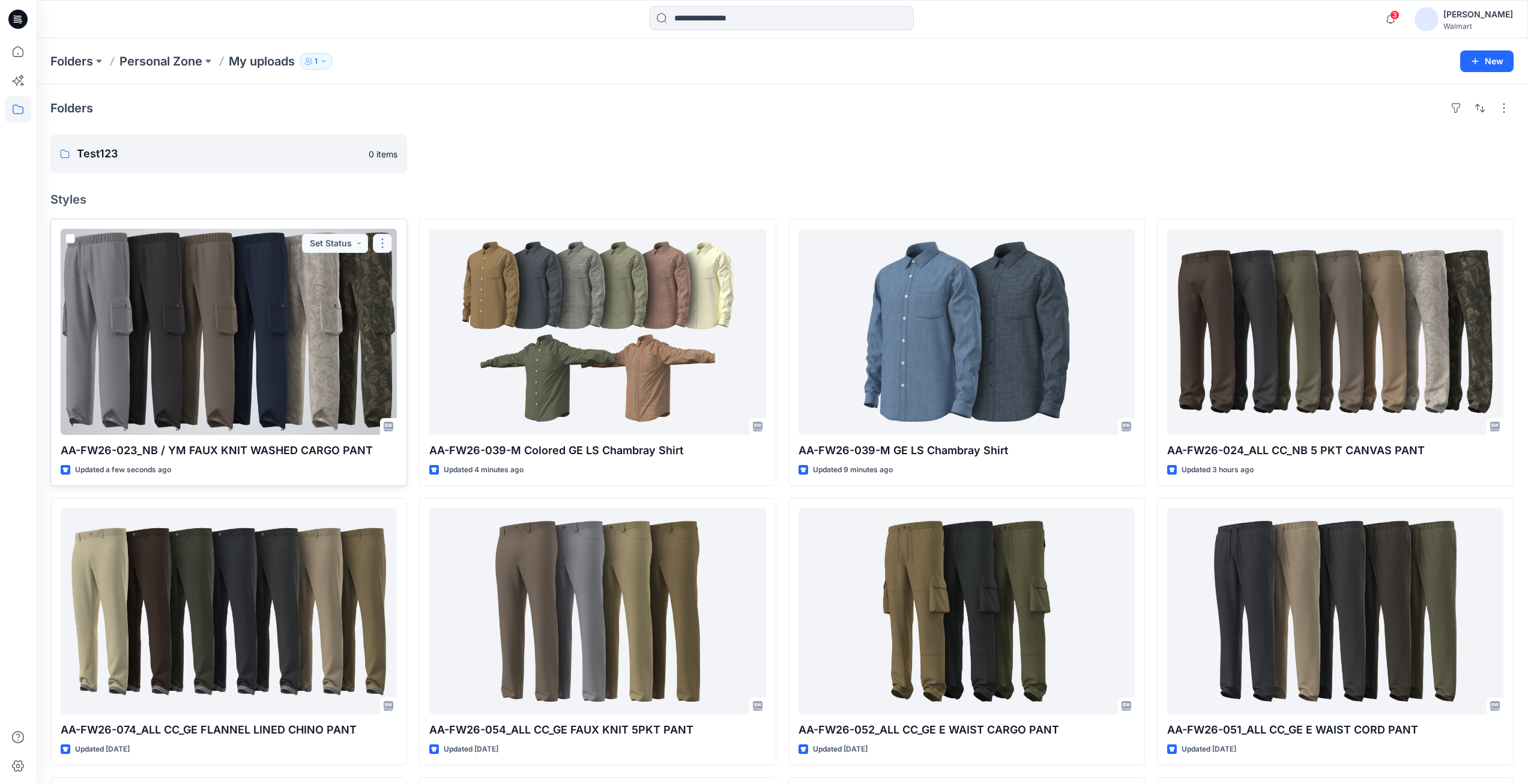
click at [387, 240] on button "button" at bounding box center [383, 244] width 20 height 20
click at [412, 315] on p "Duplicate to..." at bounding box center [425, 315] width 55 height 13
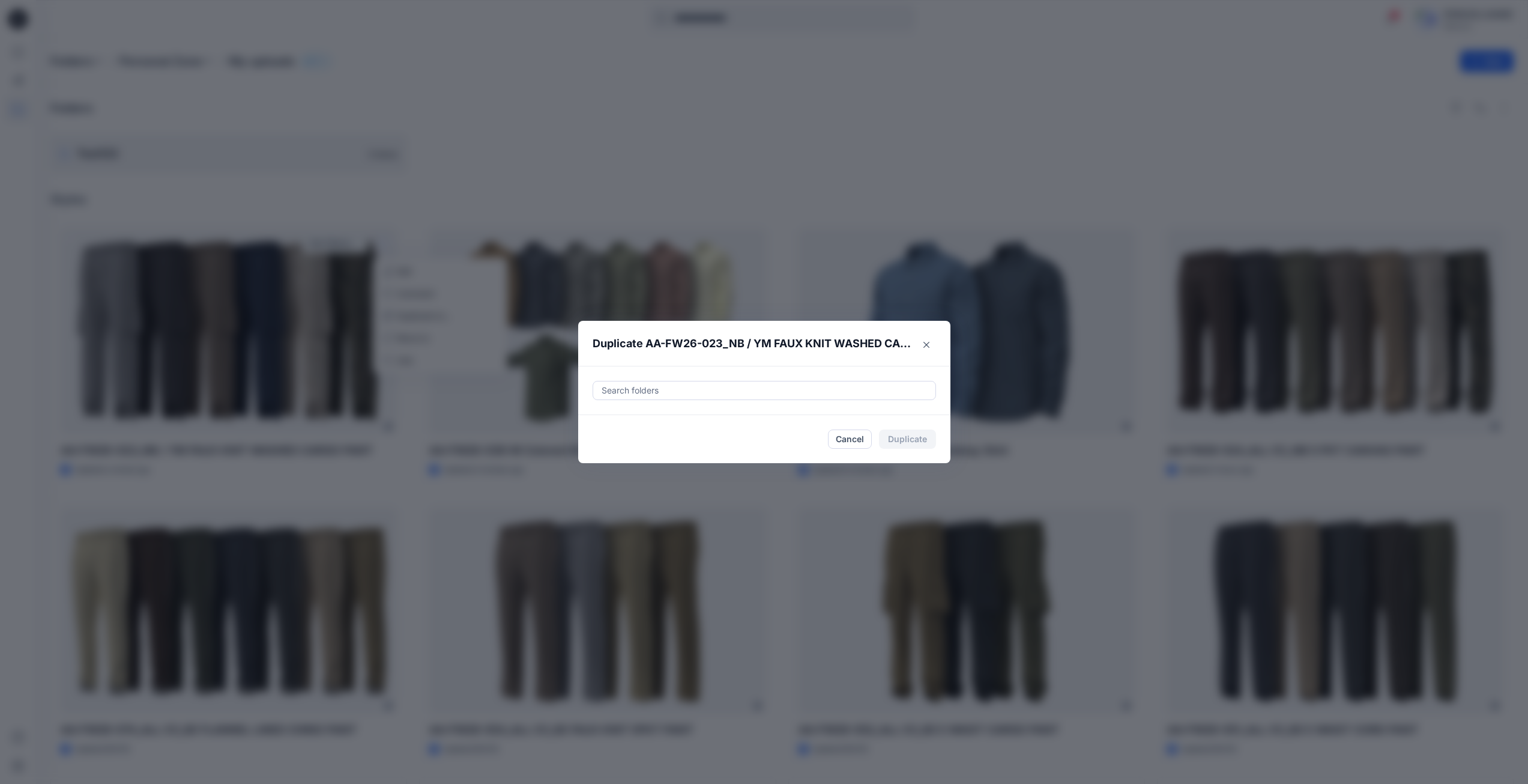
click at [635, 392] on div at bounding box center [764, 390] width 328 height 15
paste input "**********"
type input "**********"
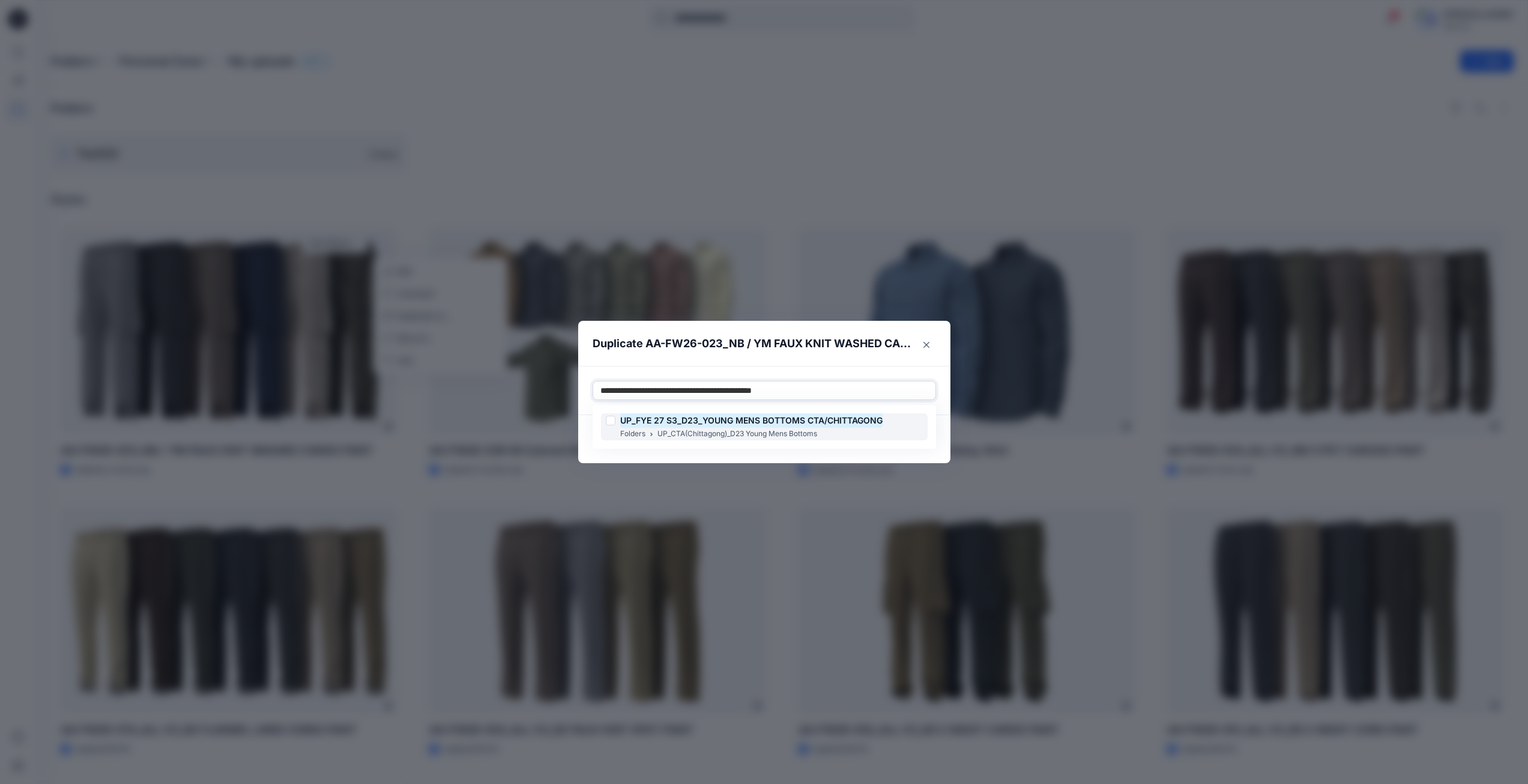
click at [613, 420] on div at bounding box center [611, 421] width 10 height 10
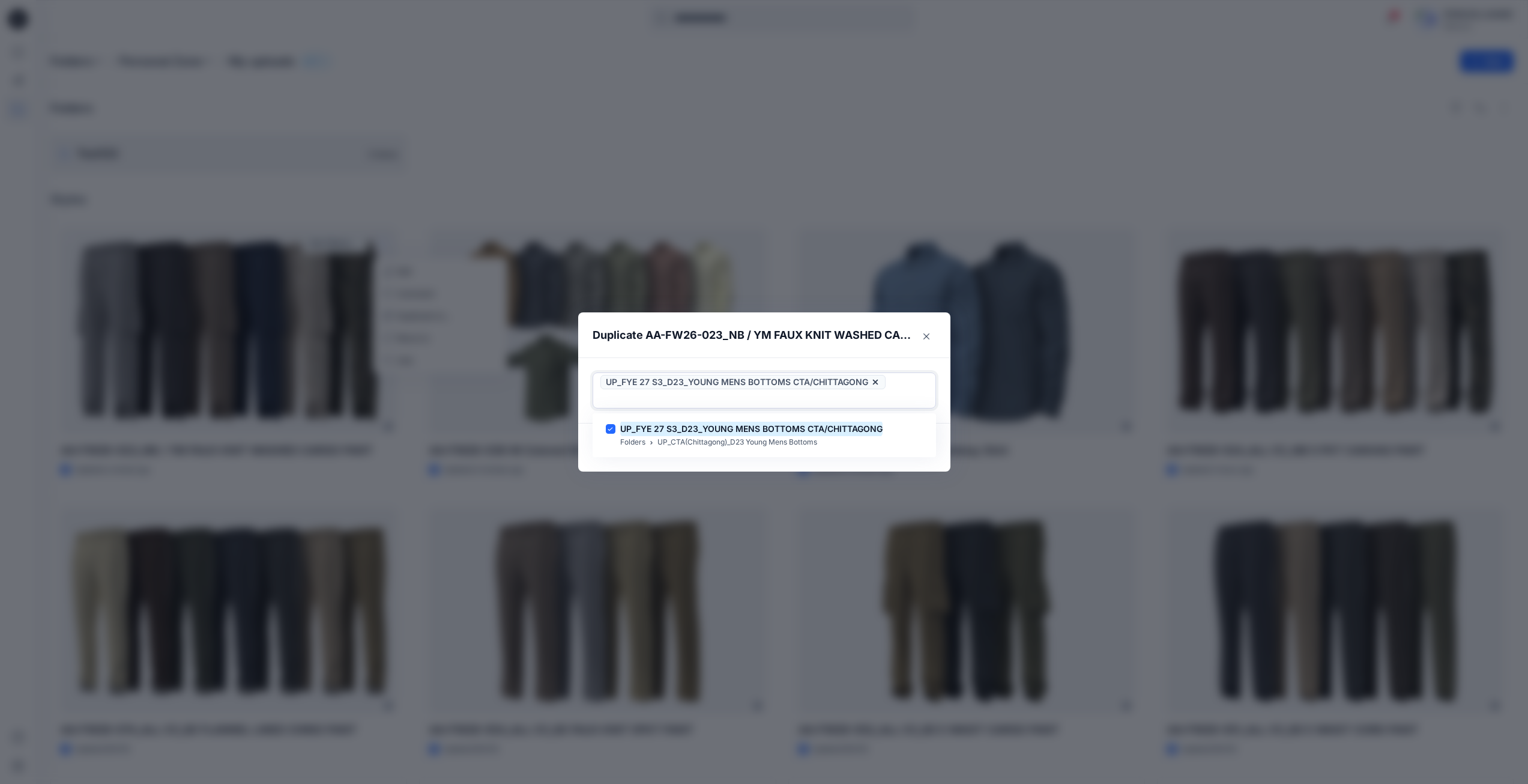
click at [874, 400] on div "UP_FYE 27 S3_D23_YOUNG MENS BOTTOMS CTA/CHITTAGONG" at bounding box center [764, 390] width 344 height 36
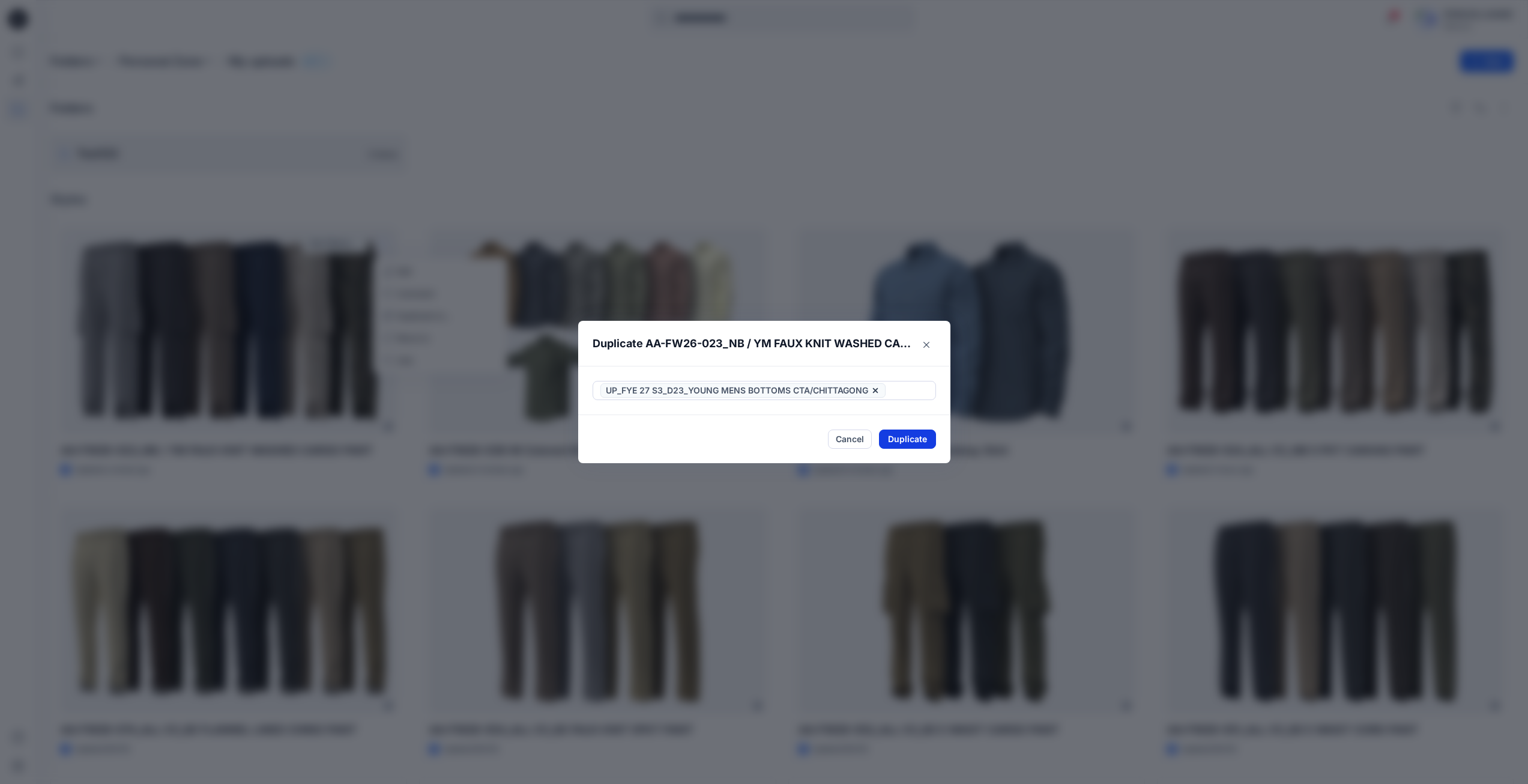
click at [906, 442] on button "Duplicate" at bounding box center [907, 439] width 57 height 20
click at [924, 445] on button "Close" at bounding box center [917, 439] width 39 height 20
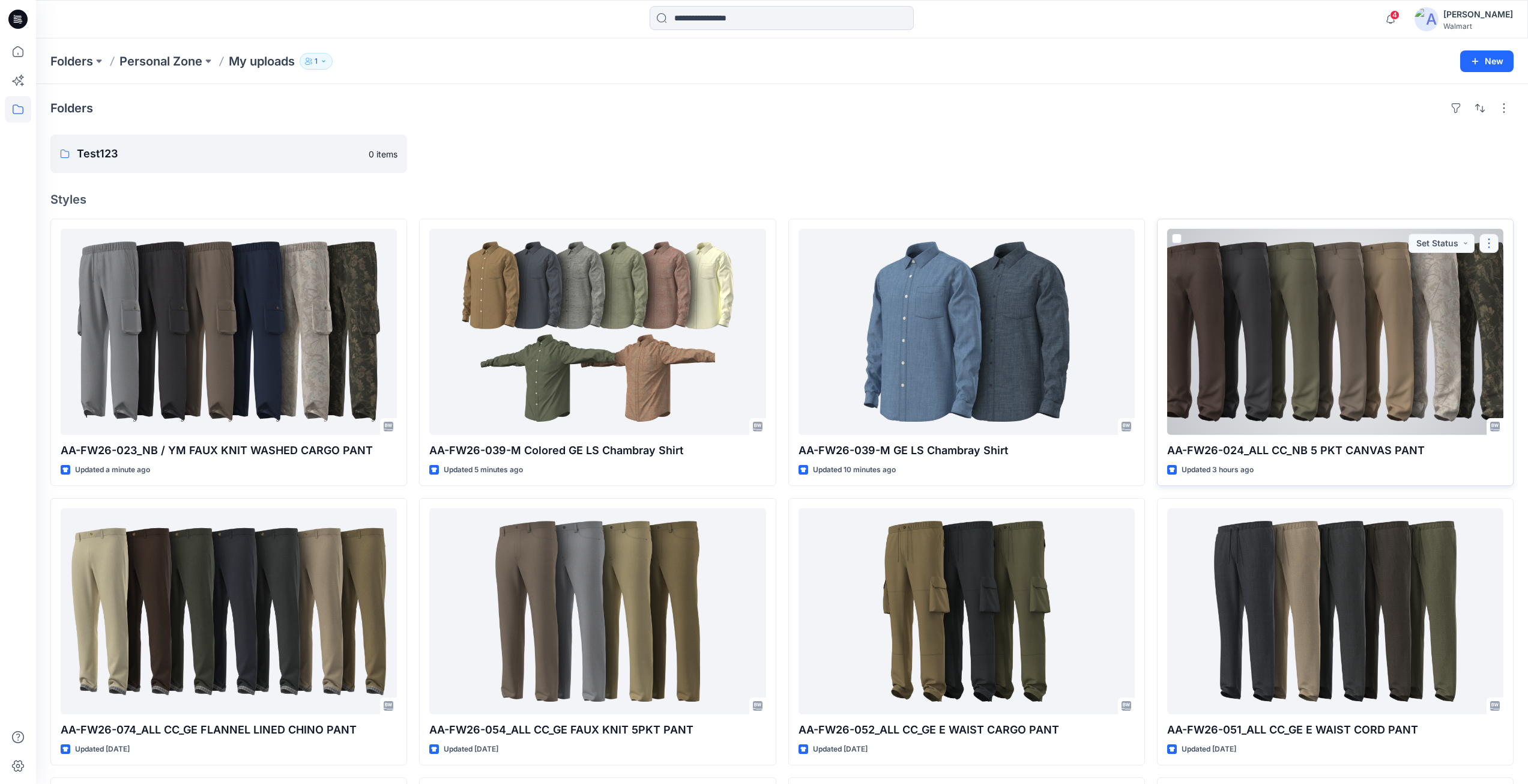
click at [1493, 241] on button "button" at bounding box center [1490, 244] width 20 height 20
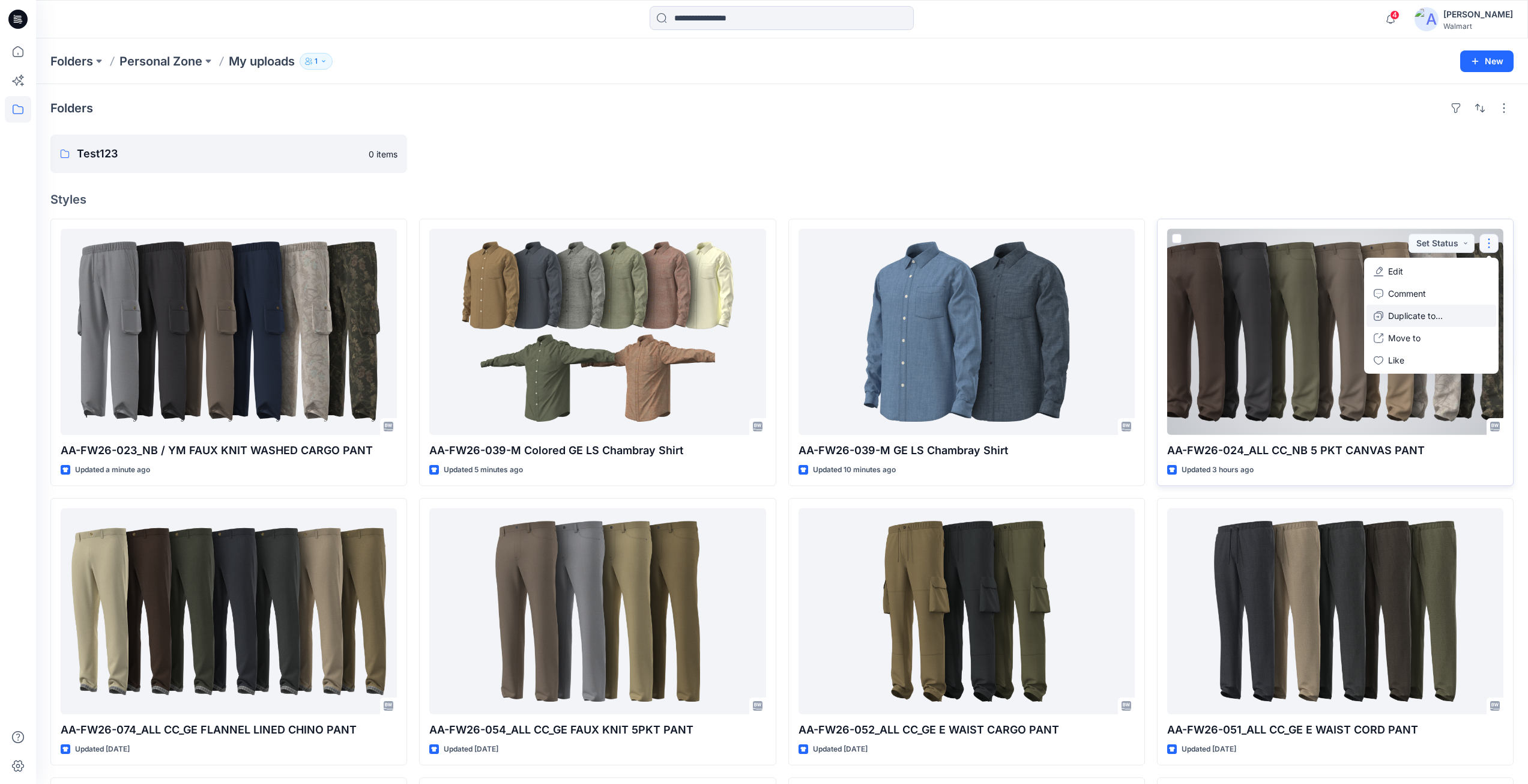
click at [1407, 314] on p "Duplicate to..." at bounding box center [1415, 315] width 55 height 13
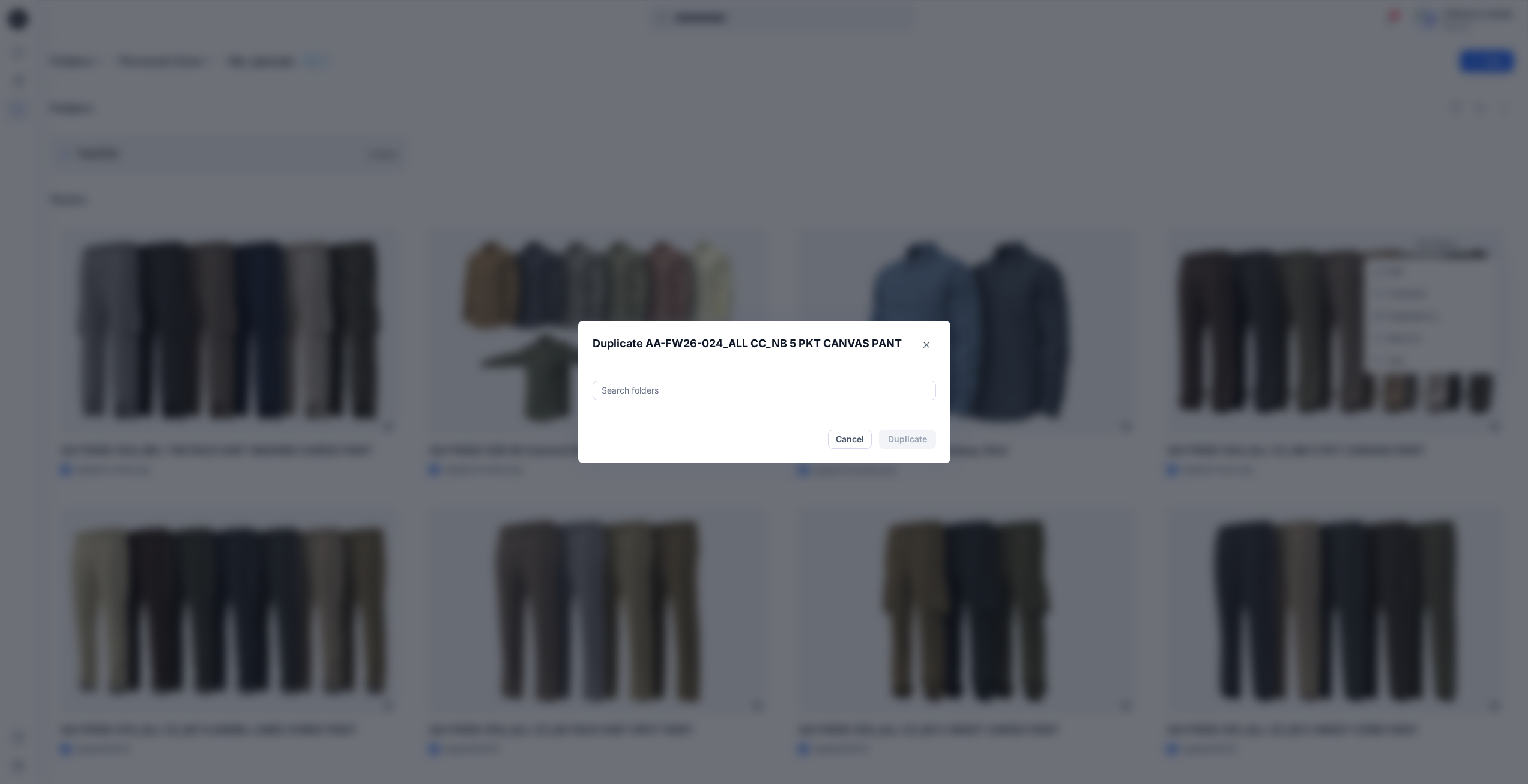
click at [673, 387] on div at bounding box center [764, 390] width 328 height 15
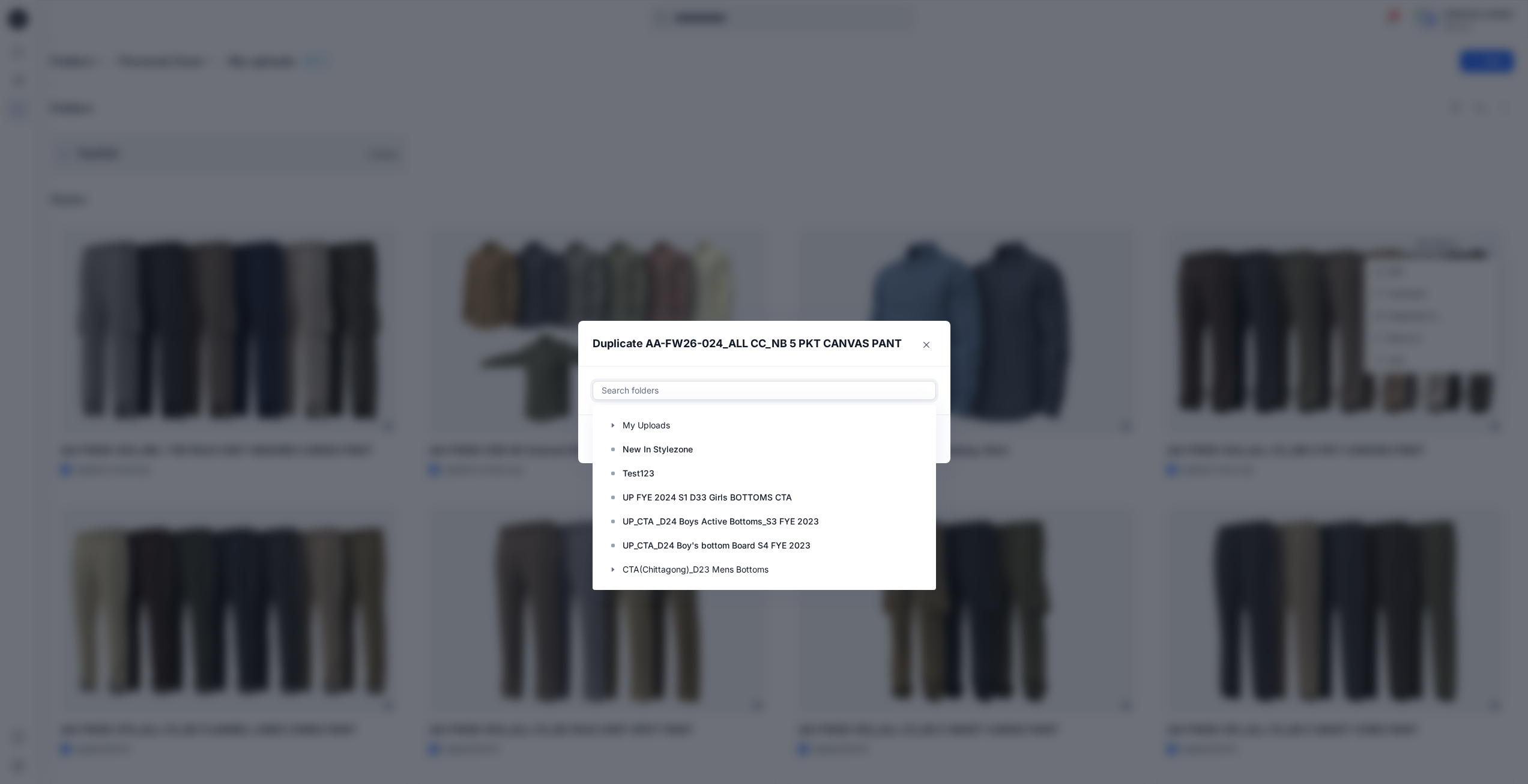
paste input "**********"
type input "**********"
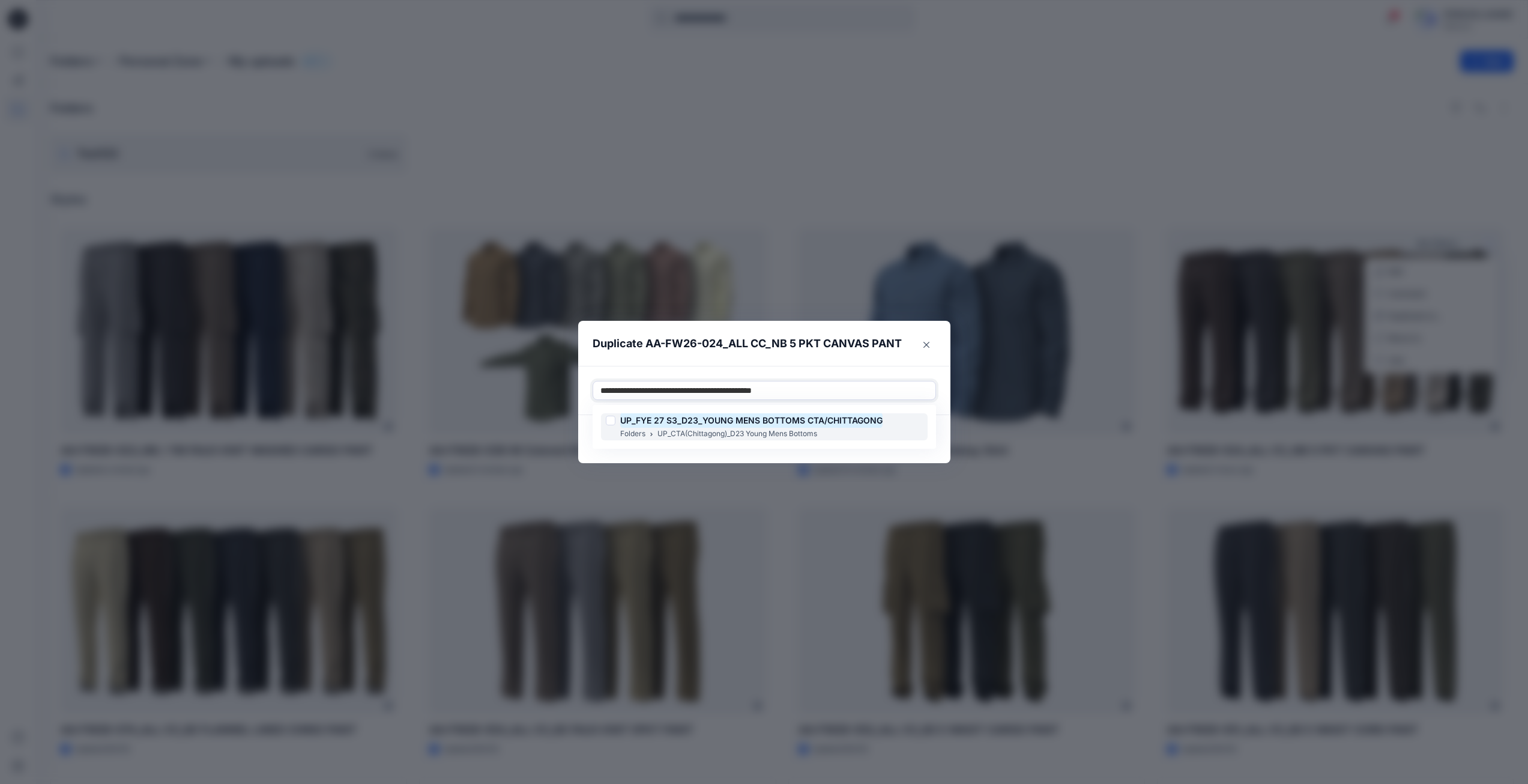
click at [612, 422] on div at bounding box center [611, 421] width 10 height 10
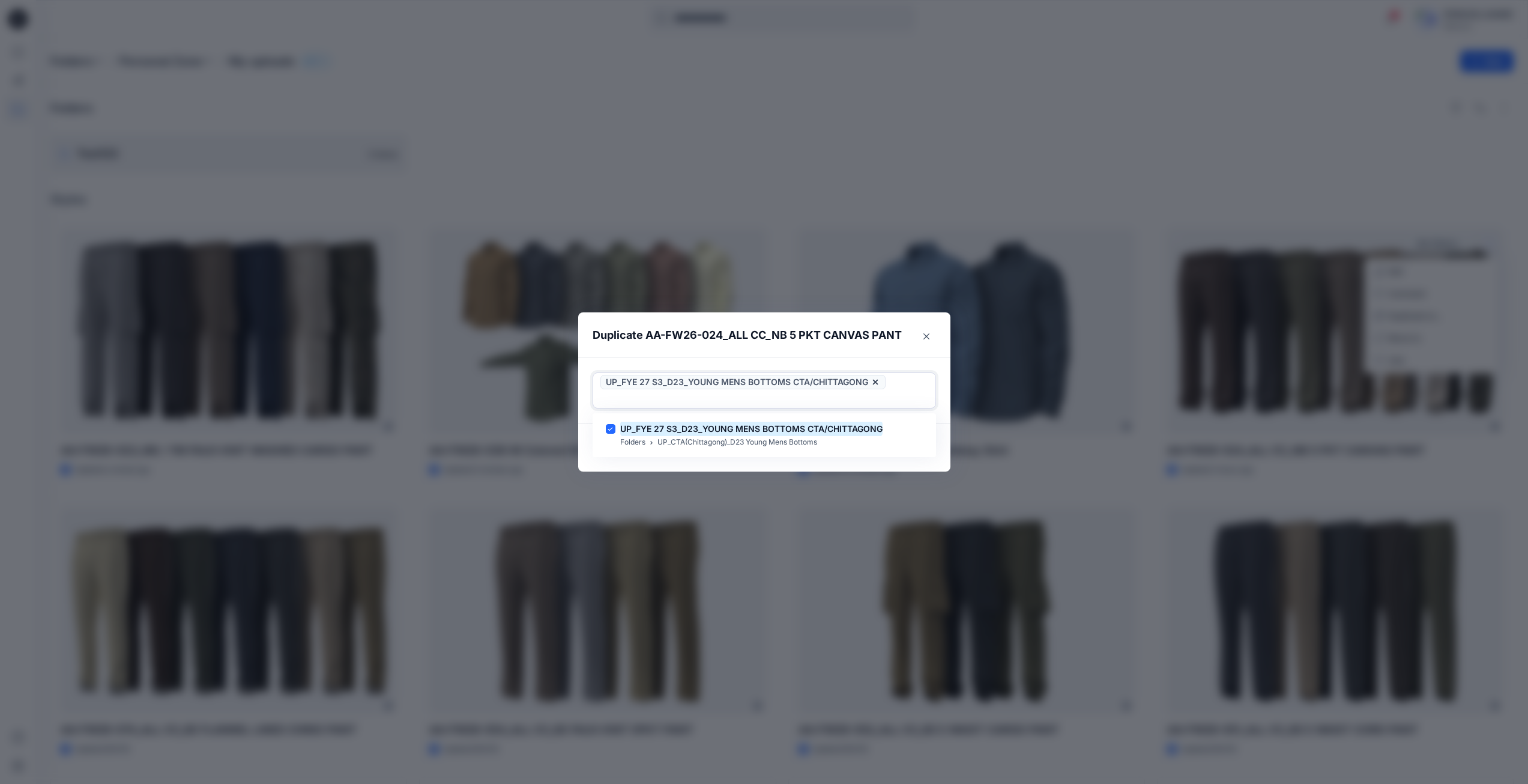
click at [902, 397] on div at bounding box center [764, 398] width 328 height 15
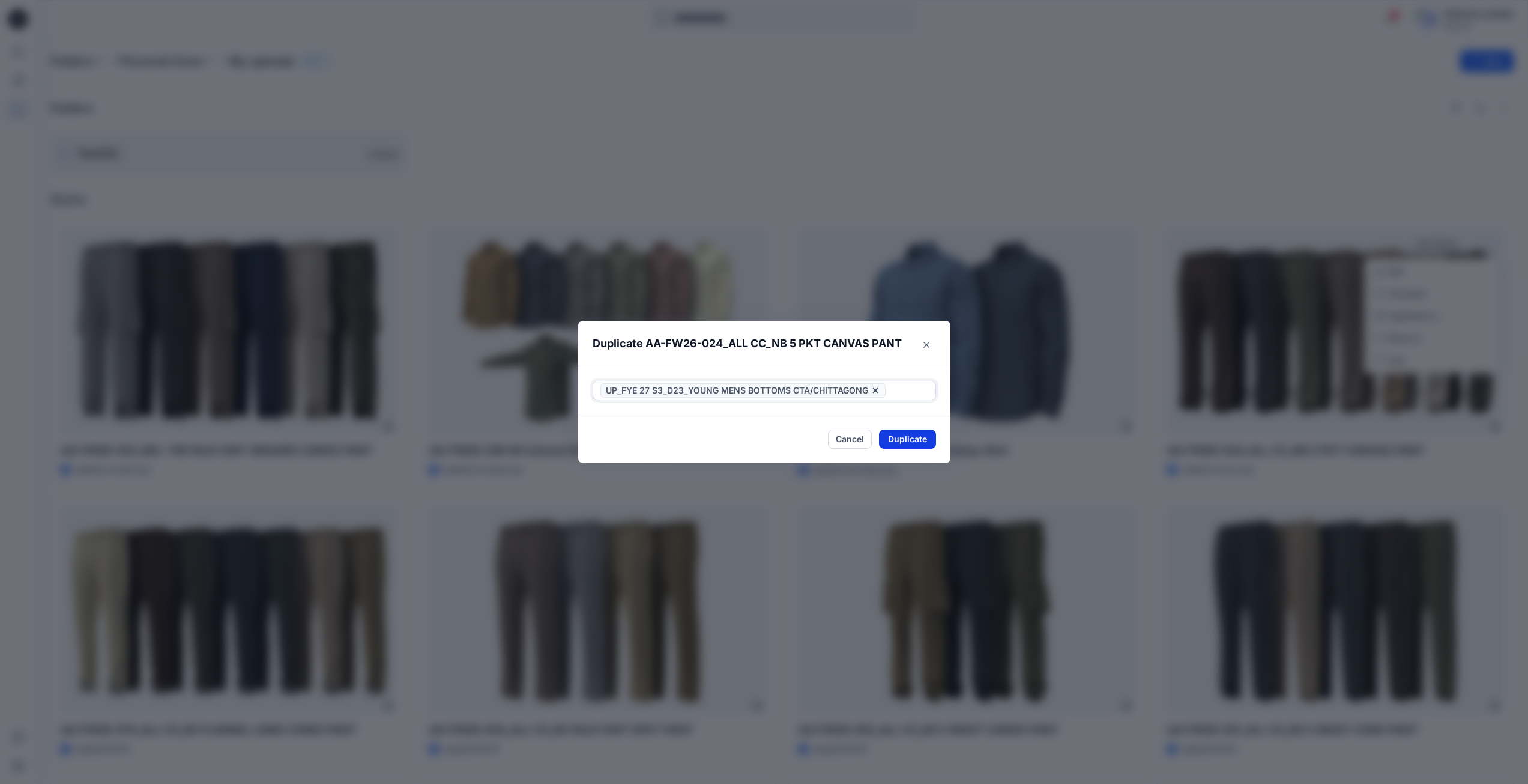
click at [903, 438] on button "Duplicate" at bounding box center [907, 439] width 57 height 20
drag, startPoint x: 922, startPoint y: 438, endPoint x: 920, endPoint y: 412, distance: 26.1
click at [922, 438] on button "Close" at bounding box center [917, 439] width 39 height 20
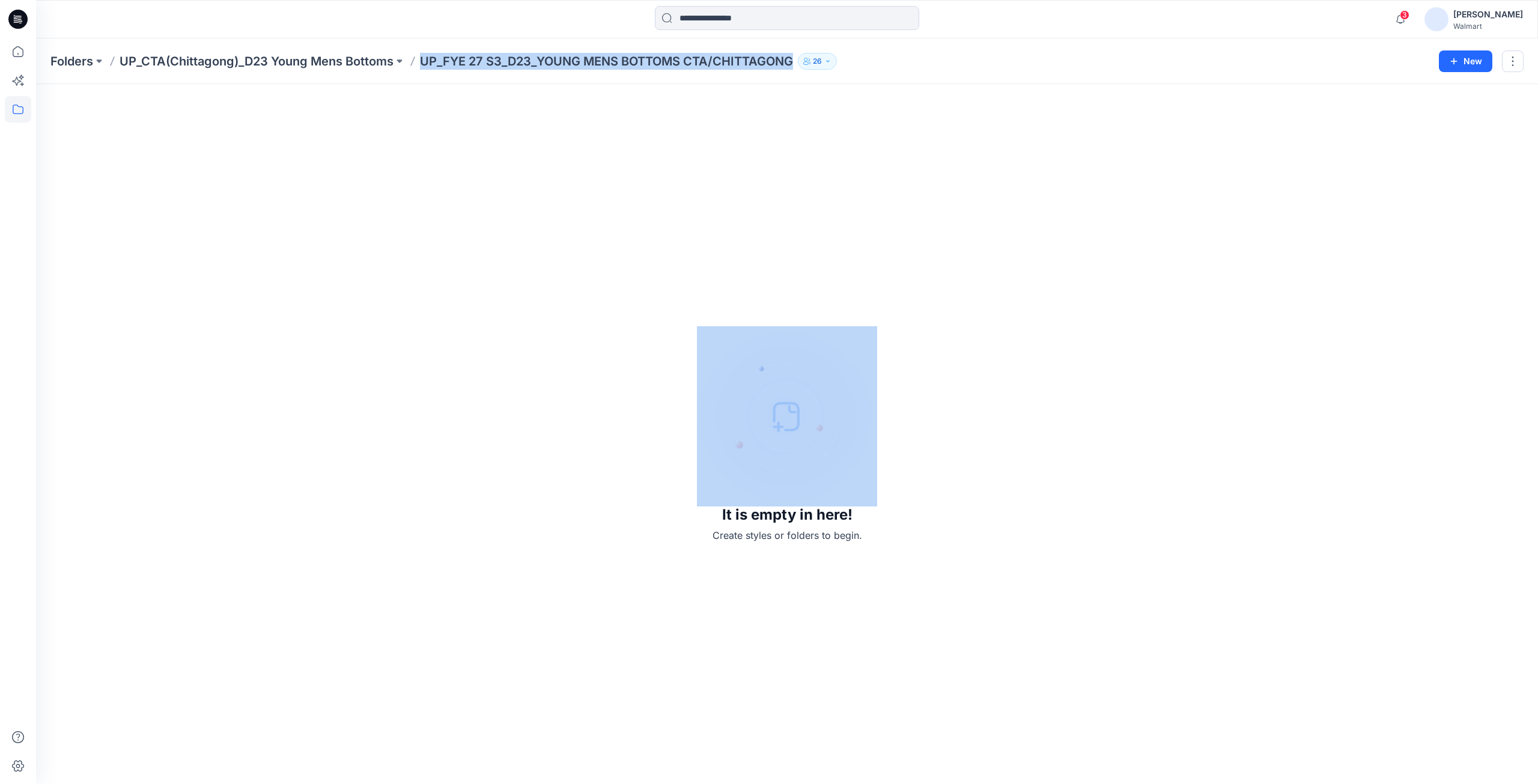
drag, startPoint x: 424, startPoint y: 65, endPoint x: 802, endPoint y: 72, distance: 378.1
click at [802, 72] on div "Folders UP_CTA(Chittagong)_D23 Young Mens Bottoms UP_FYE 27 S3_D23_YOUNG MENS B…" at bounding box center [787, 61] width 1502 height 46
copy div "UP_FYE 27 S3_D23_YOUNG MENS BOTTOMS CTA/CHITTAGONG 26 New"
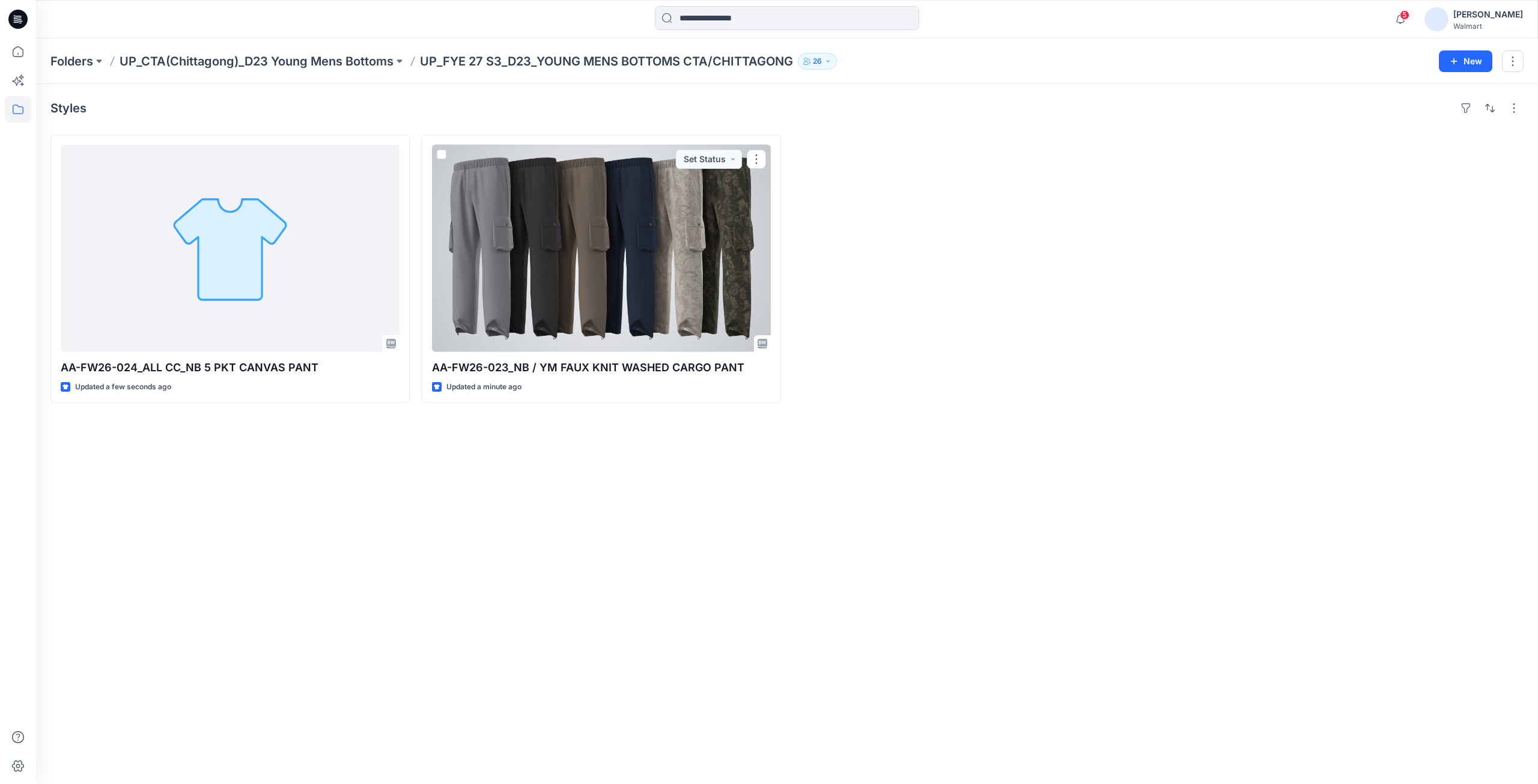
drag, startPoint x: 565, startPoint y: 230, endPoint x: 555, endPoint y: 225, distance: 11.2
click at [565, 230] on div at bounding box center [601, 249] width 339 height 208
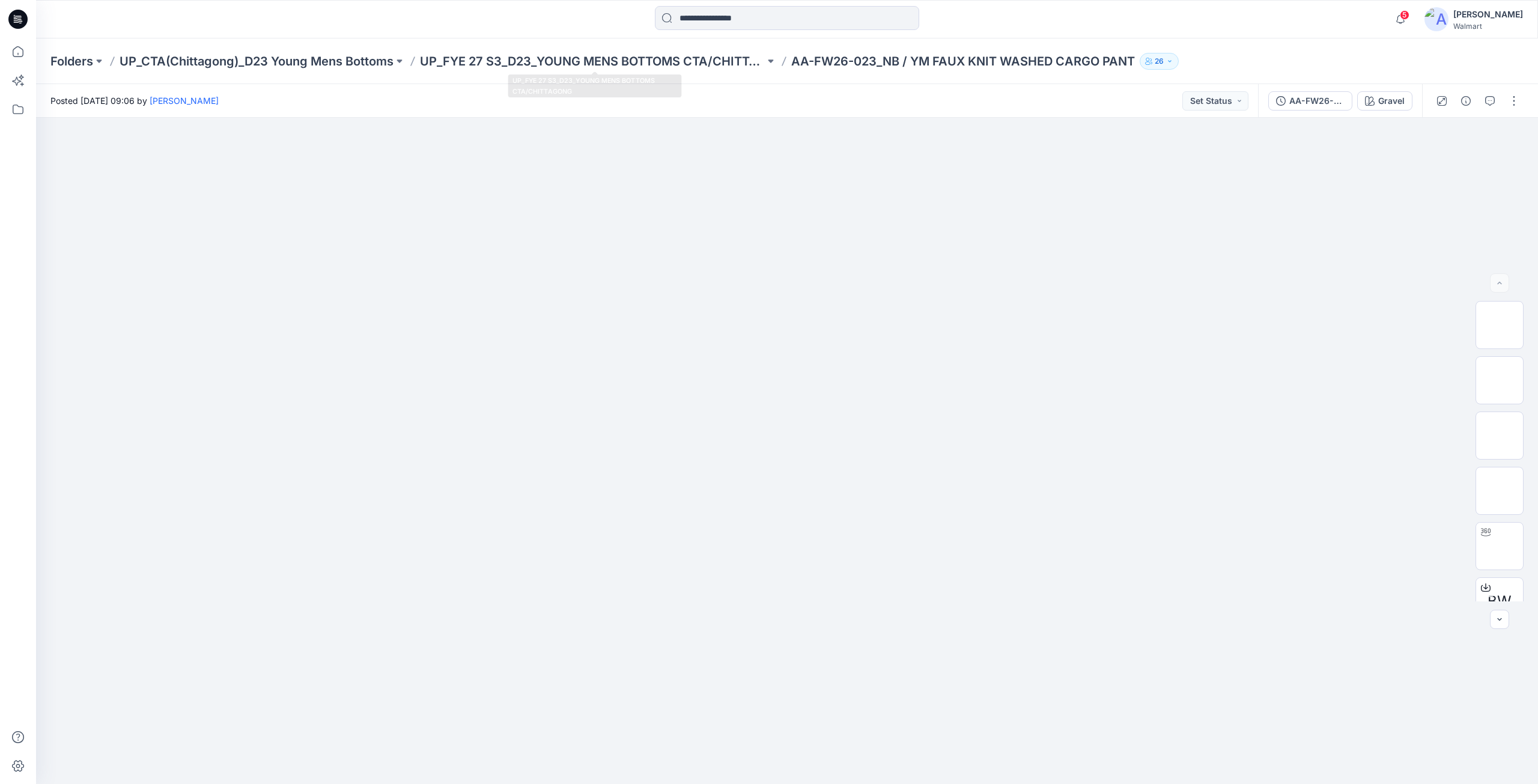
click at [0, 744] on div at bounding box center [18, 392] width 36 height 784
click at [892, 107] on div "Posted [DATE] 09:06 by [PERSON_NAME] Status" at bounding box center [647, 101] width 1222 height 33
click at [406, 18] on div at bounding box center [223, 19] width 375 height 26
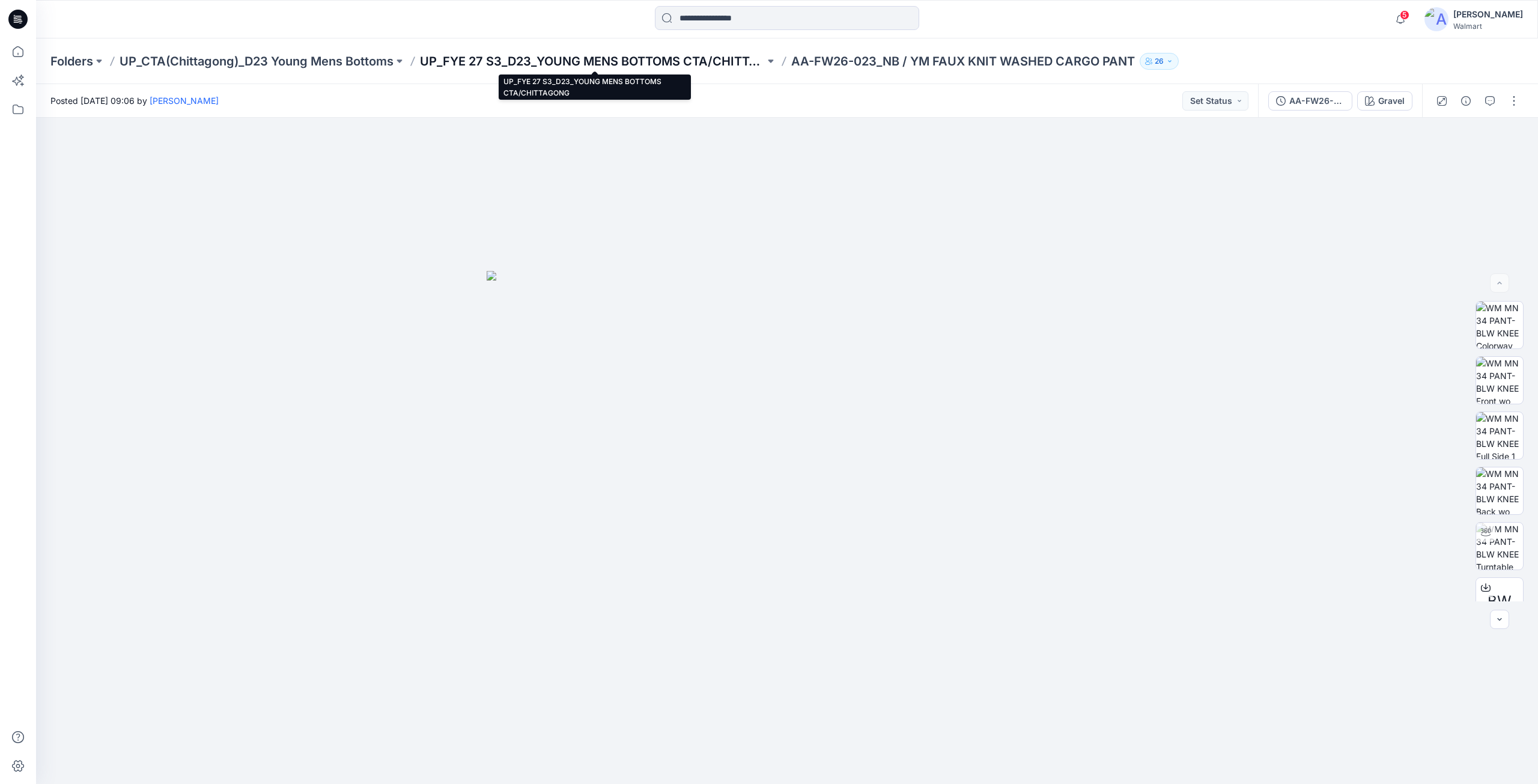
click at [610, 62] on p "UP_FYE 27 S3_D23_YOUNG MENS BOTTOMS CTA/CHITTAGONG" at bounding box center [592, 61] width 345 height 17
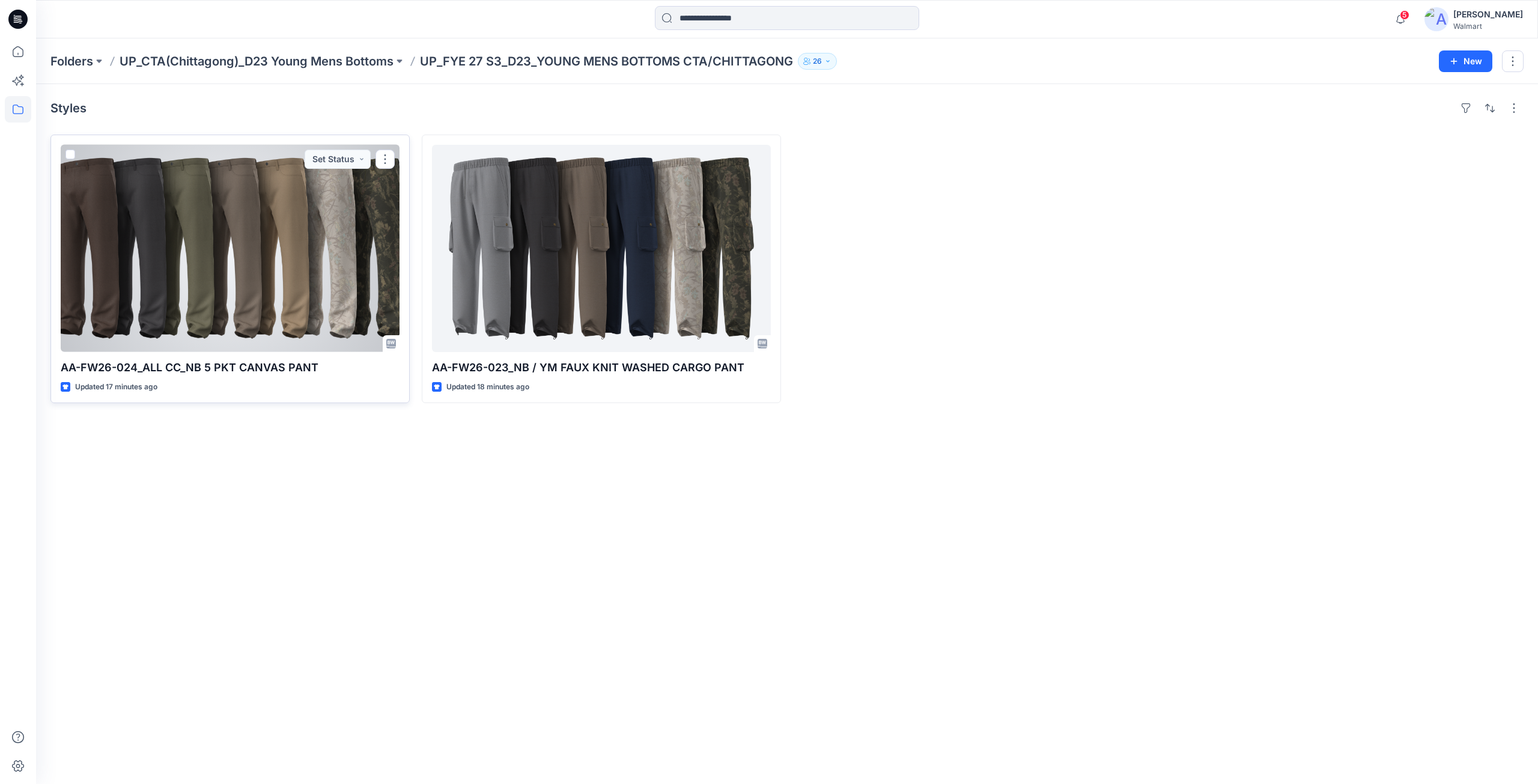
click at [211, 263] on div at bounding box center [230, 249] width 339 height 208
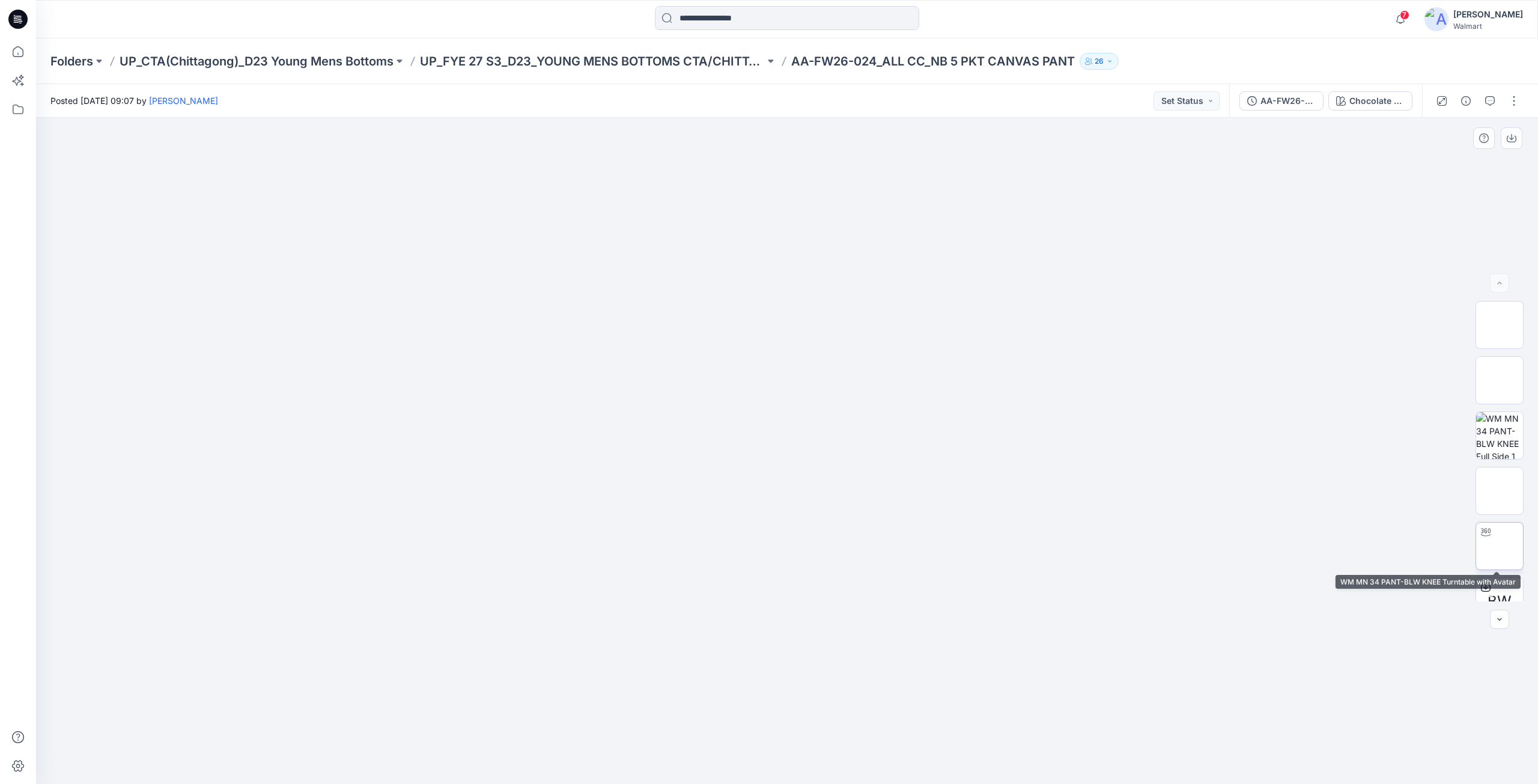
click at [1499, 546] on img at bounding box center [1499, 546] width 0 height 0
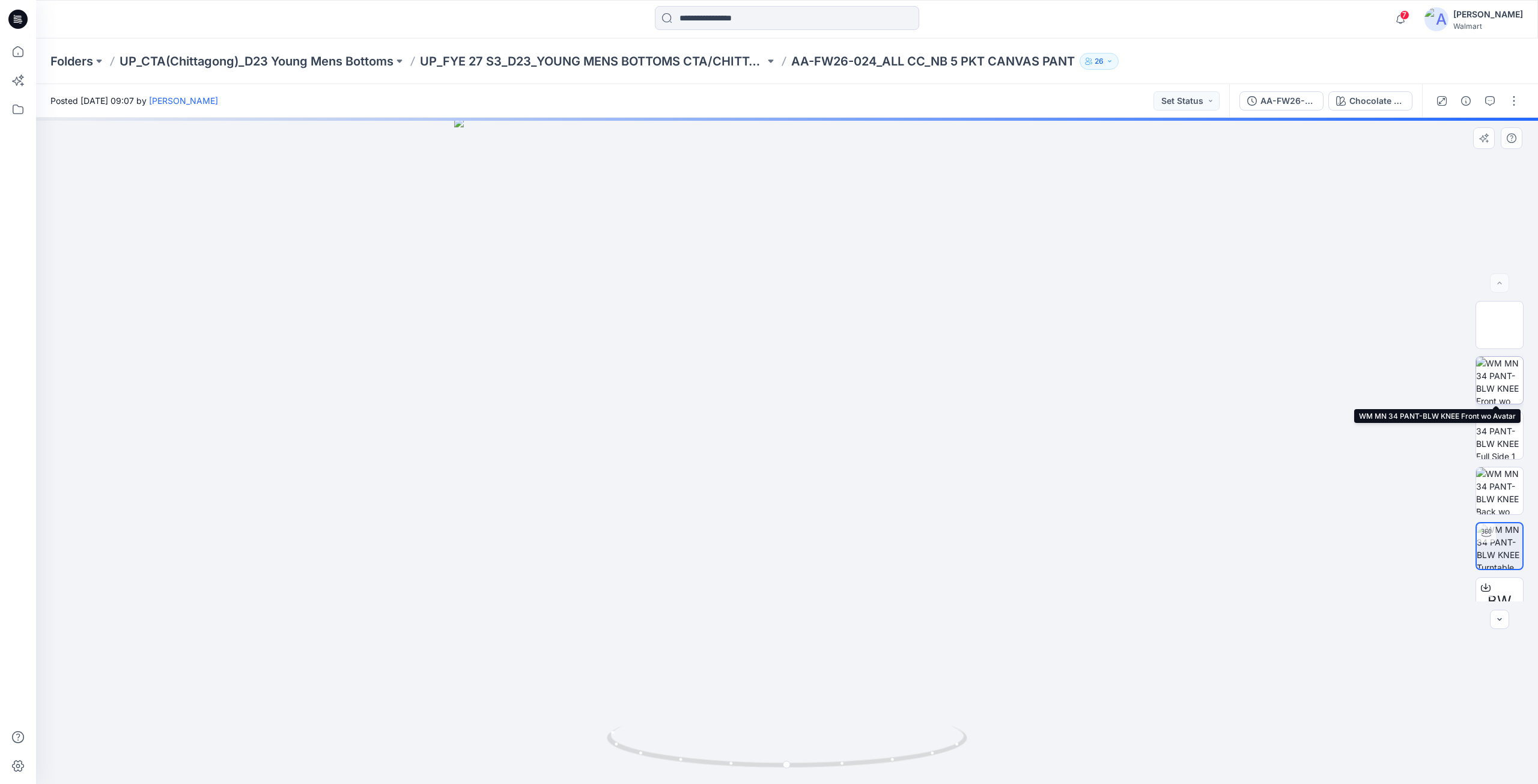
click at [1492, 382] on img at bounding box center [1499, 380] width 47 height 47
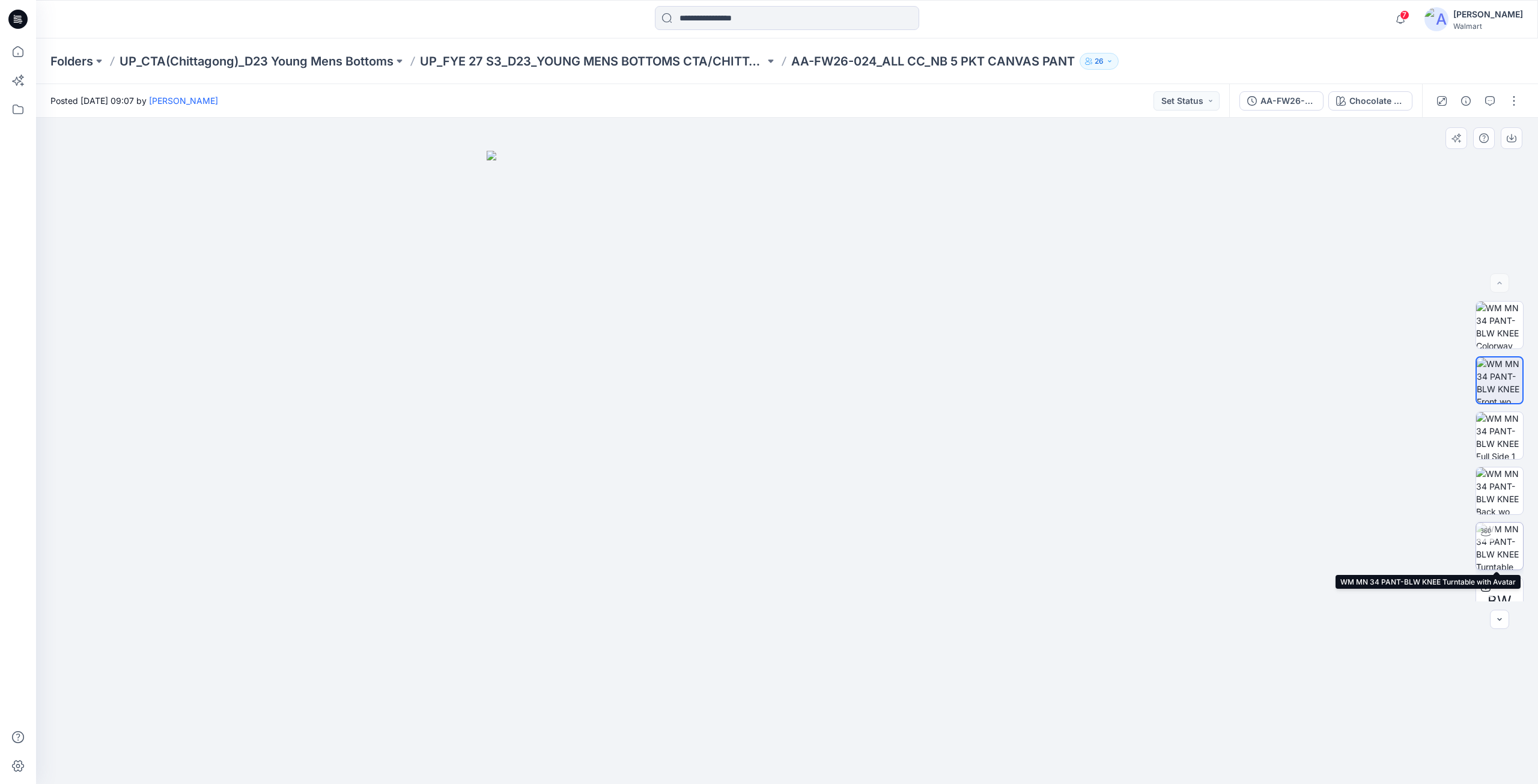
click at [1504, 540] on img at bounding box center [1499, 546] width 47 height 47
click at [1014, 438] on div at bounding box center [787, 450] width 1502 height 666
